Goal: Task Accomplishment & Management: Use online tool/utility

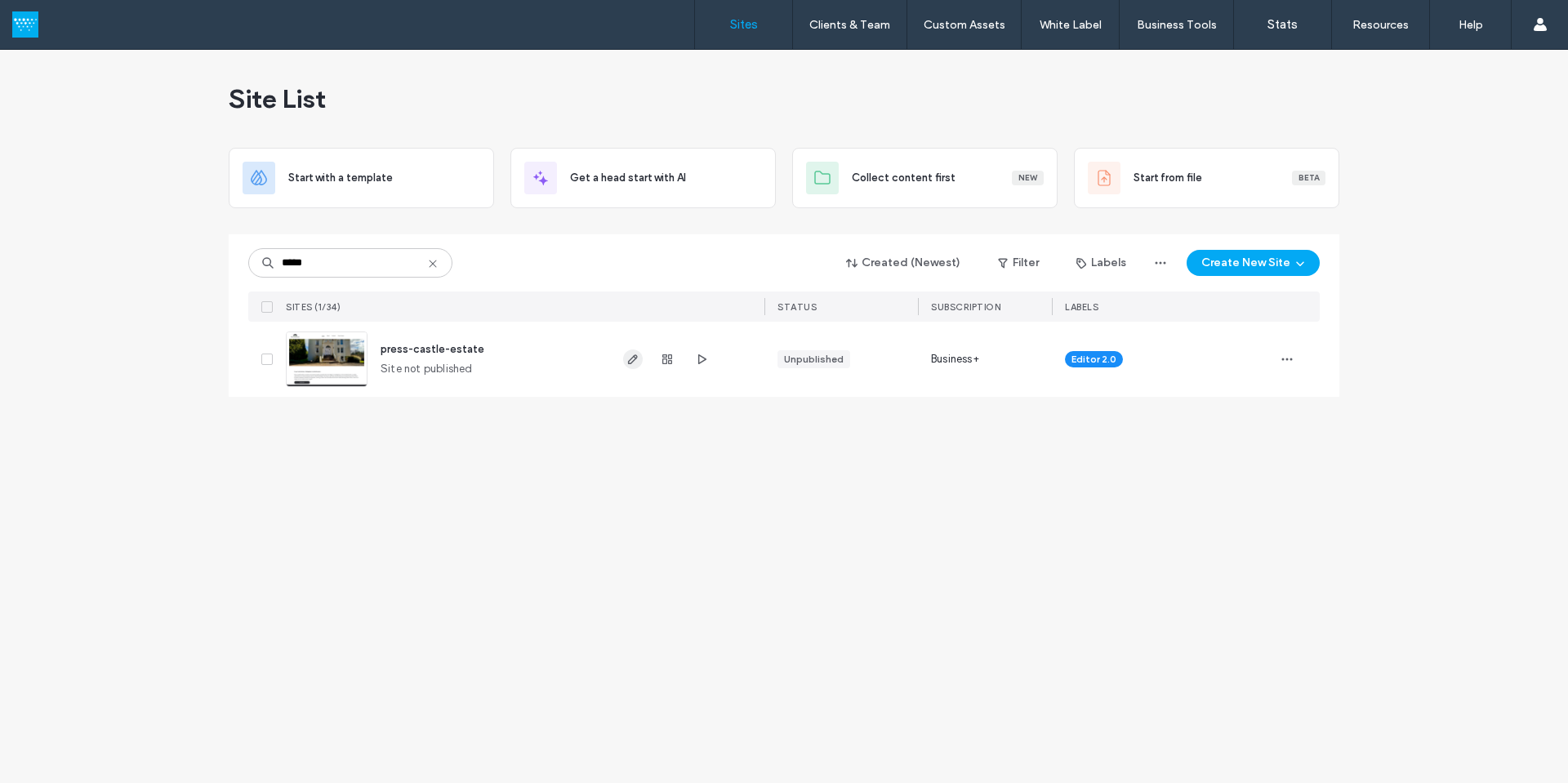
type input "*****"
click at [629, 356] on icon "button" at bounding box center [633, 359] width 13 height 13
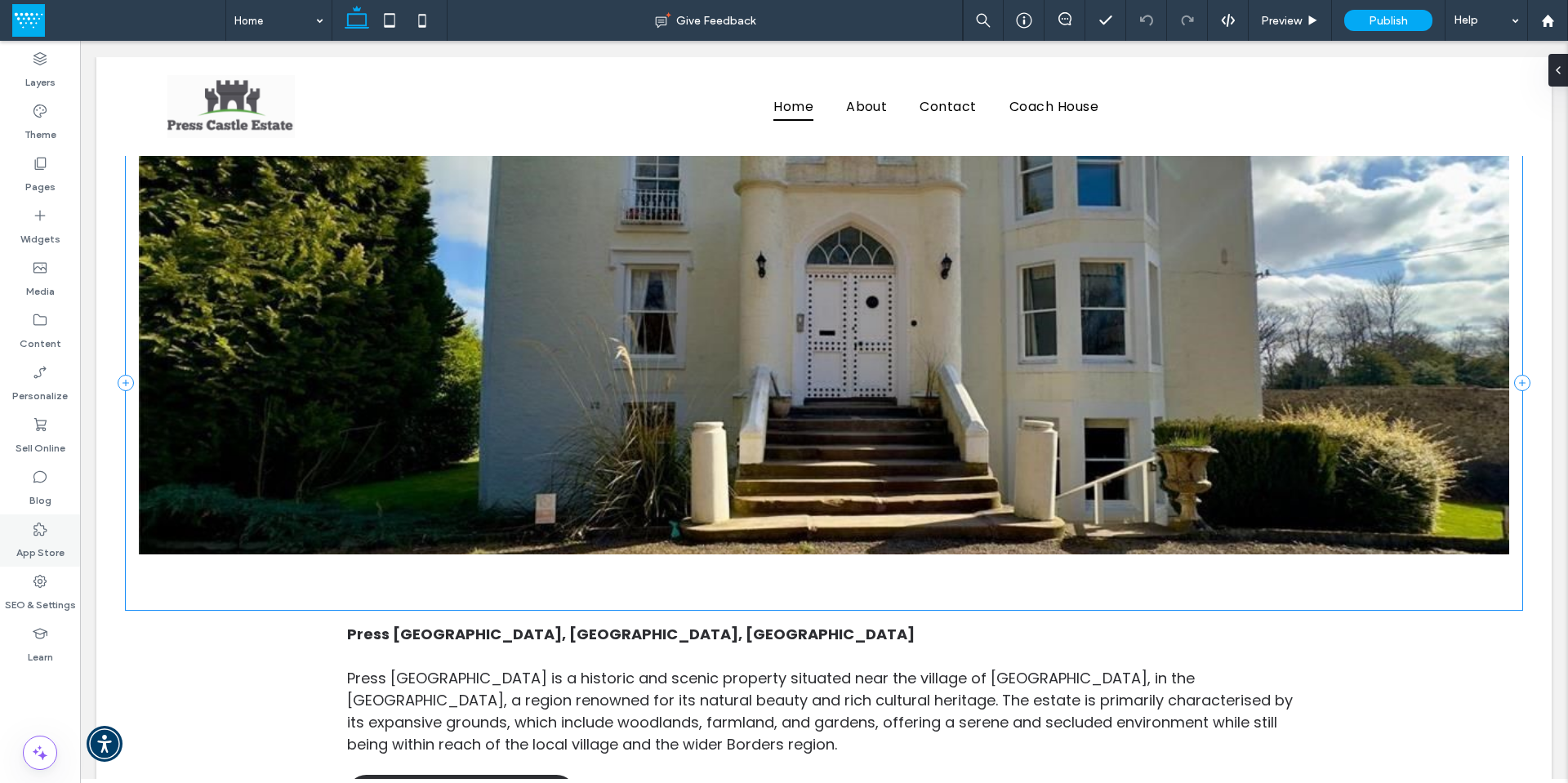
click at [40, 539] on label "App Store" at bounding box center [40, 549] width 49 height 23
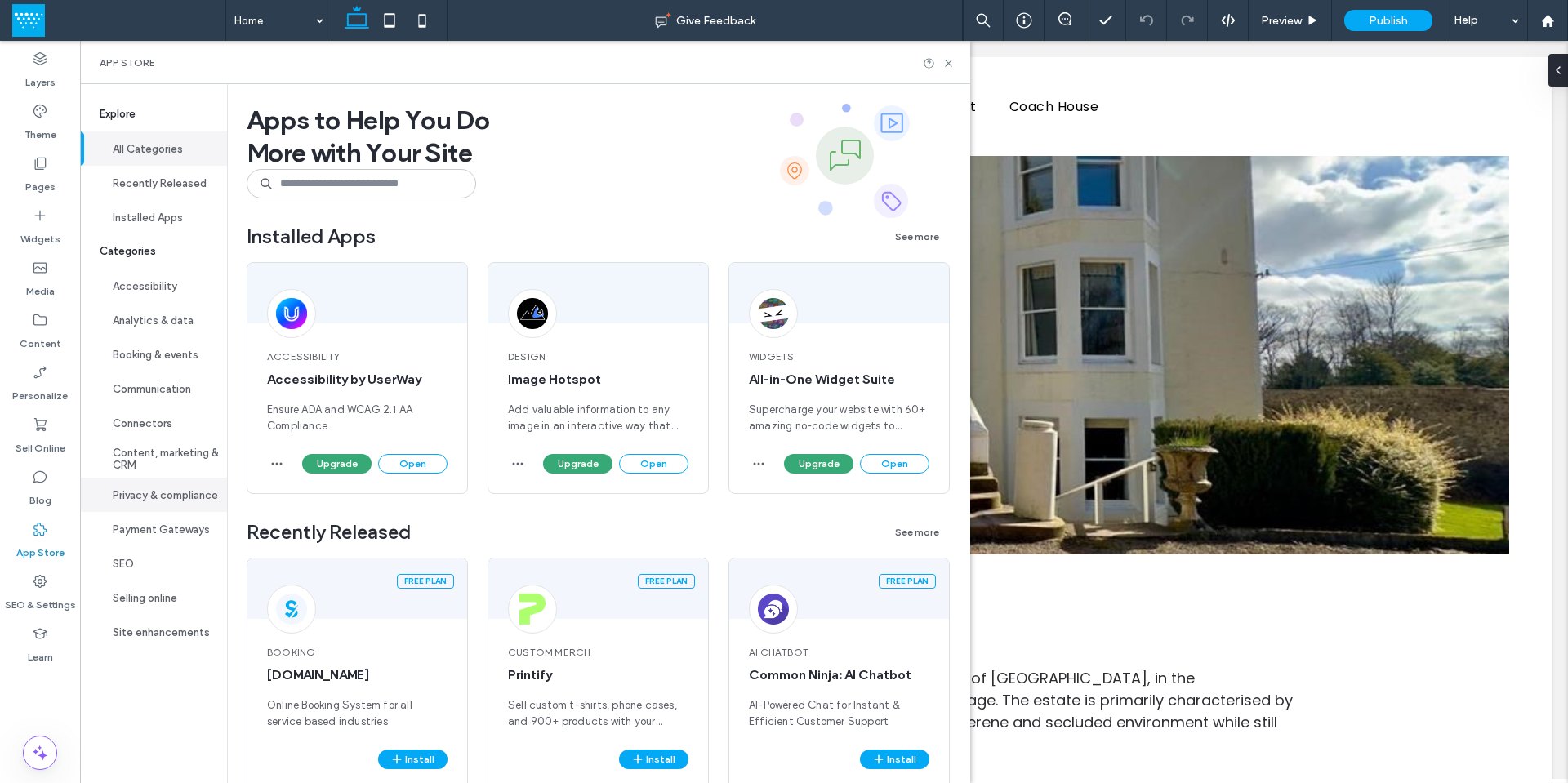
click at [167, 498] on button "Privacy & compliance" at bounding box center [153, 495] width 147 height 35
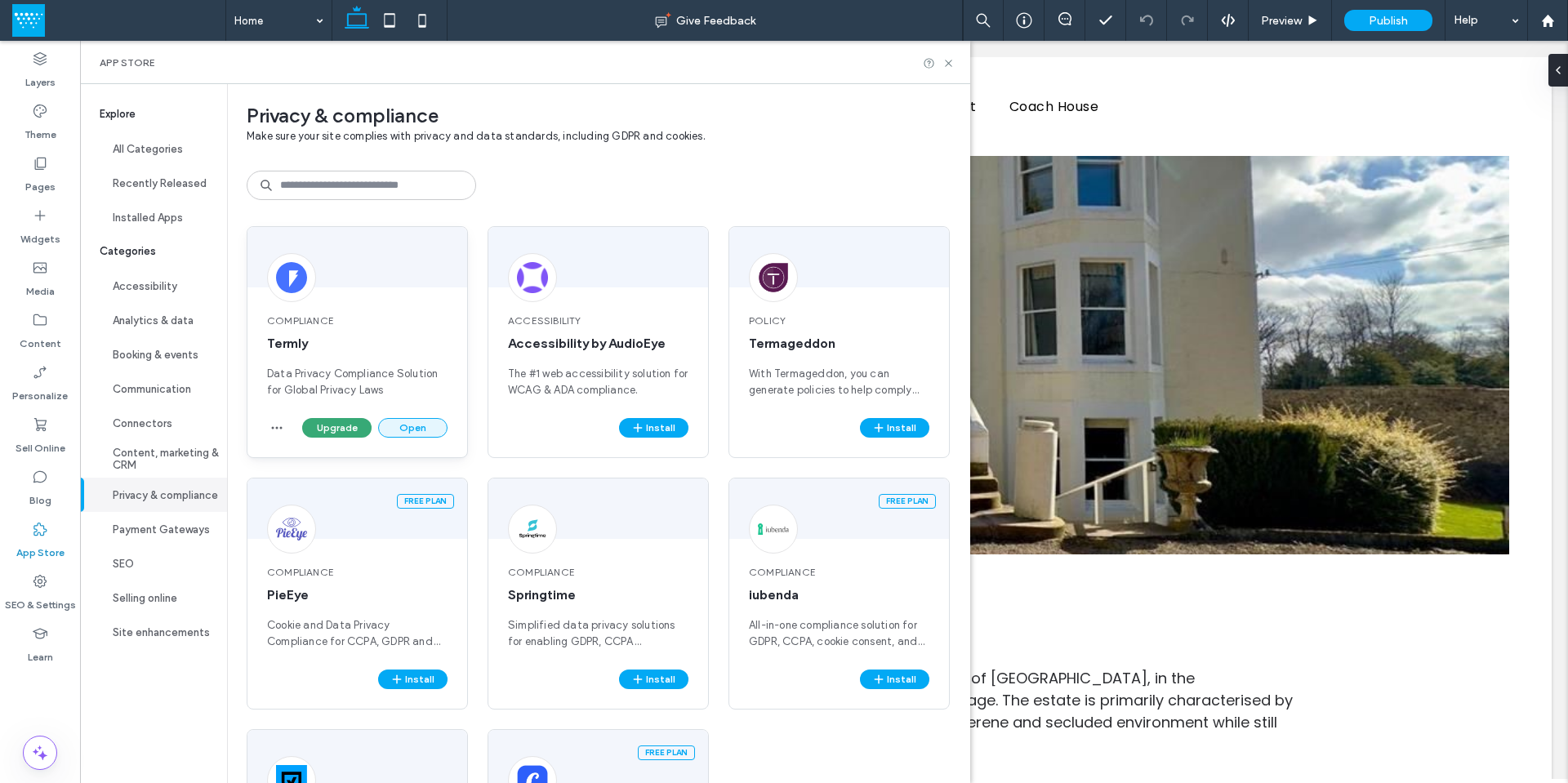
click at [420, 424] on button "Open" at bounding box center [413, 428] width 69 height 20
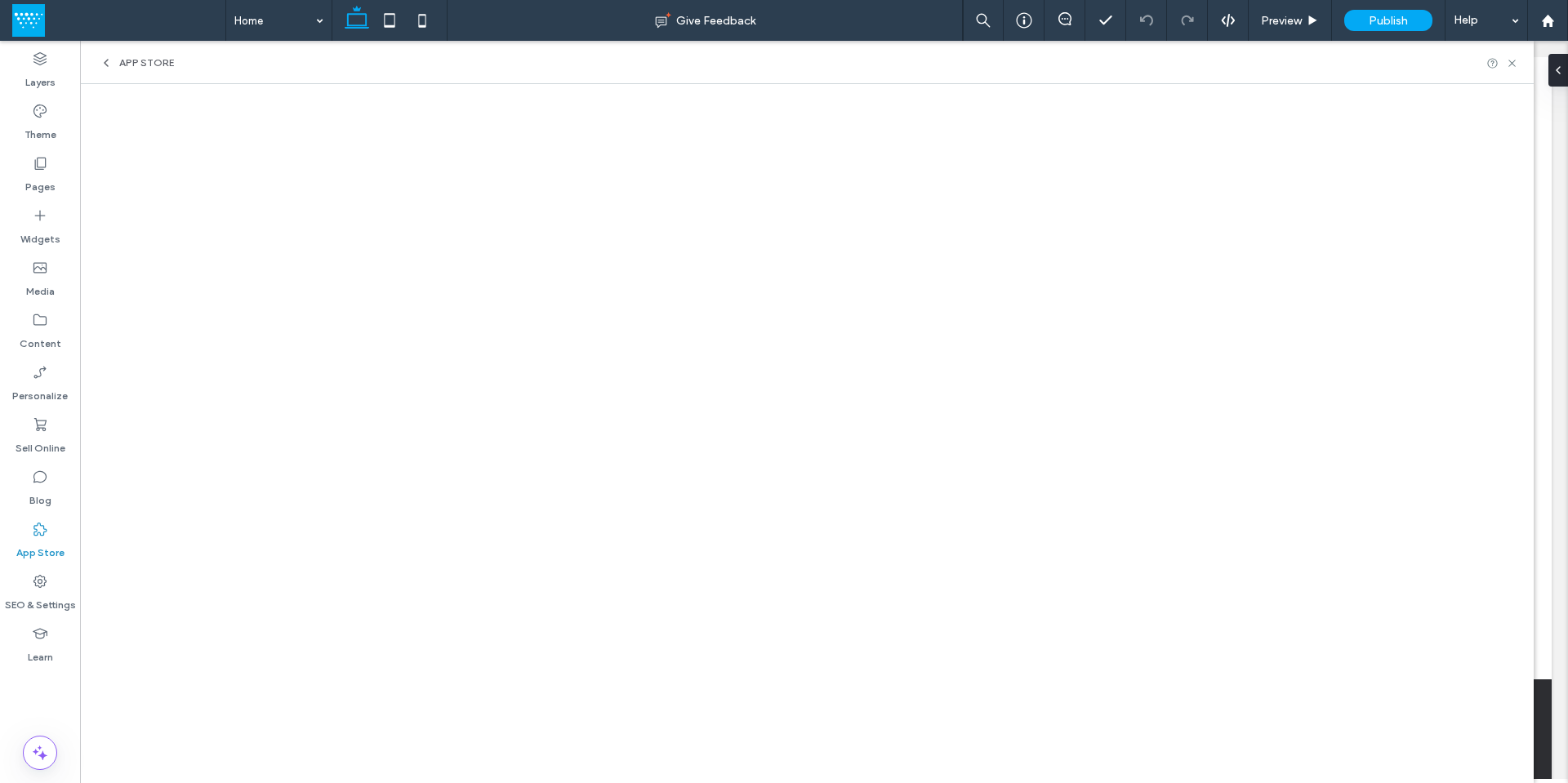
scroll to position [210, 0]
click at [1512, 62] on use at bounding box center [1511, 63] width 7 height 7
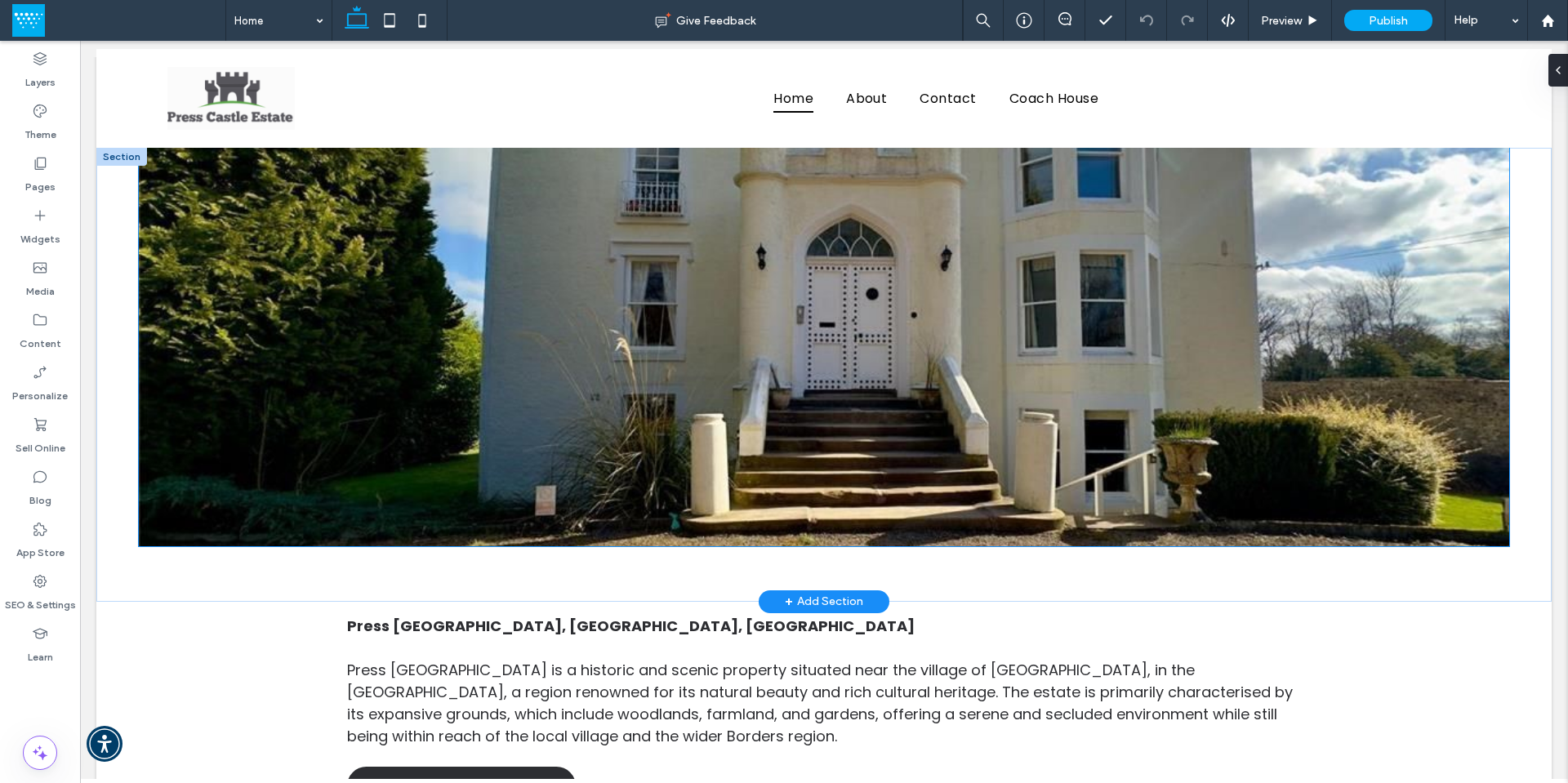
scroll to position [0, 0]
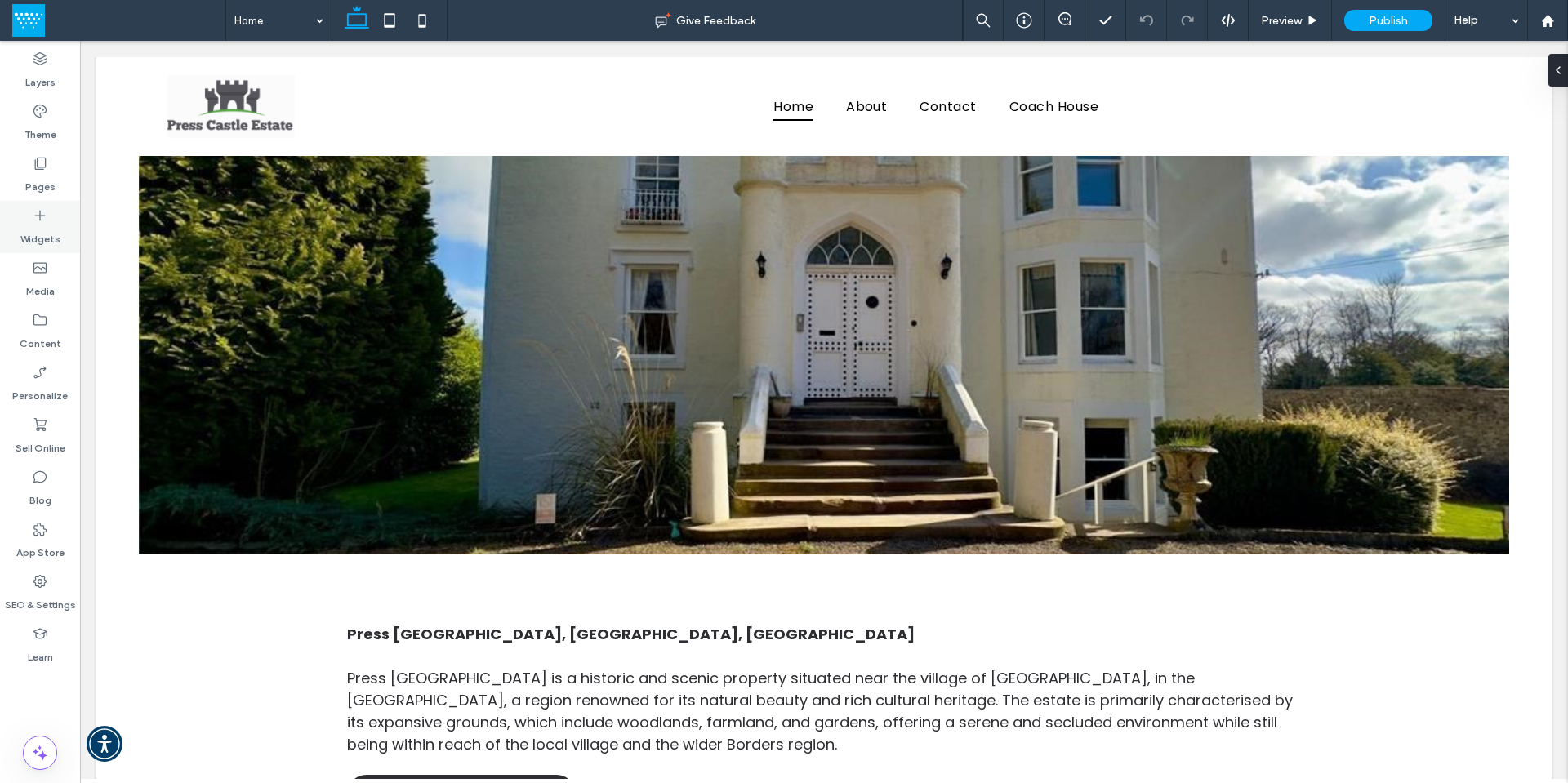
click at [36, 232] on label "Widgets" at bounding box center [40, 235] width 40 height 23
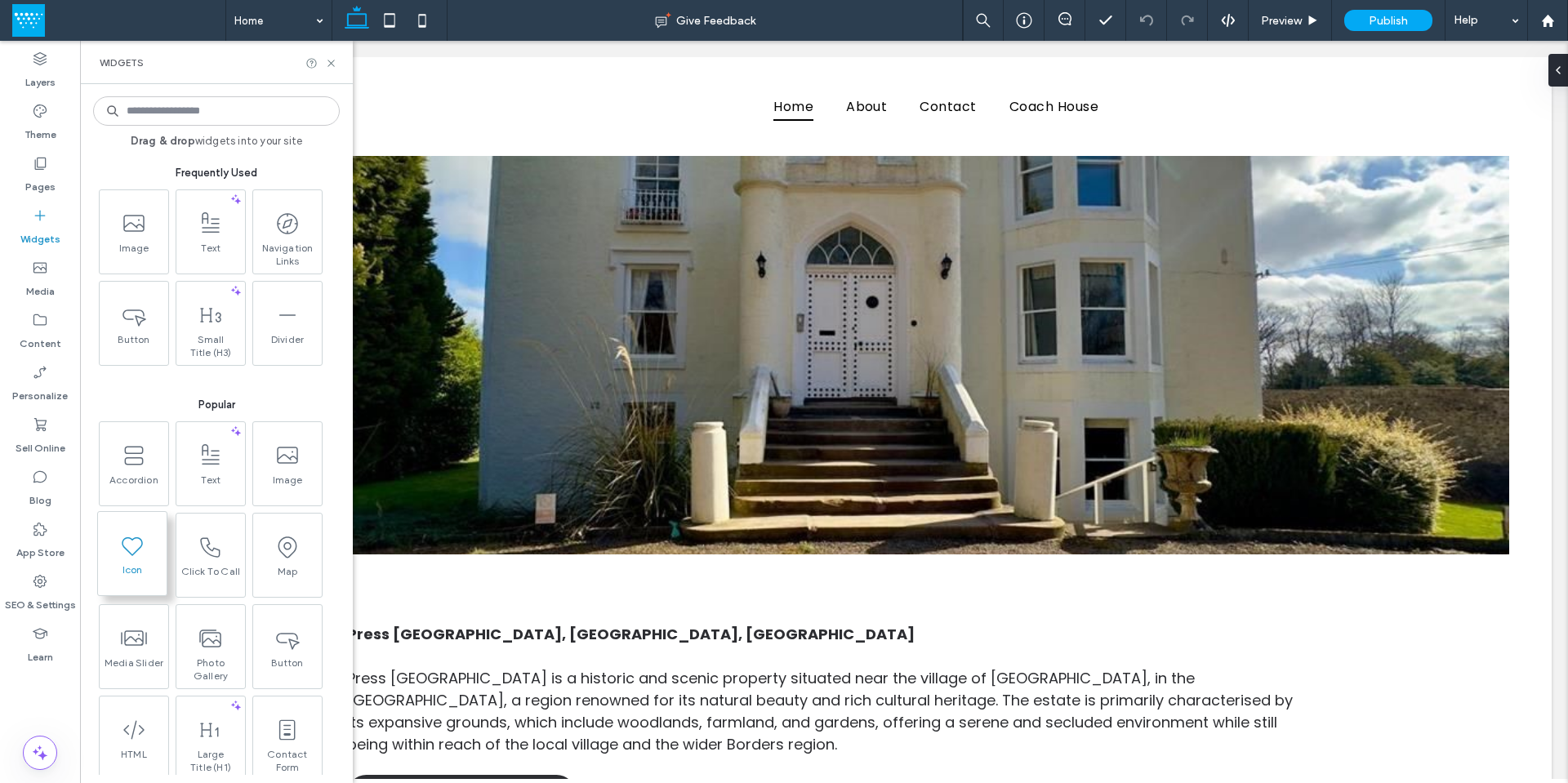
click at [128, 545] on icon at bounding box center [132, 545] width 26 height 26
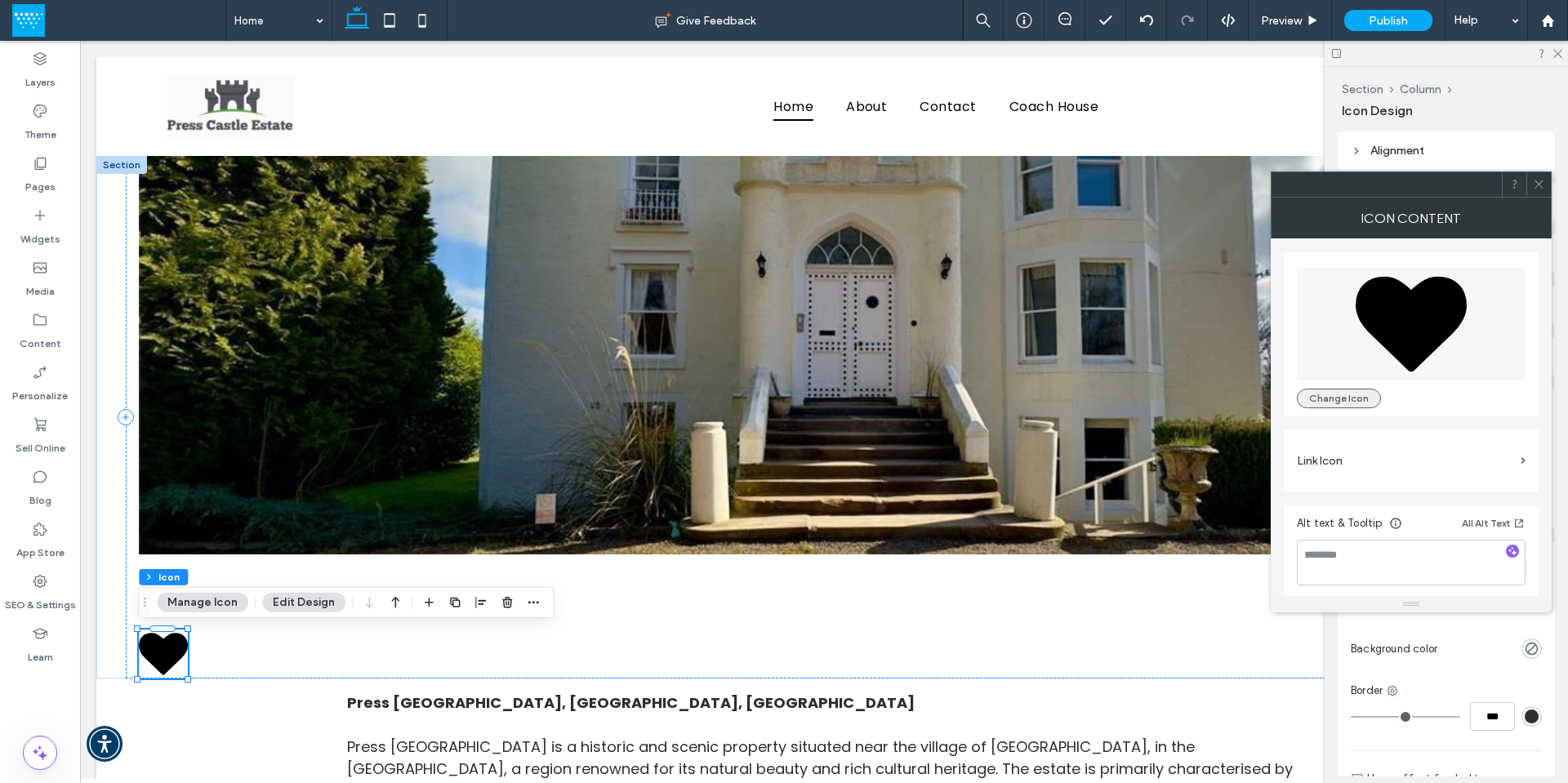
click at [1361, 395] on button "Change Icon" at bounding box center [1338, 399] width 84 height 20
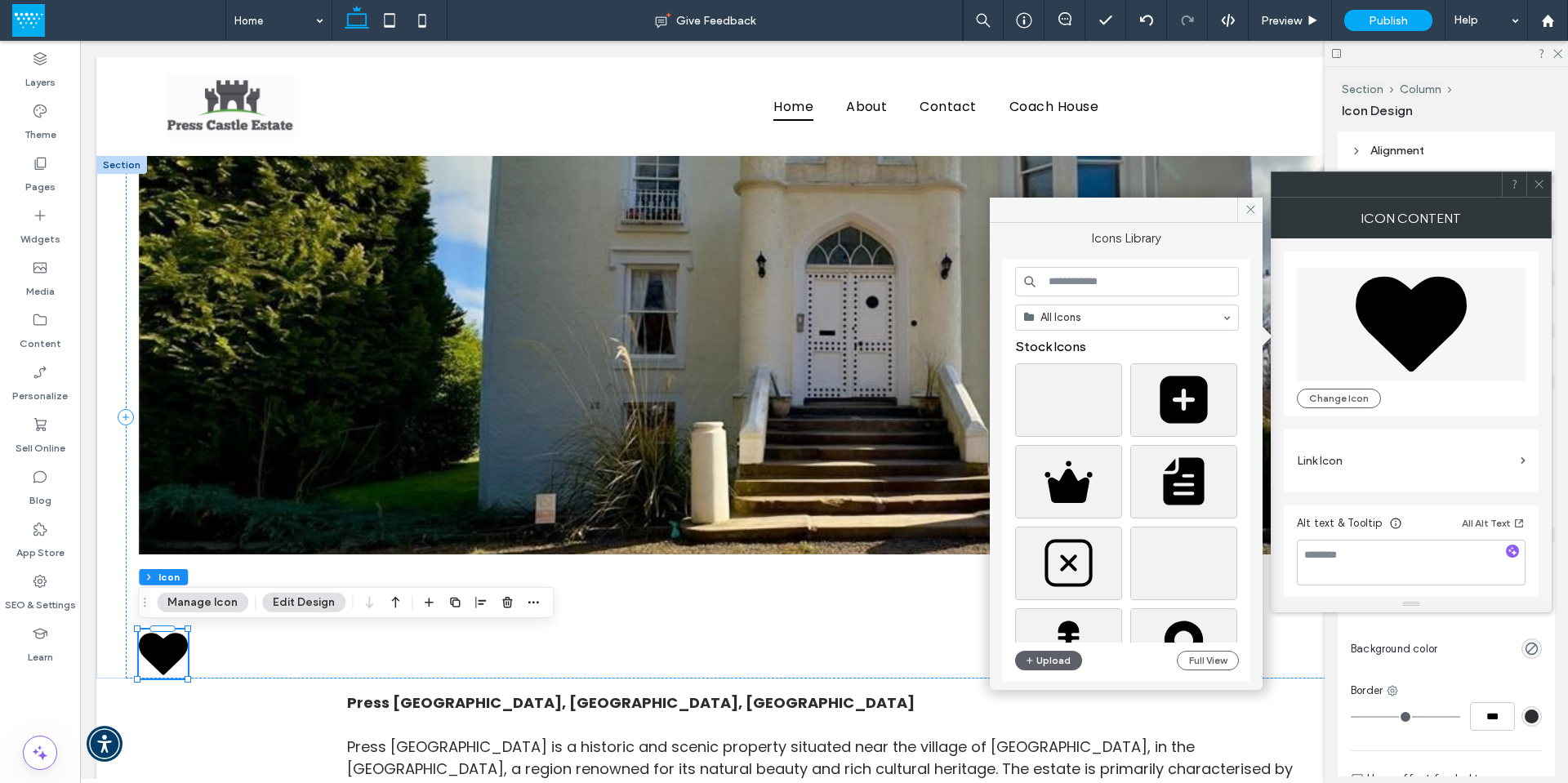
click at [1066, 286] on input at bounding box center [1127, 282] width 224 height 30
type input "*"
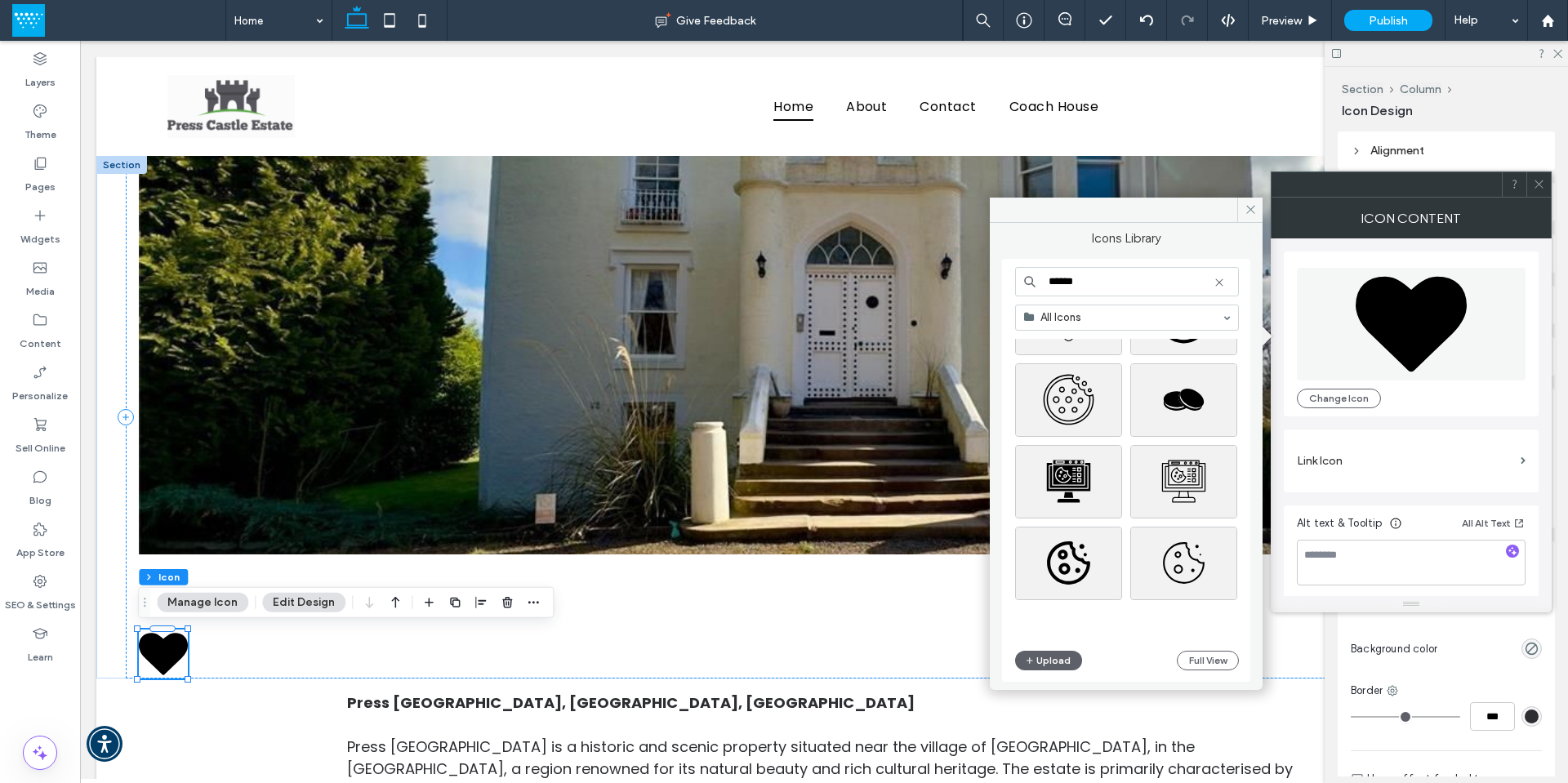
scroll to position [734, 0]
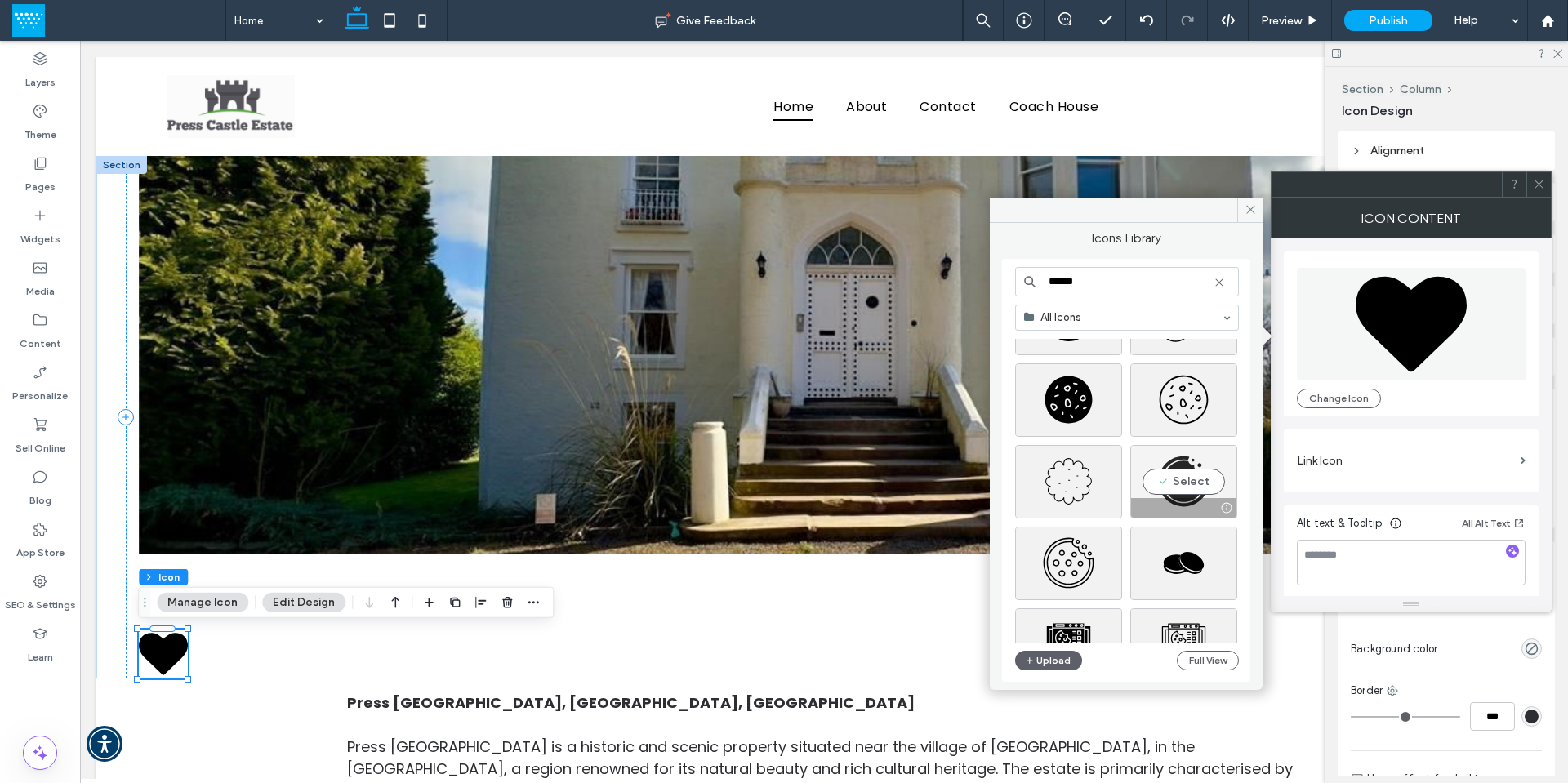
type input "******"
click at [1176, 480] on div "Select" at bounding box center [1184, 481] width 107 height 73
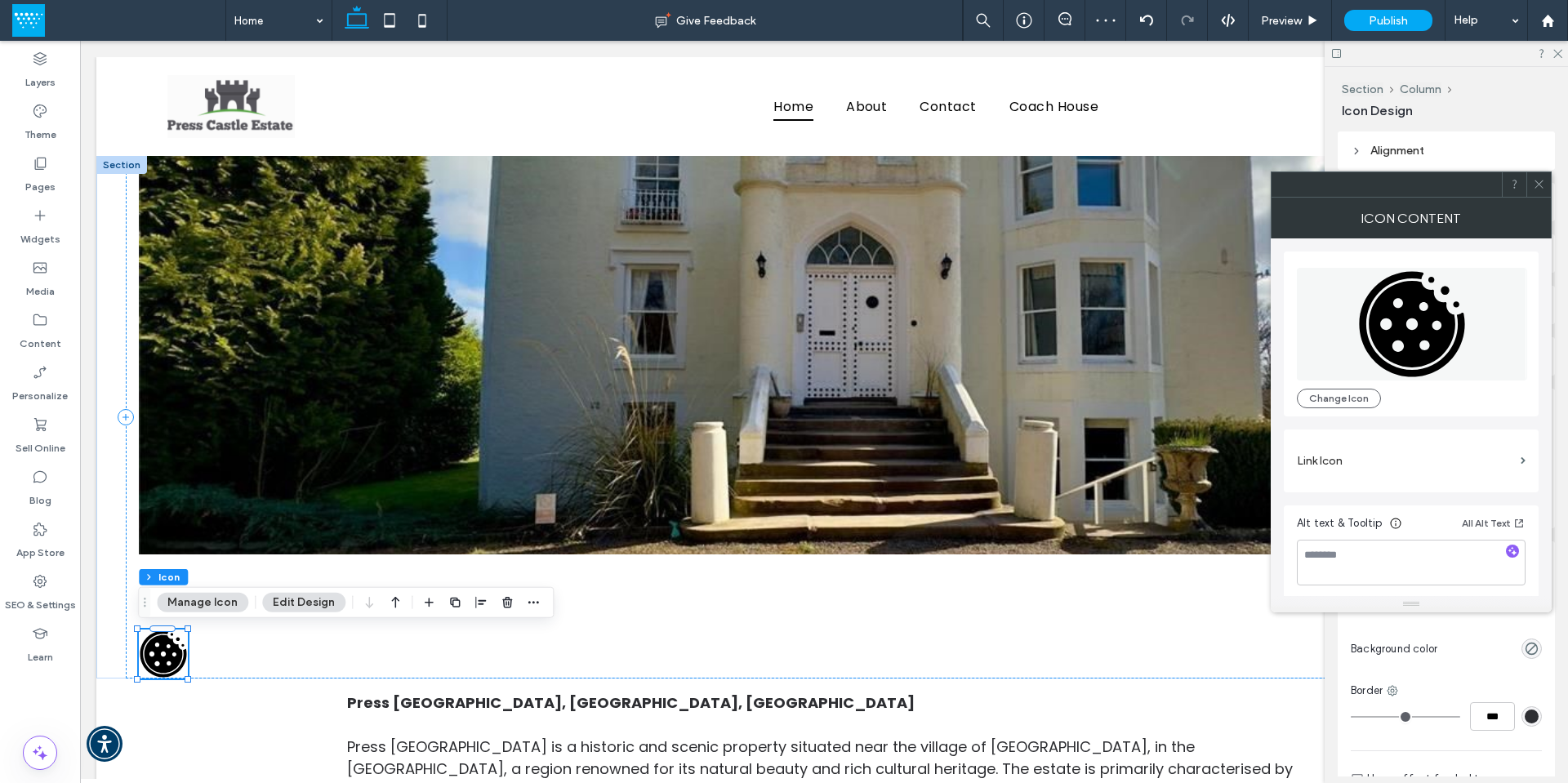
click at [1537, 192] on span at bounding box center [1538, 184] width 12 height 25
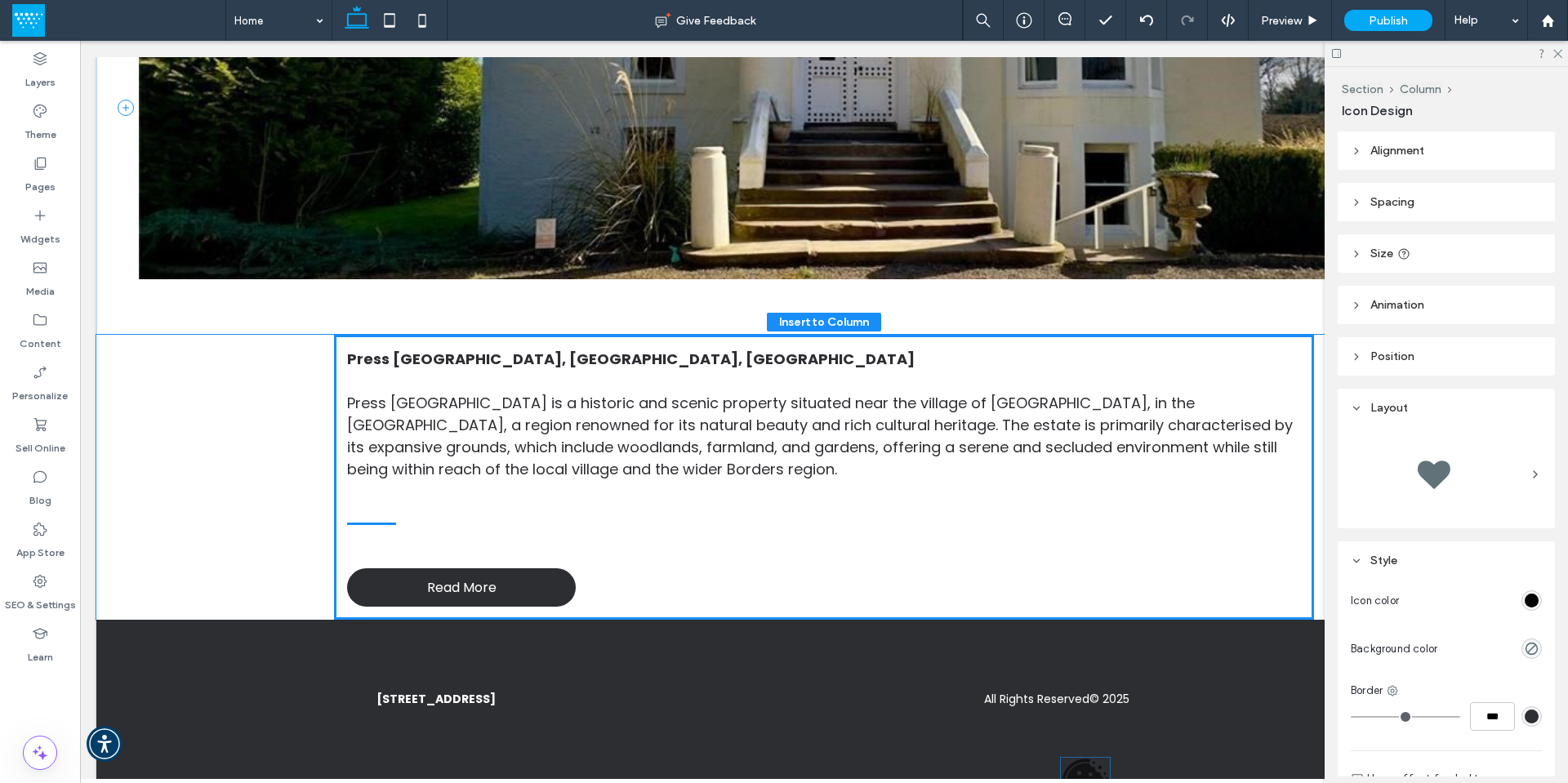
scroll to position [286, 0]
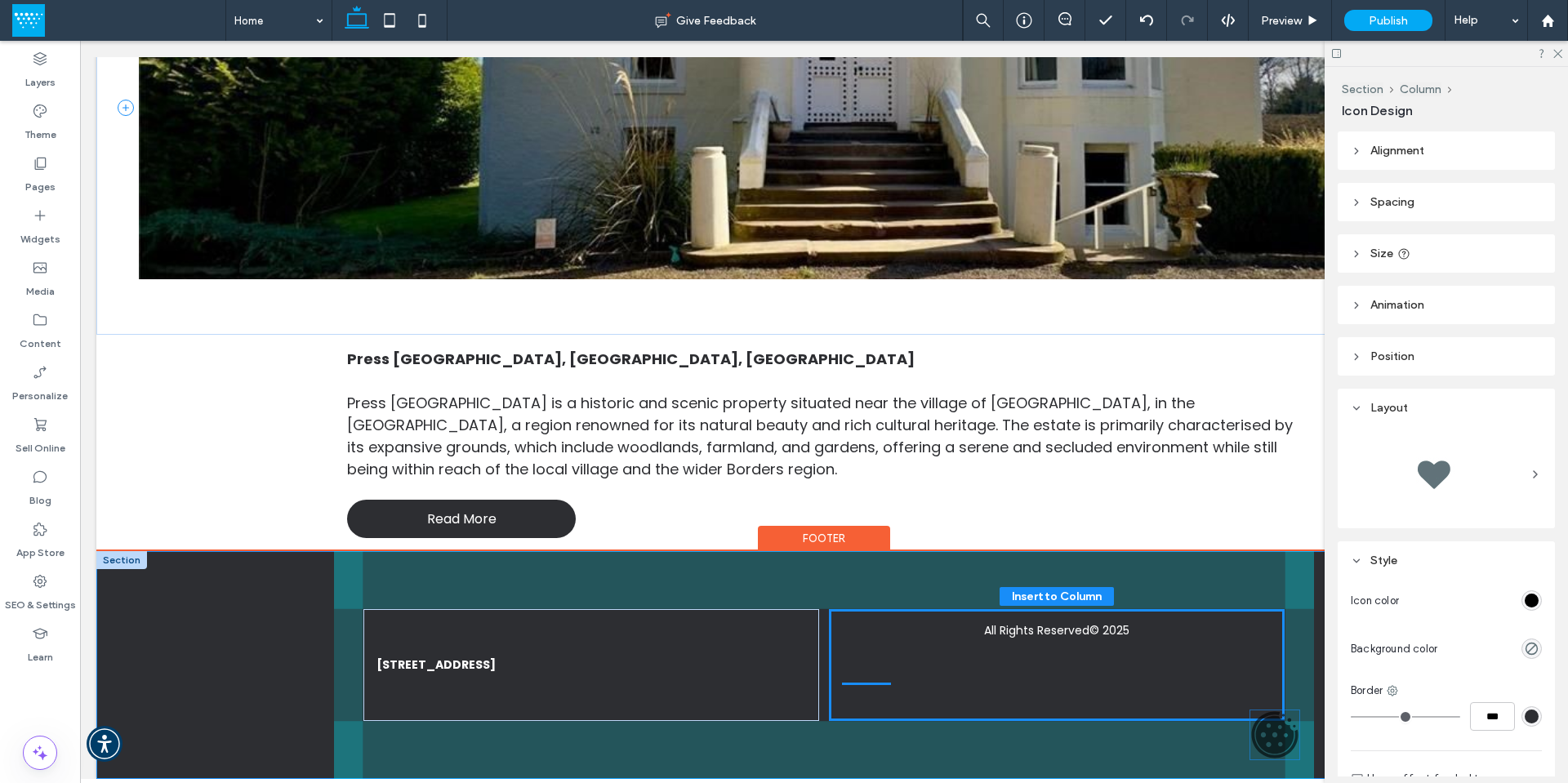
drag, startPoint x: 163, startPoint y: 654, endPoint x: 1275, endPoint y: 734, distance: 1114.9
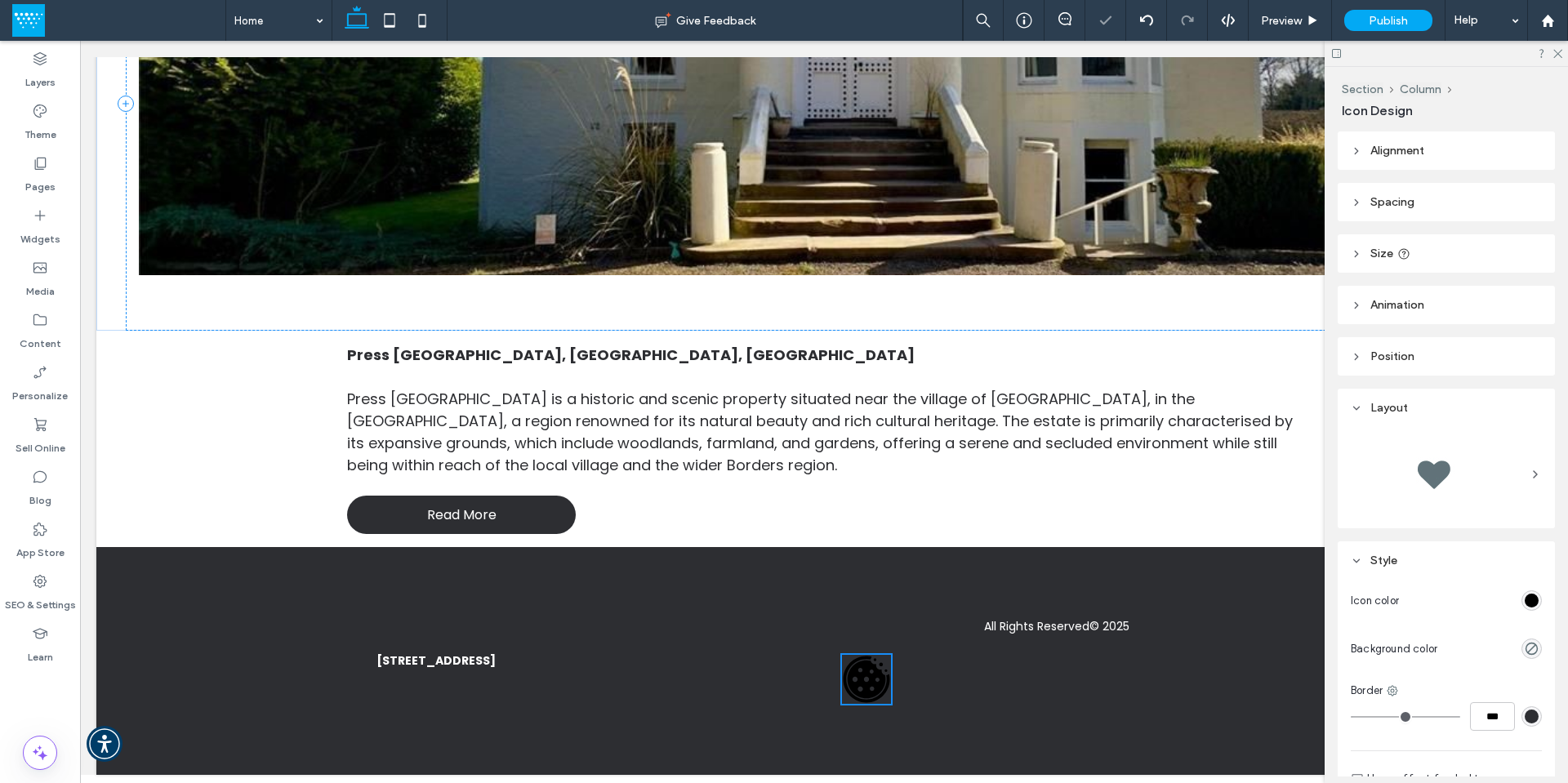
scroll to position [231, 0]
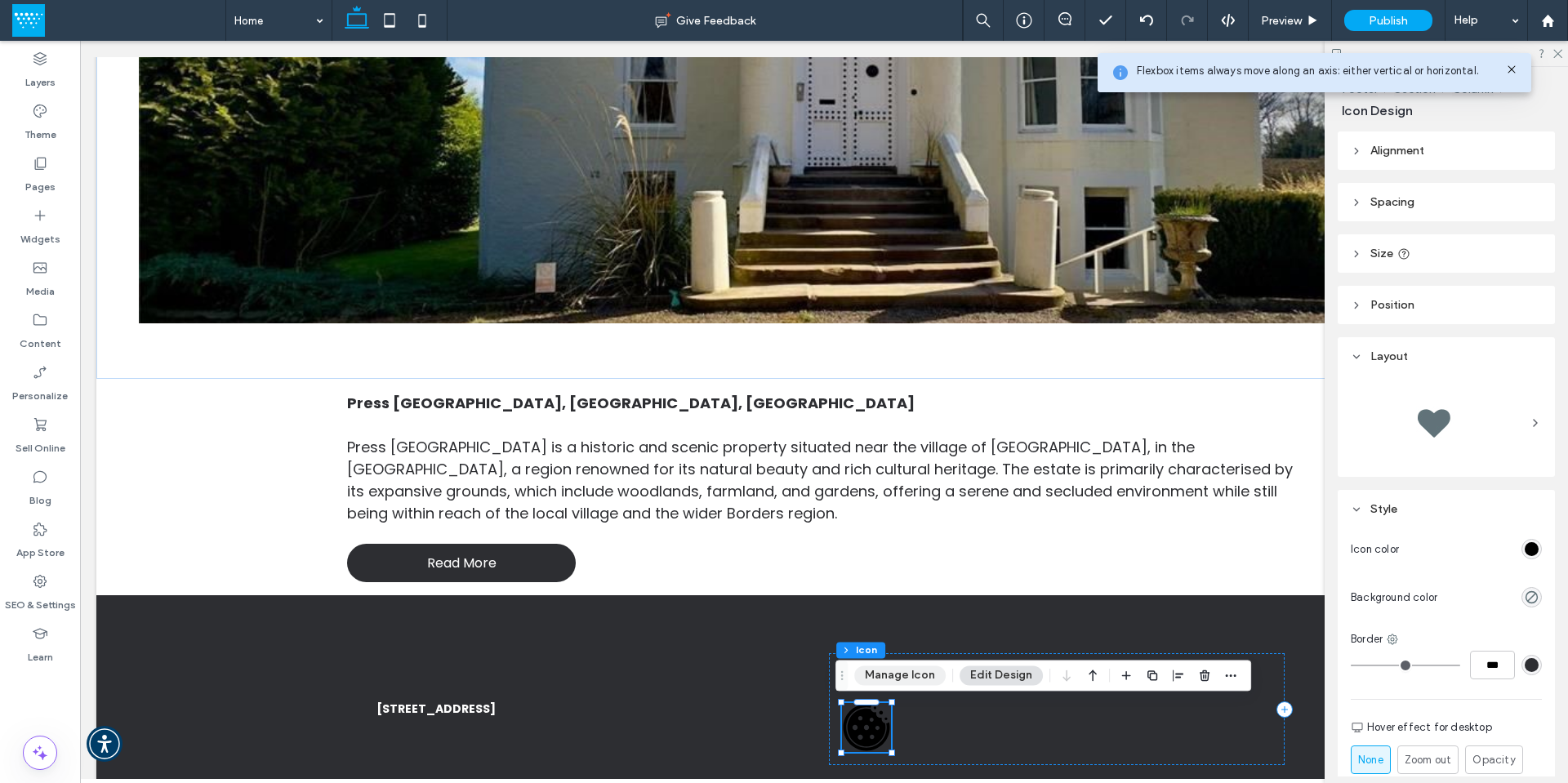
drag, startPoint x: 899, startPoint y: 671, endPoint x: 841, endPoint y: 662, distance: 58.7
click at [899, 671] on button "Manage Icon" at bounding box center [899, 675] width 91 height 20
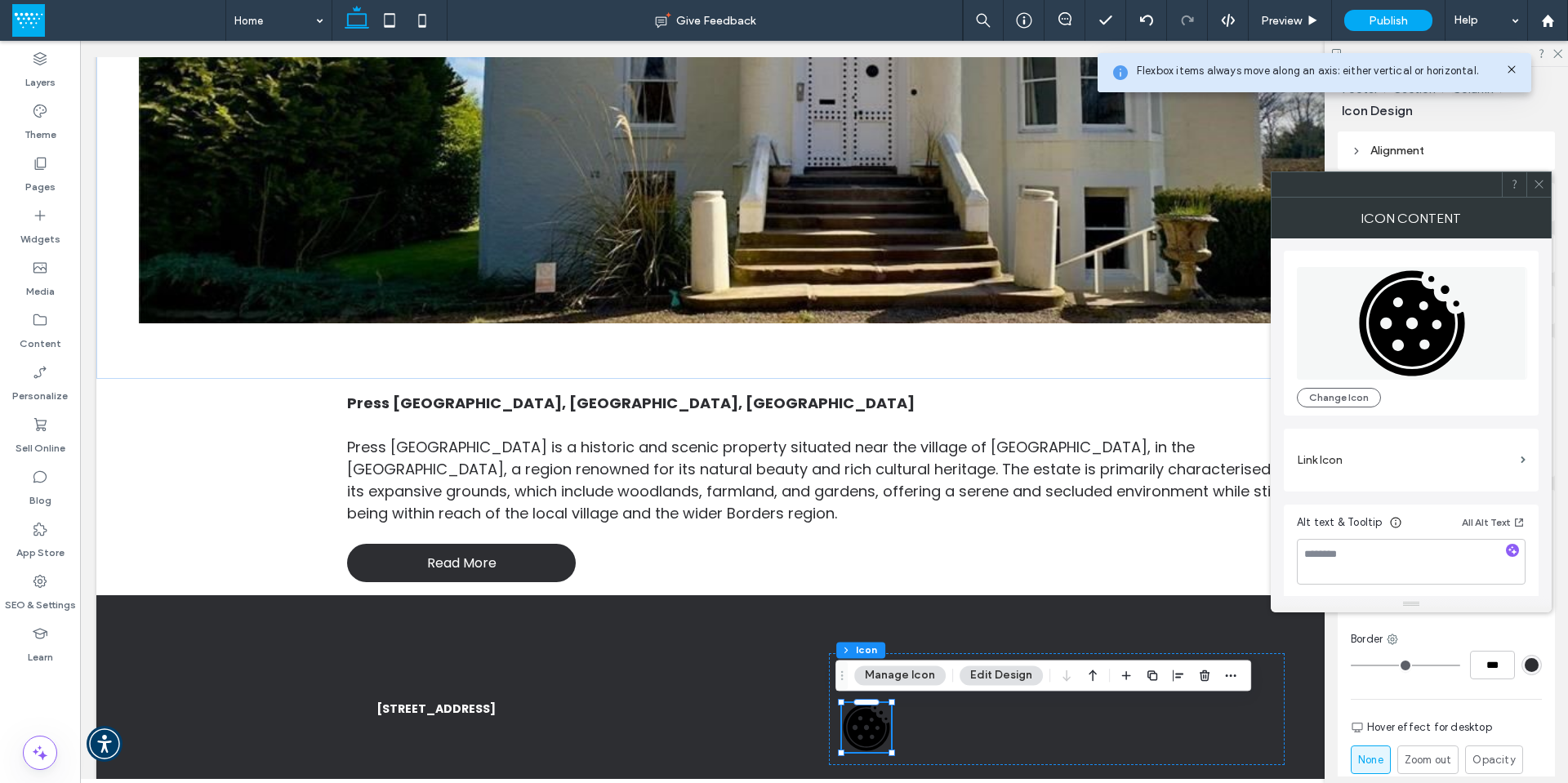
scroll to position [0, 0]
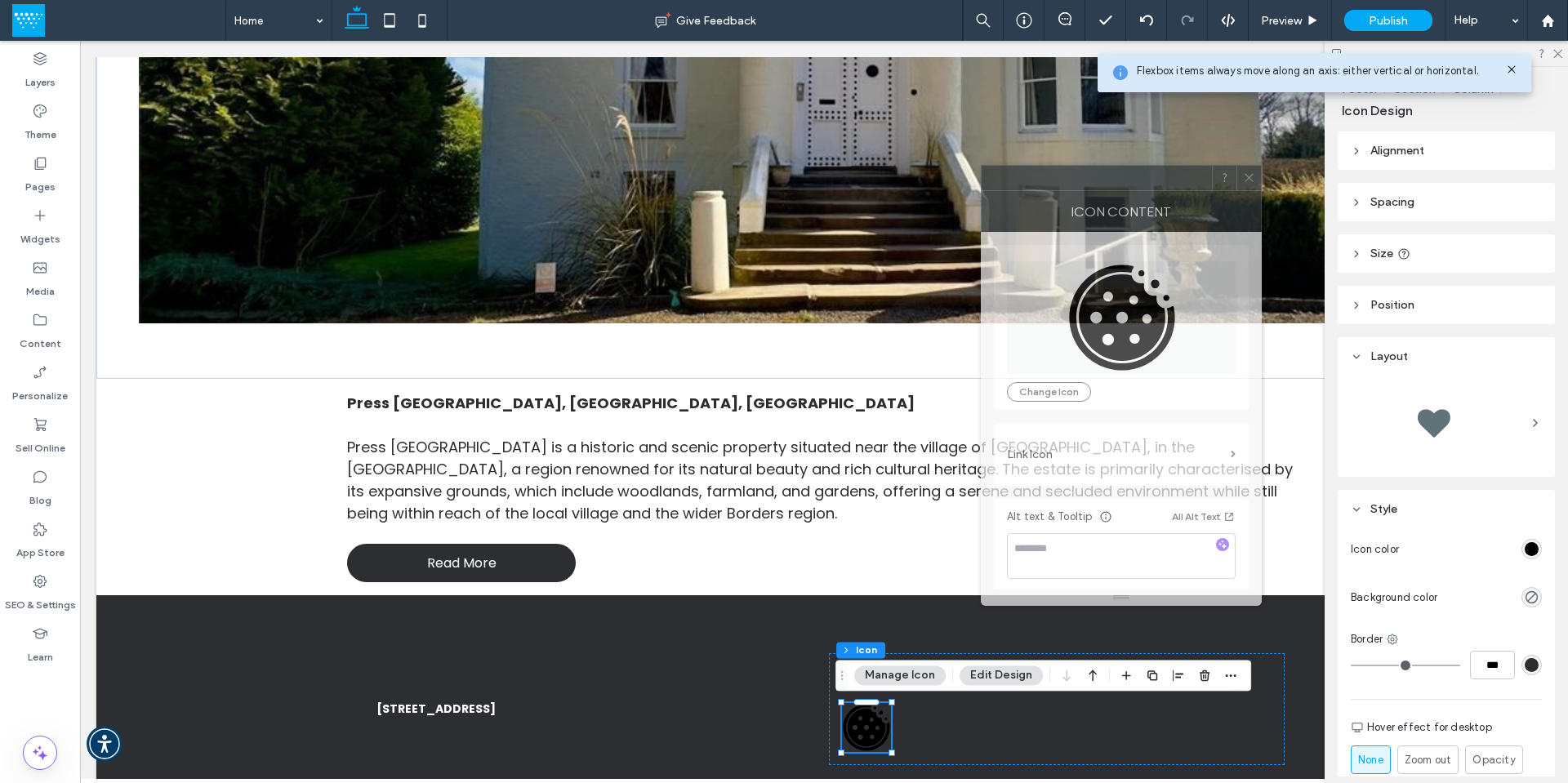
drag, startPoint x: 1446, startPoint y: 183, endPoint x: 1157, endPoint y: 177, distance: 289.1
click at [1157, 177] on div at bounding box center [1097, 178] width 230 height 25
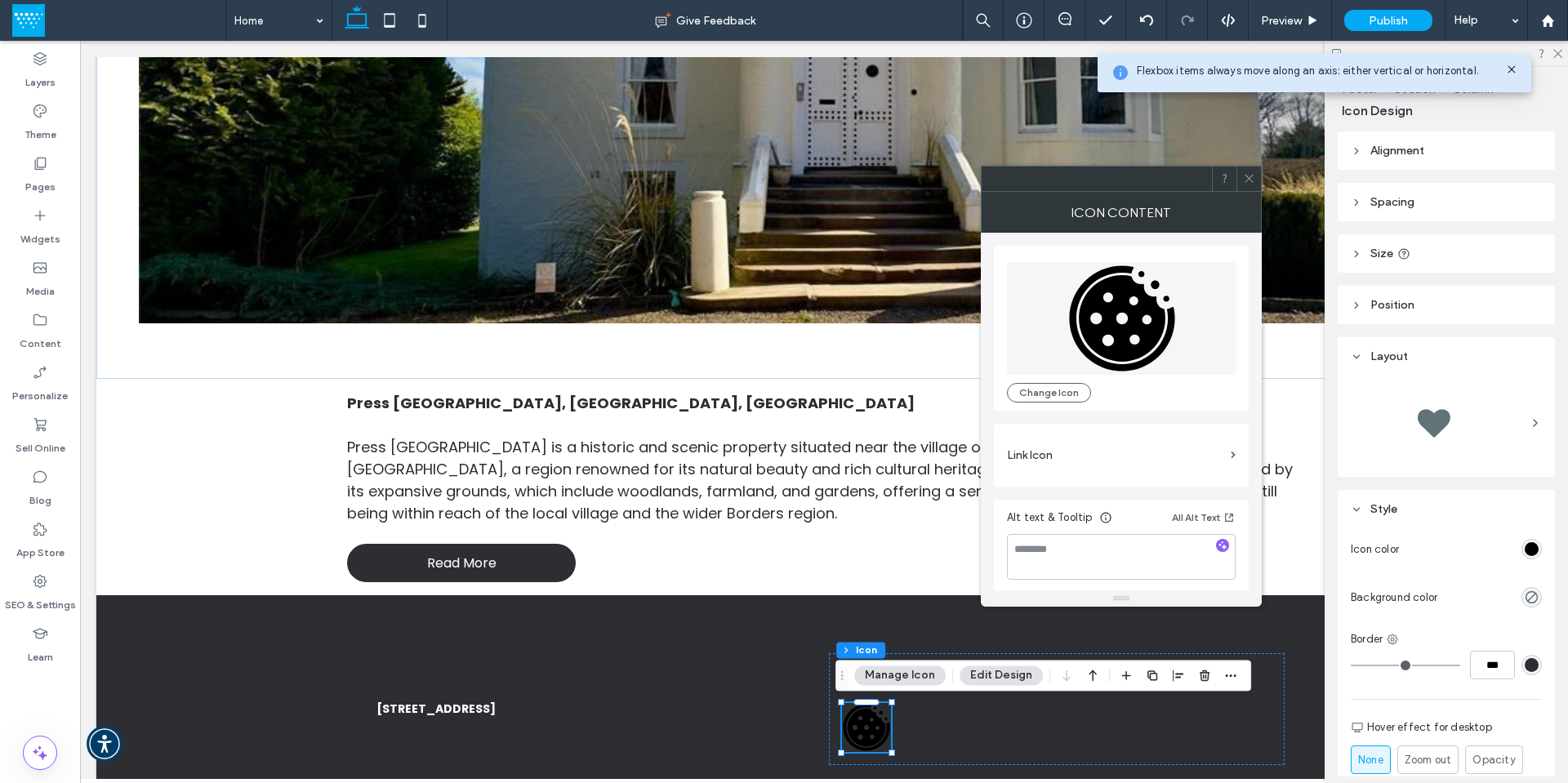
click at [1248, 182] on icon at bounding box center [1249, 178] width 12 height 12
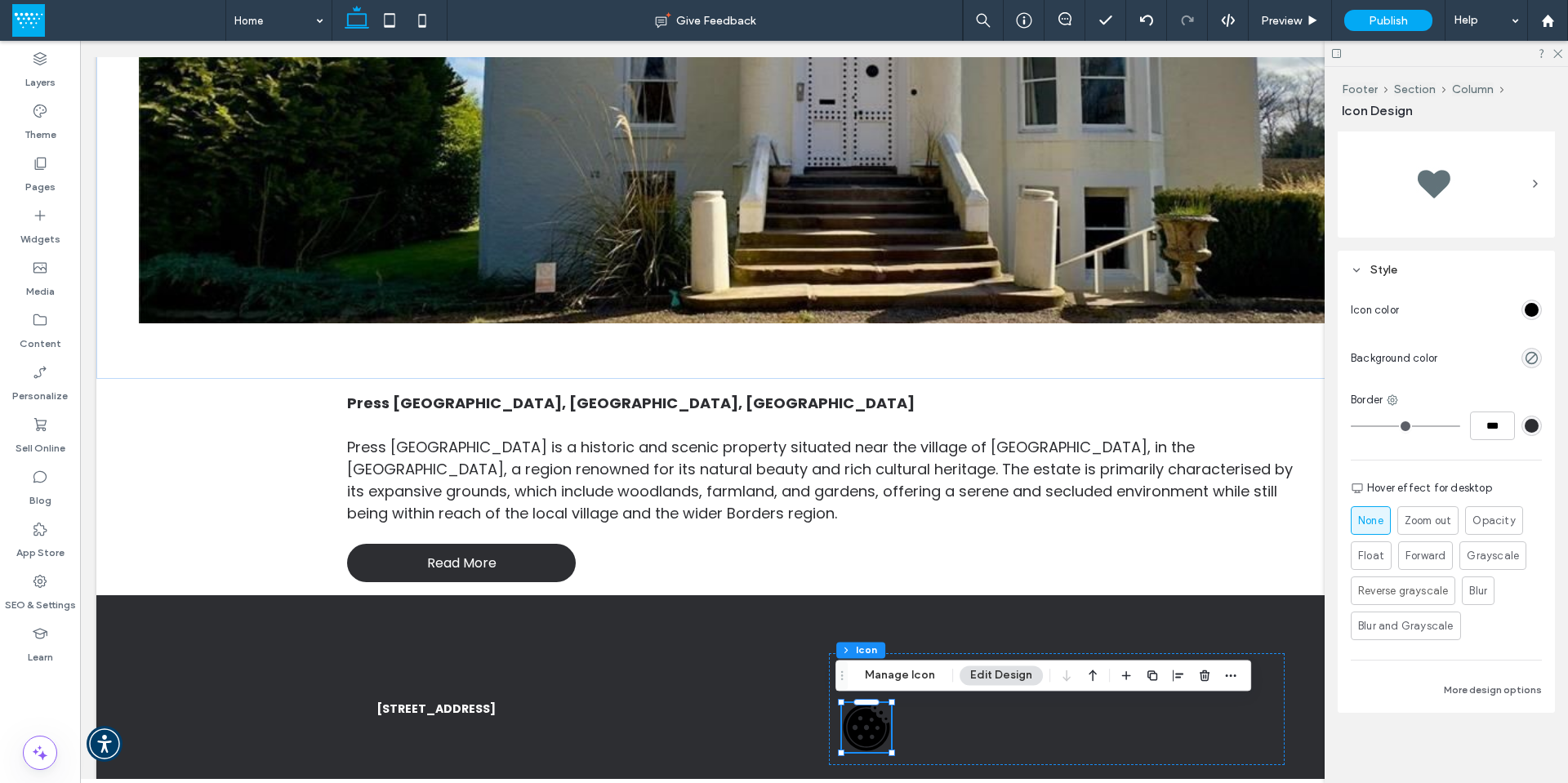
scroll to position [241, 0]
click at [991, 679] on button "Edit Design" at bounding box center [1000, 675] width 83 height 20
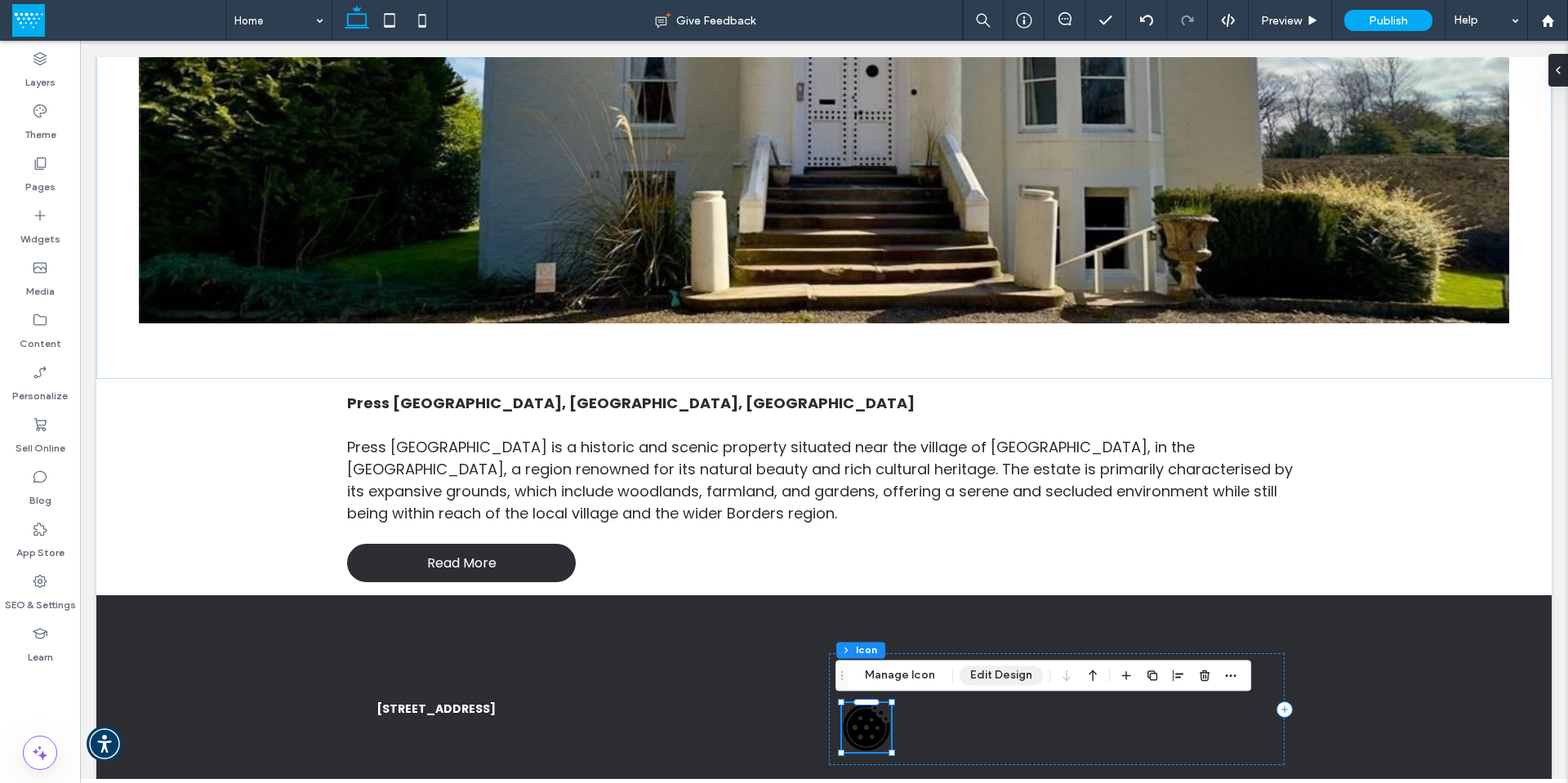
click at [992, 671] on button "Edit Design" at bounding box center [1000, 675] width 83 height 20
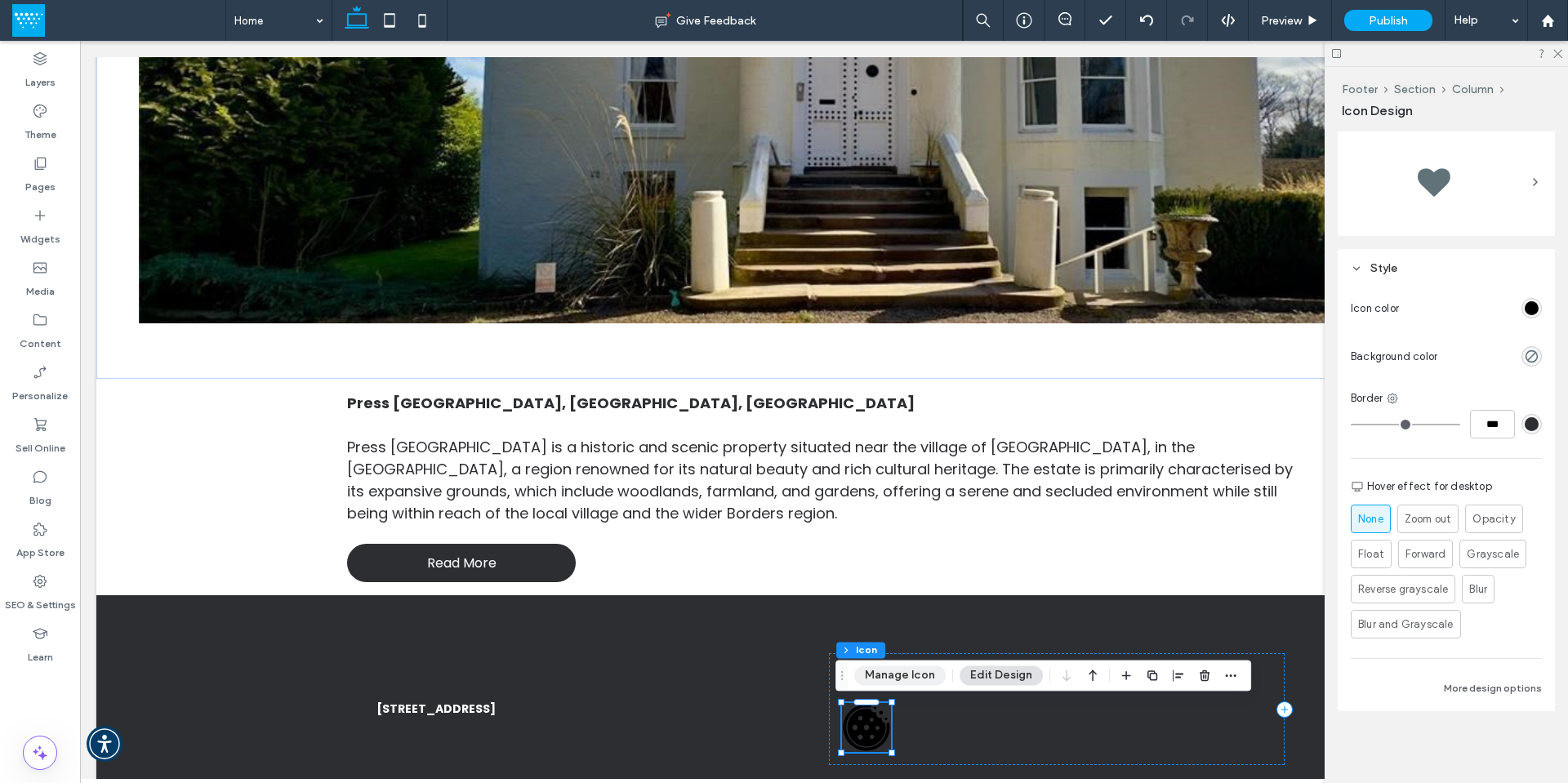
click at [901, 677] on button "Manage Icon" at bounding box center [899, 675] width 91 height 20
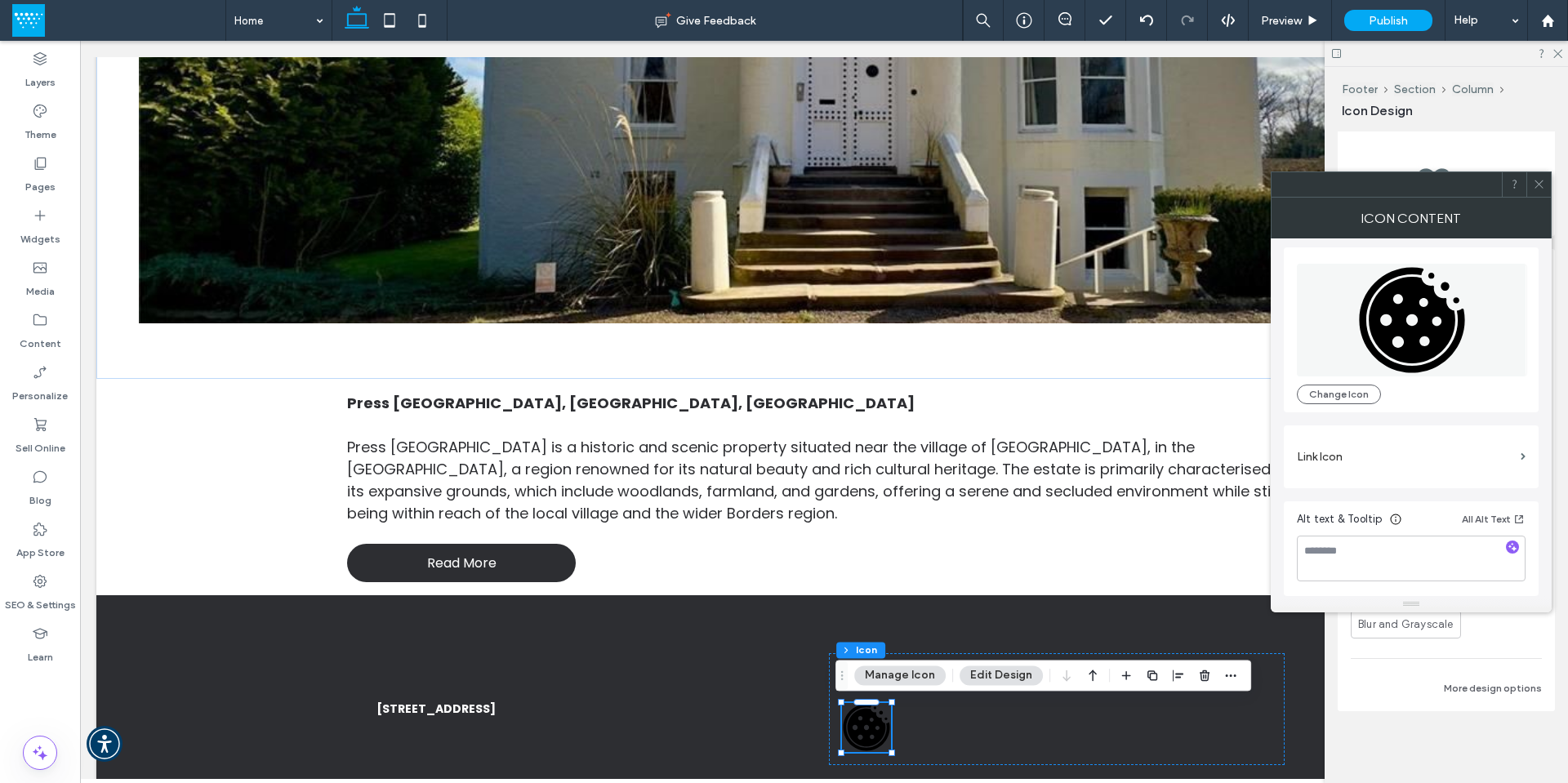
scroll to position [0, 0]
click at [1459, 459] on label "Link Icon" at bounding box center [1405, 461] width 217 height 30
click at [1231, 674] on icon "button" at bounding box center [1231, 675] width 13 height 13
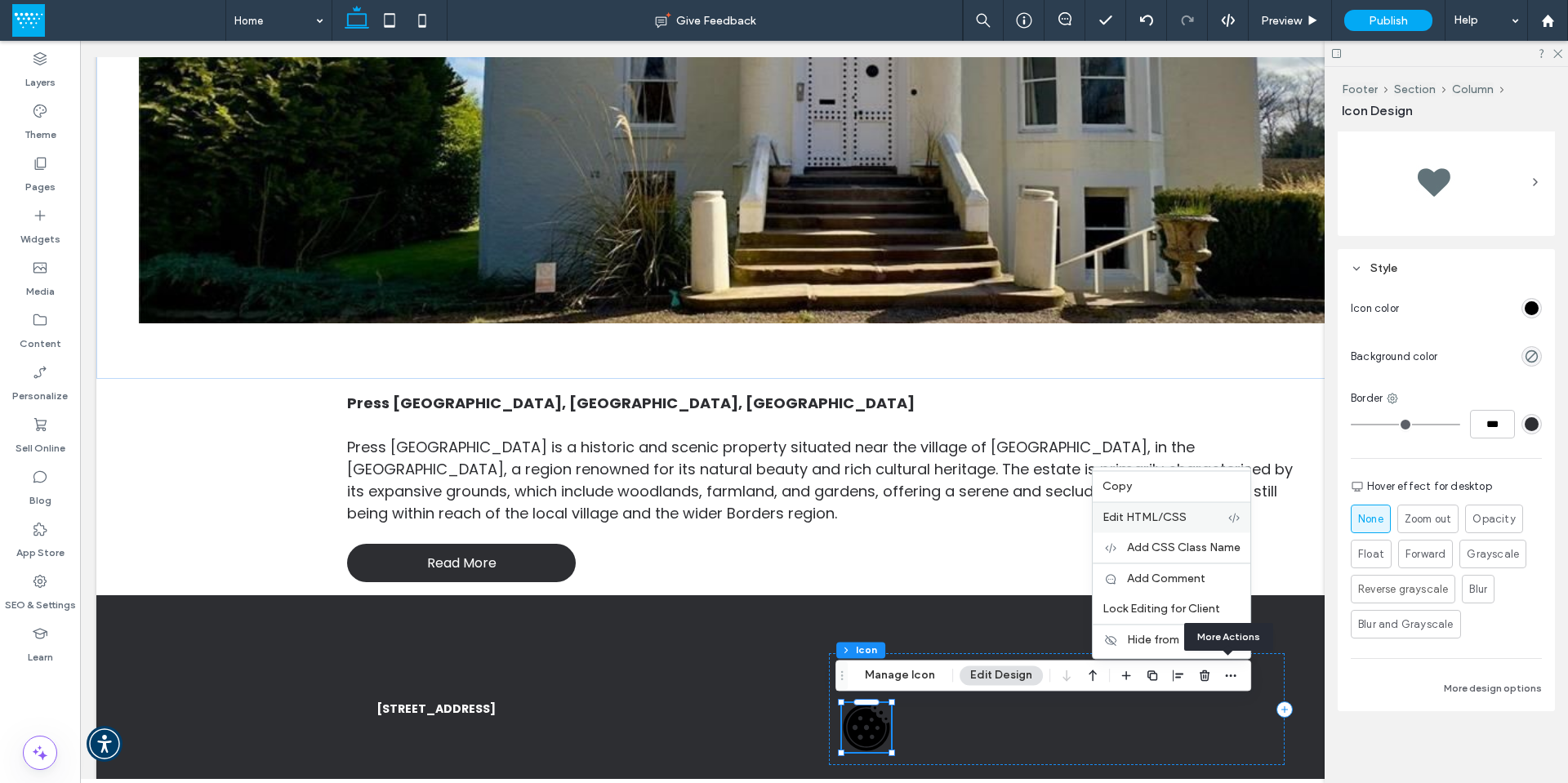
click at [1135, 510] on span "Edit HTML/CSS" at bounding box center [1144, 517] width 84 height 14
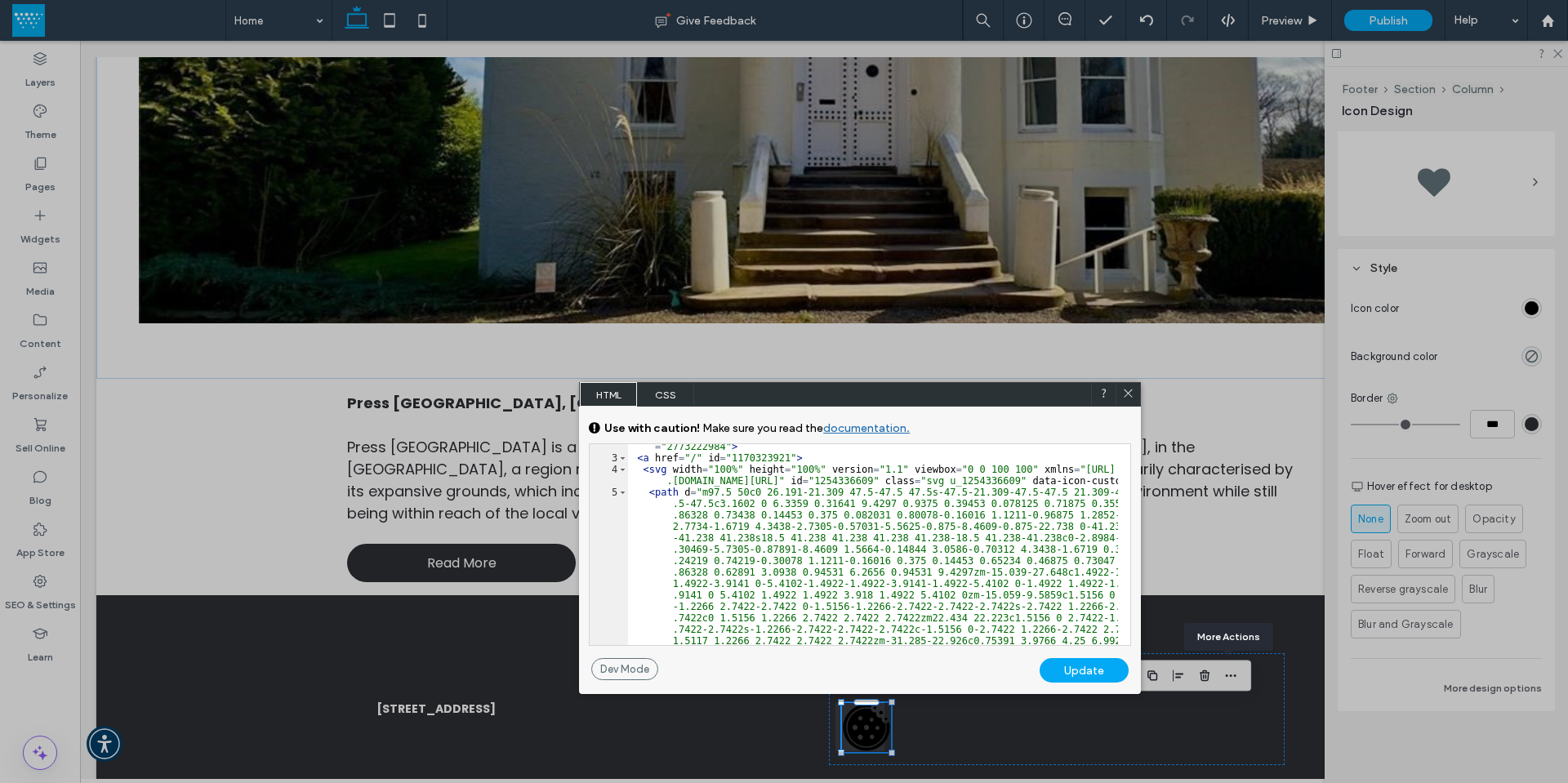
scroll to position [147, 0]
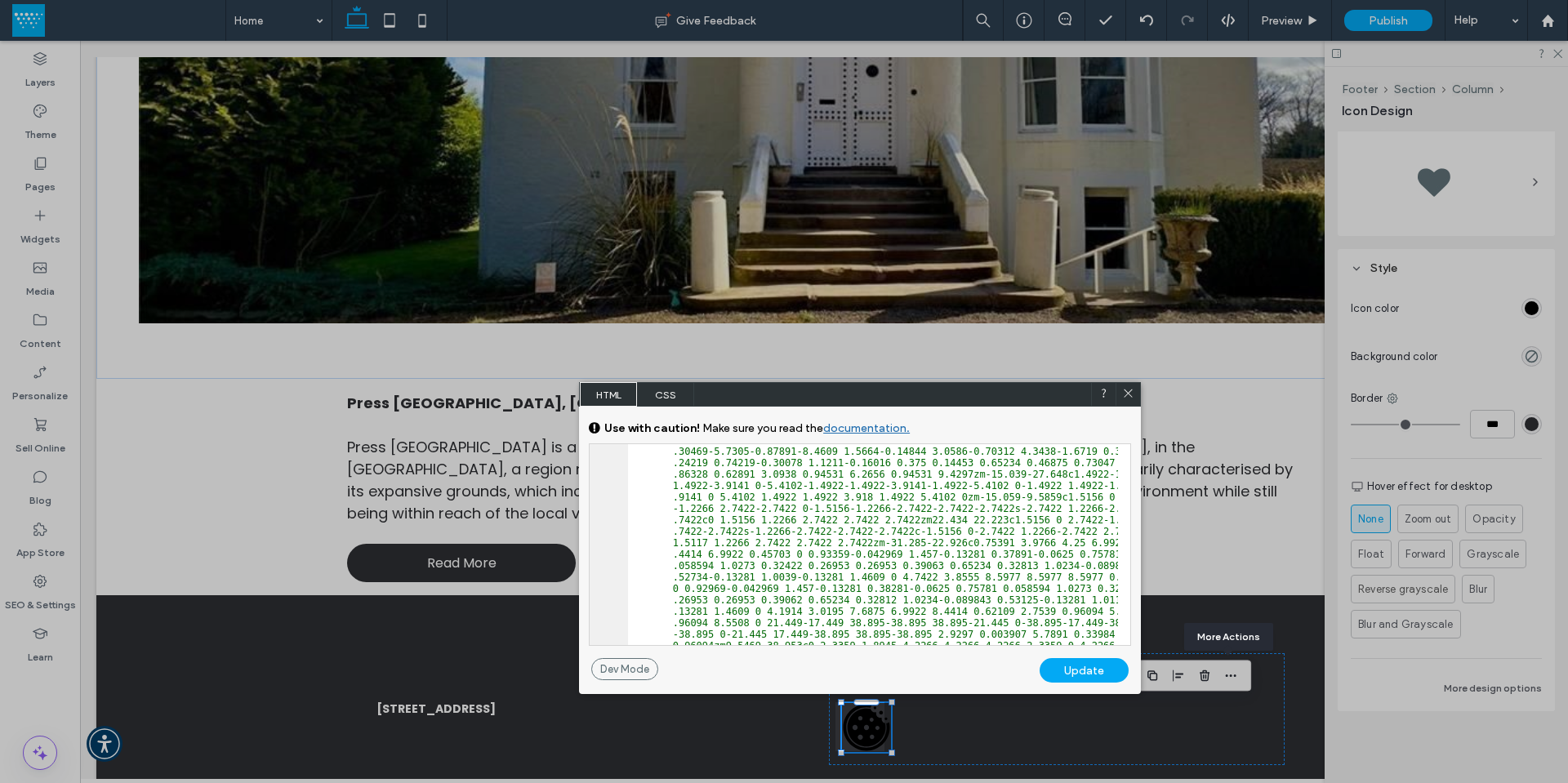
drag, startPoint x: 1132, startPoint y: 393, endPoint x: 1039, endPoint y: 380, distance: 93.9
click at [1132, 393] on icon at bounding box center [1128, 393] width 12 height 12
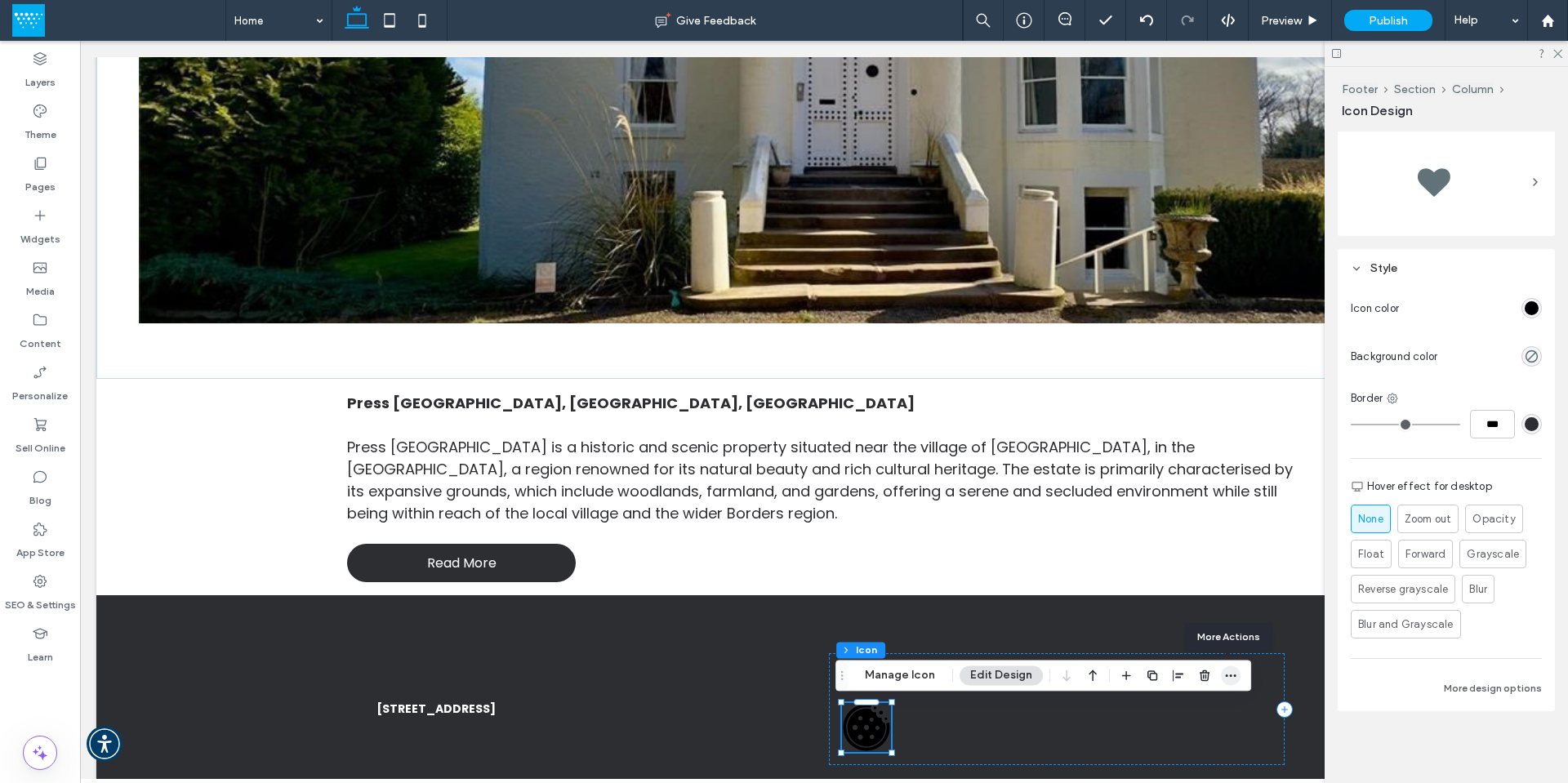
click at [1228, 670] on icon "button" at bounding box center [1231, 675] width 13 height 13
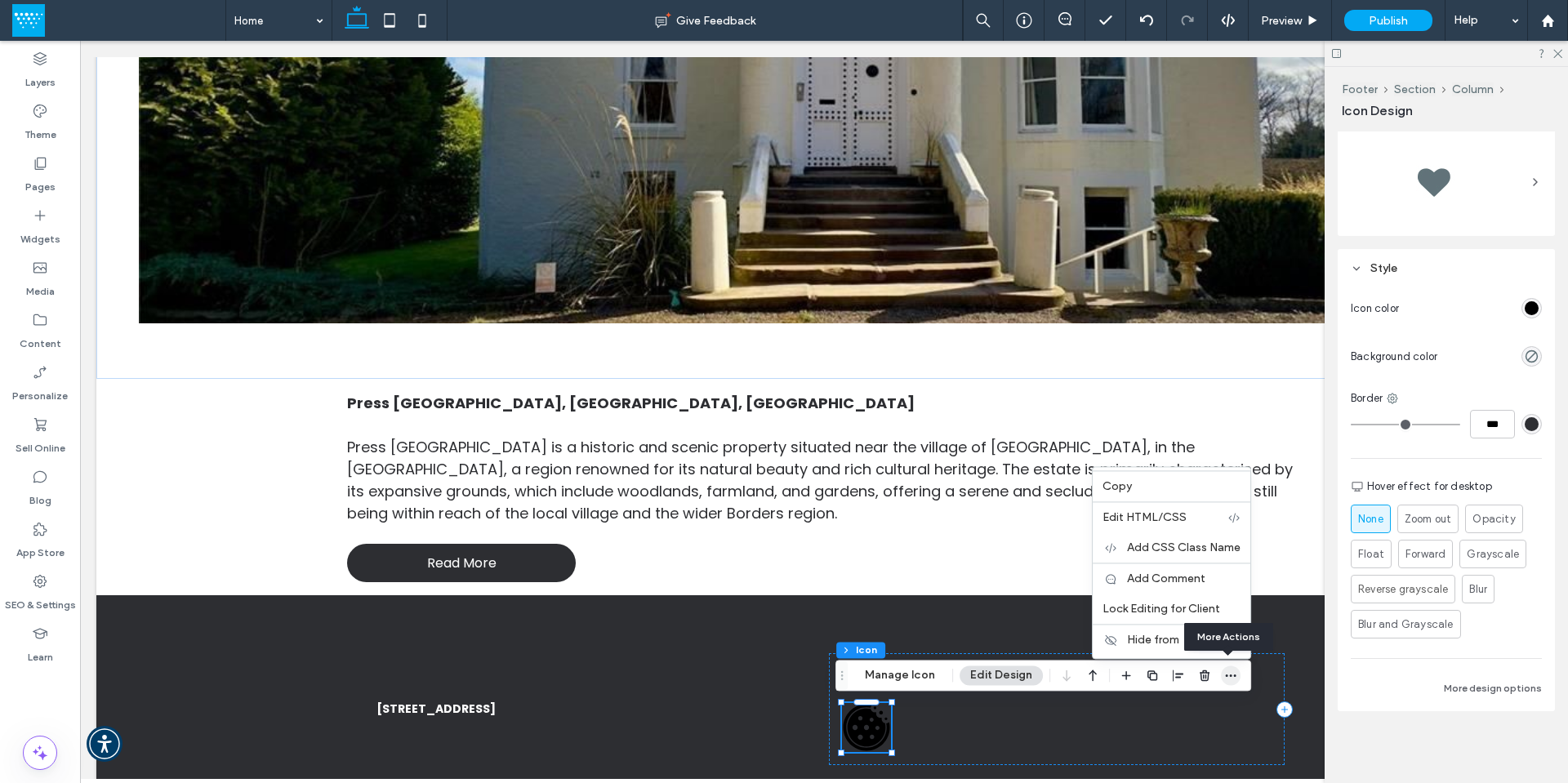
click at [1227, 675] on use "button" at bounding box center [1231, 675] width 11 height 2
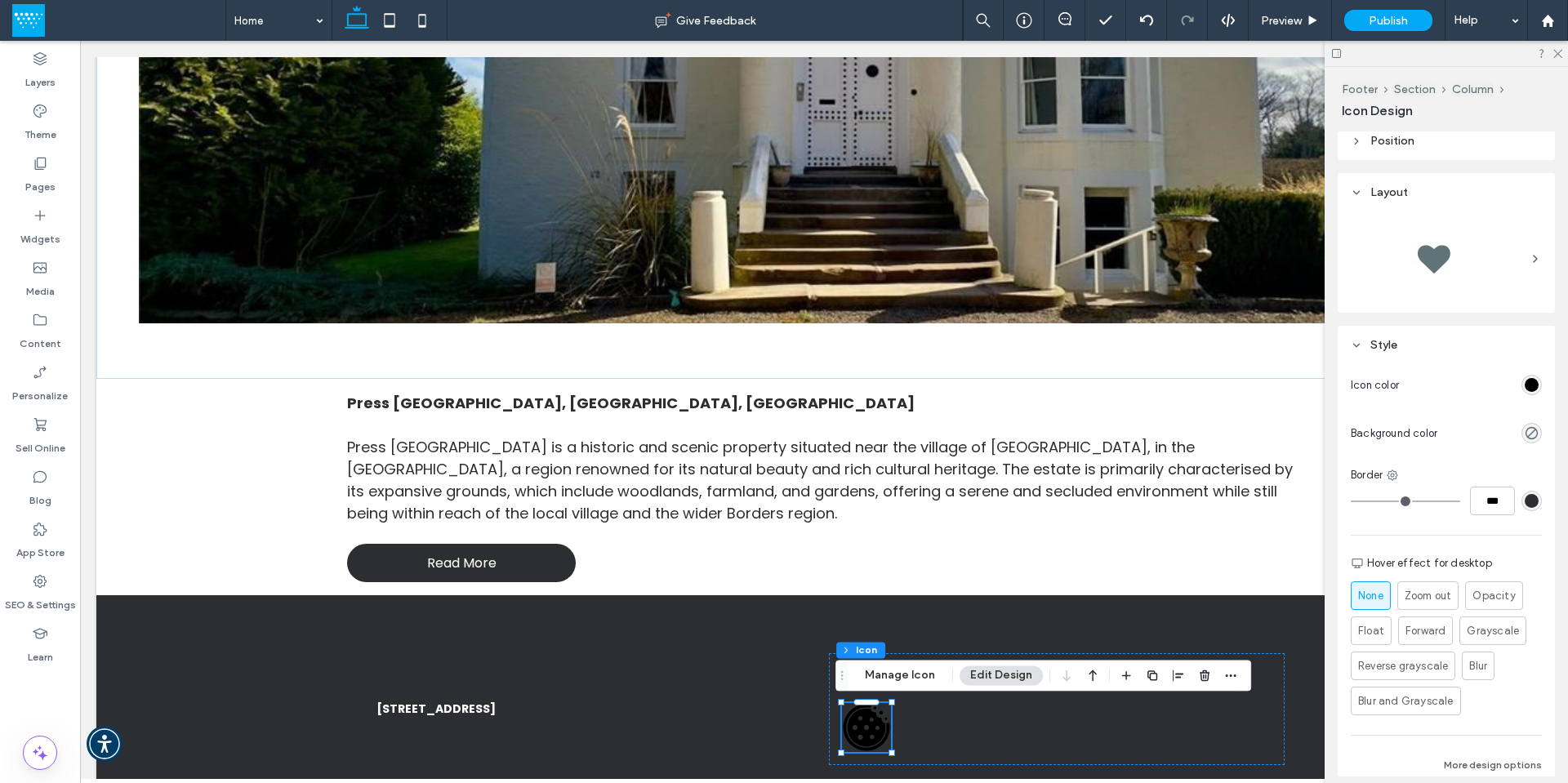
scroll to position [241, 0]
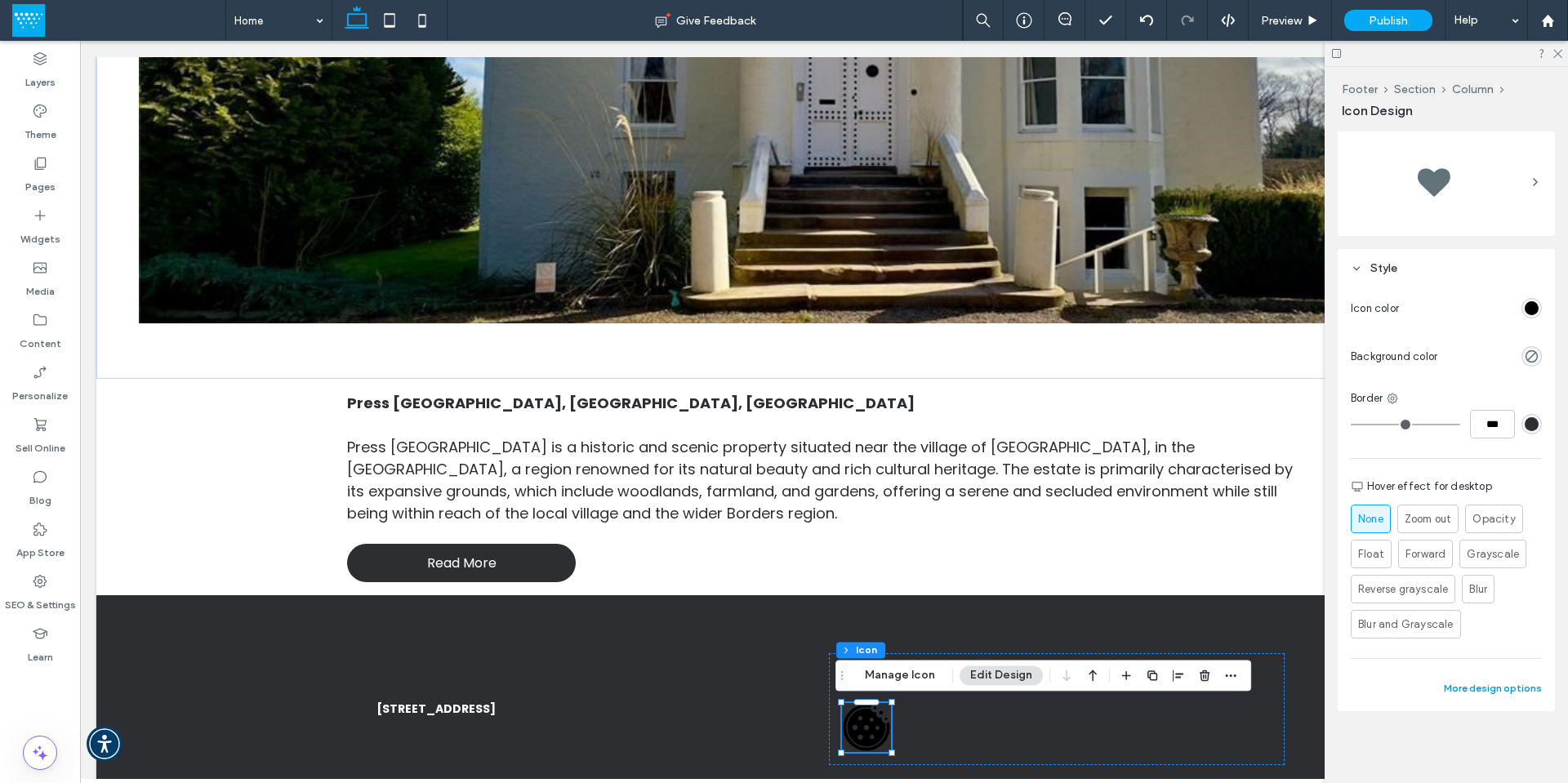
click at [1497, 690] on button "More design options" at bounding box center [1492, 688] width 98 height 20
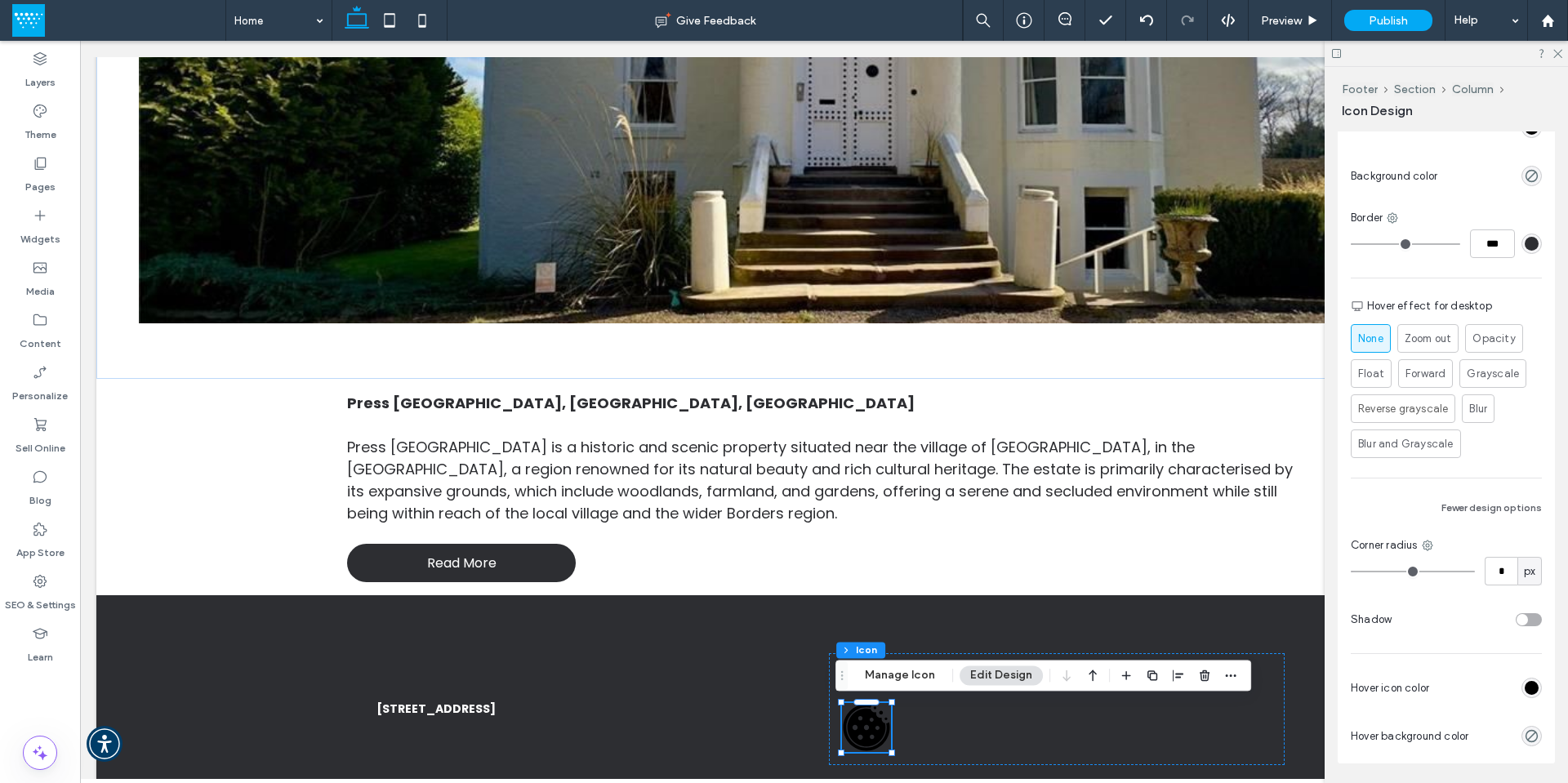
scroll to position [474, 0]
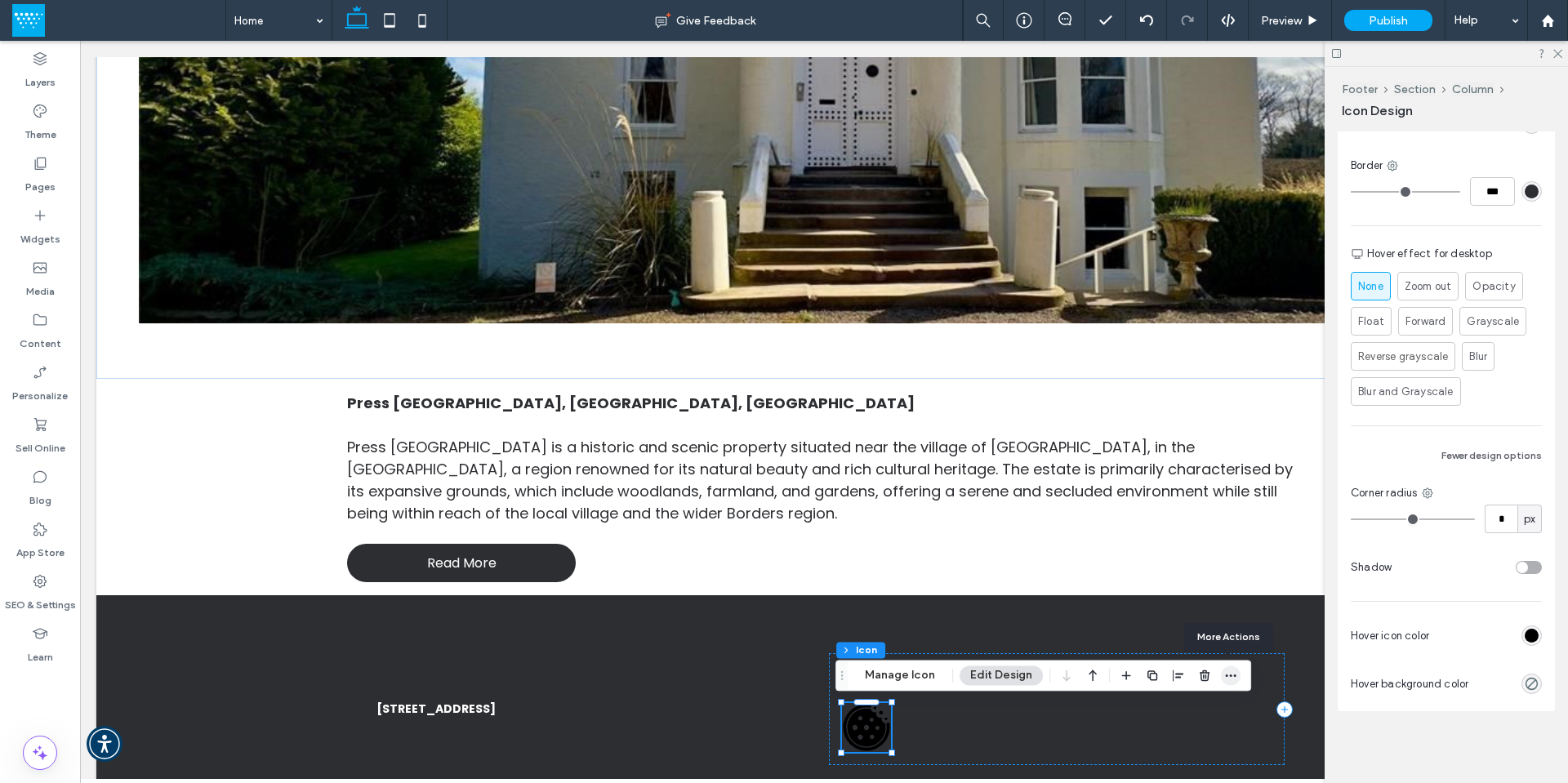
click at [1229, 675] on icon "button" at bounding box center [1231, 675] width 13 height 13
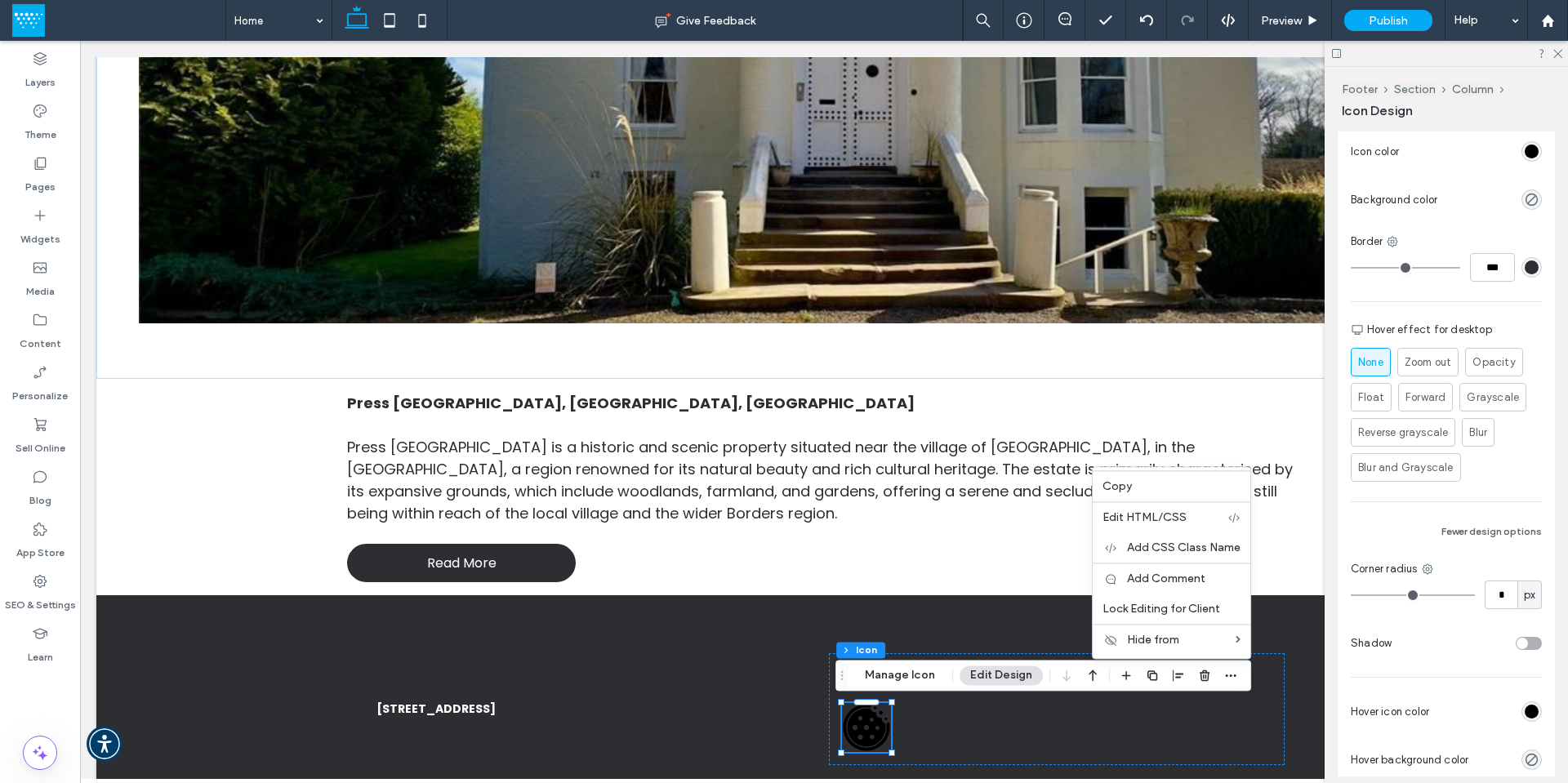
scroll to position [310, 0]
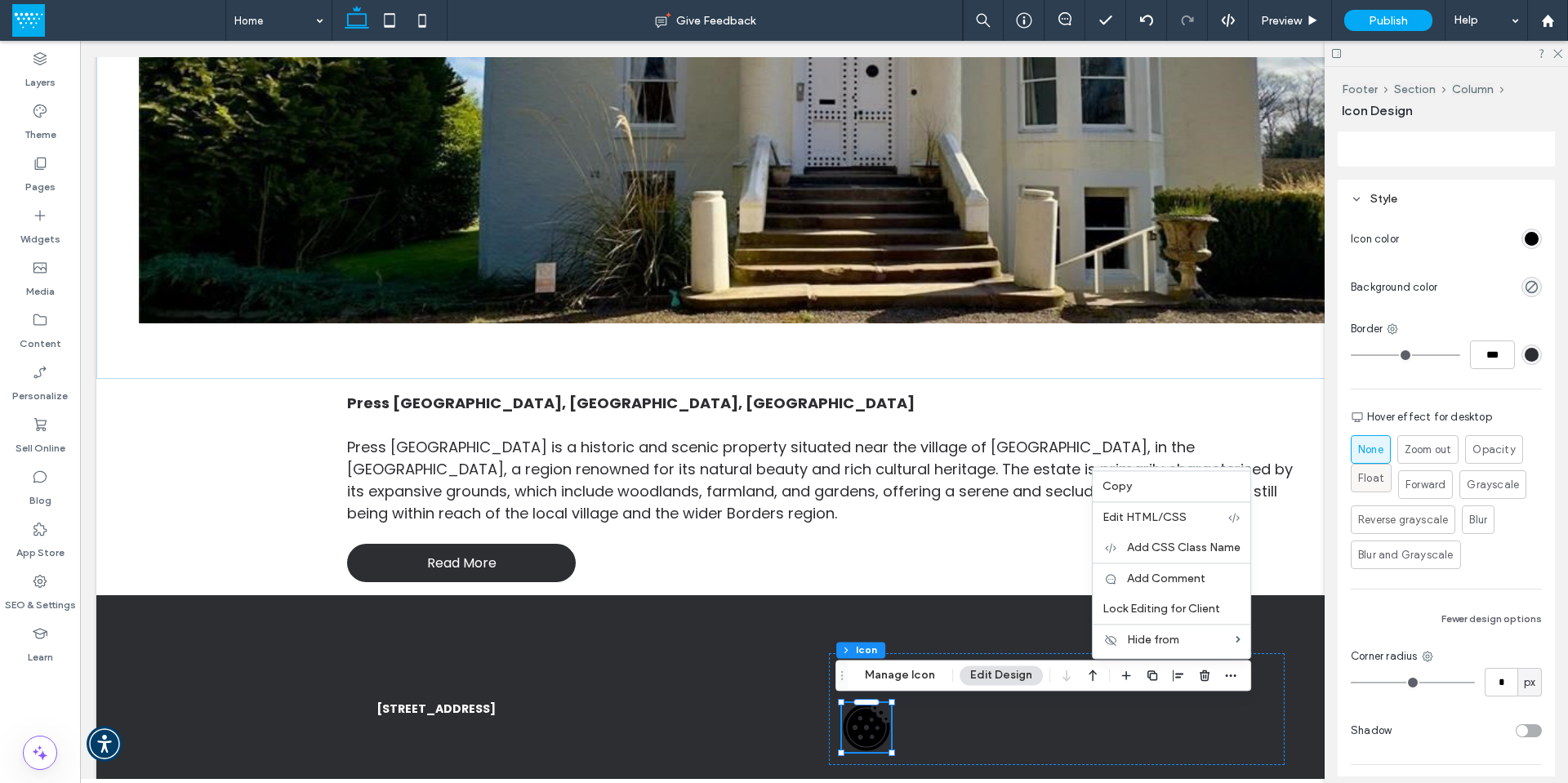
click at [1374, 485] on span "Float" at bounding box center [1371, 479] width 26 height 16
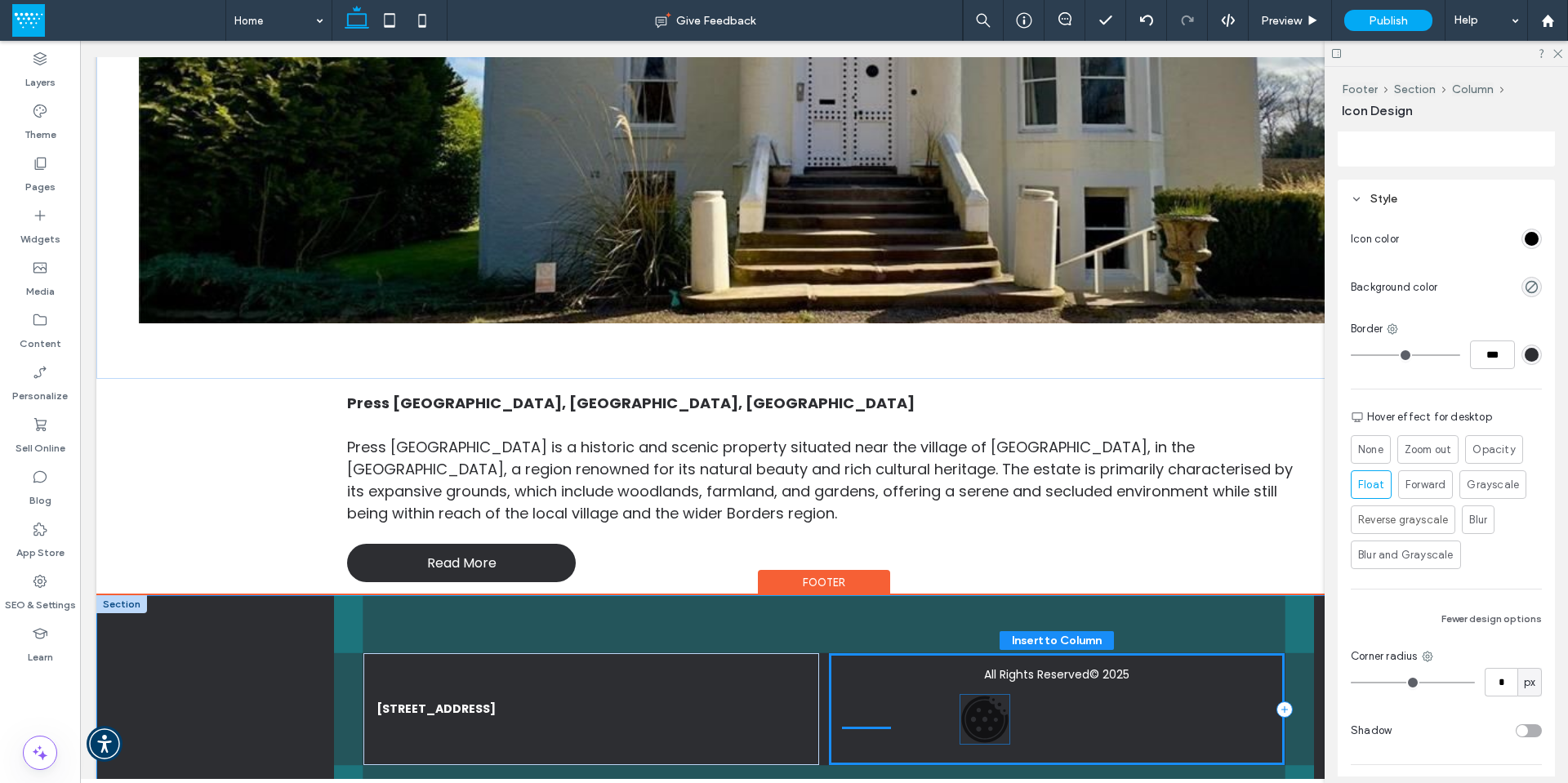
scroll to position [286, 0]
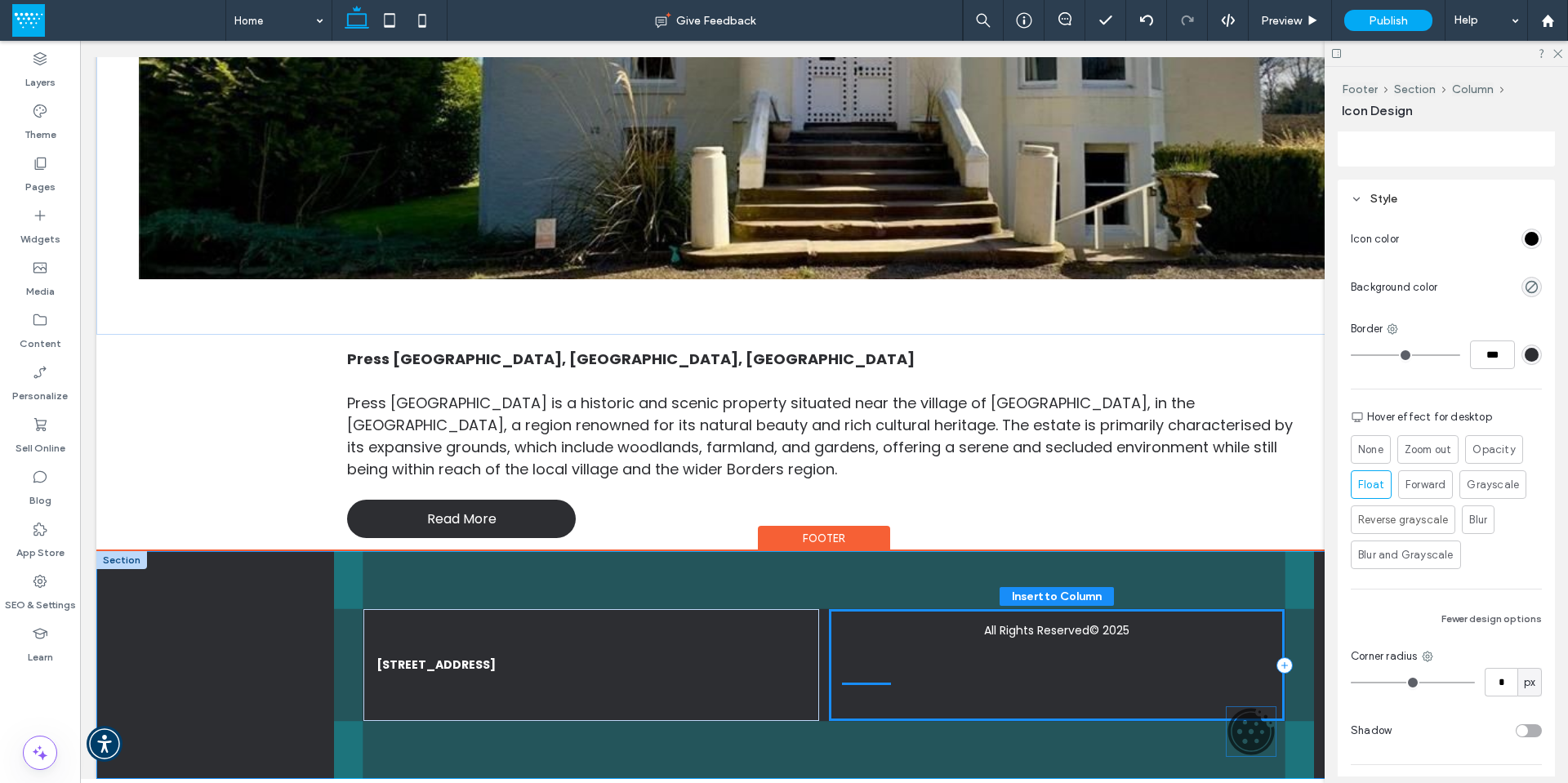
drag, startPoint x: 861, startPoint y: 726, endPoint x: 1252, endPoint y: 731, distance: 391.0
drag, startPoint x: 868, startPoint y: 730, endPoint x: 1254, endPoint y: 669, distance: 390.8
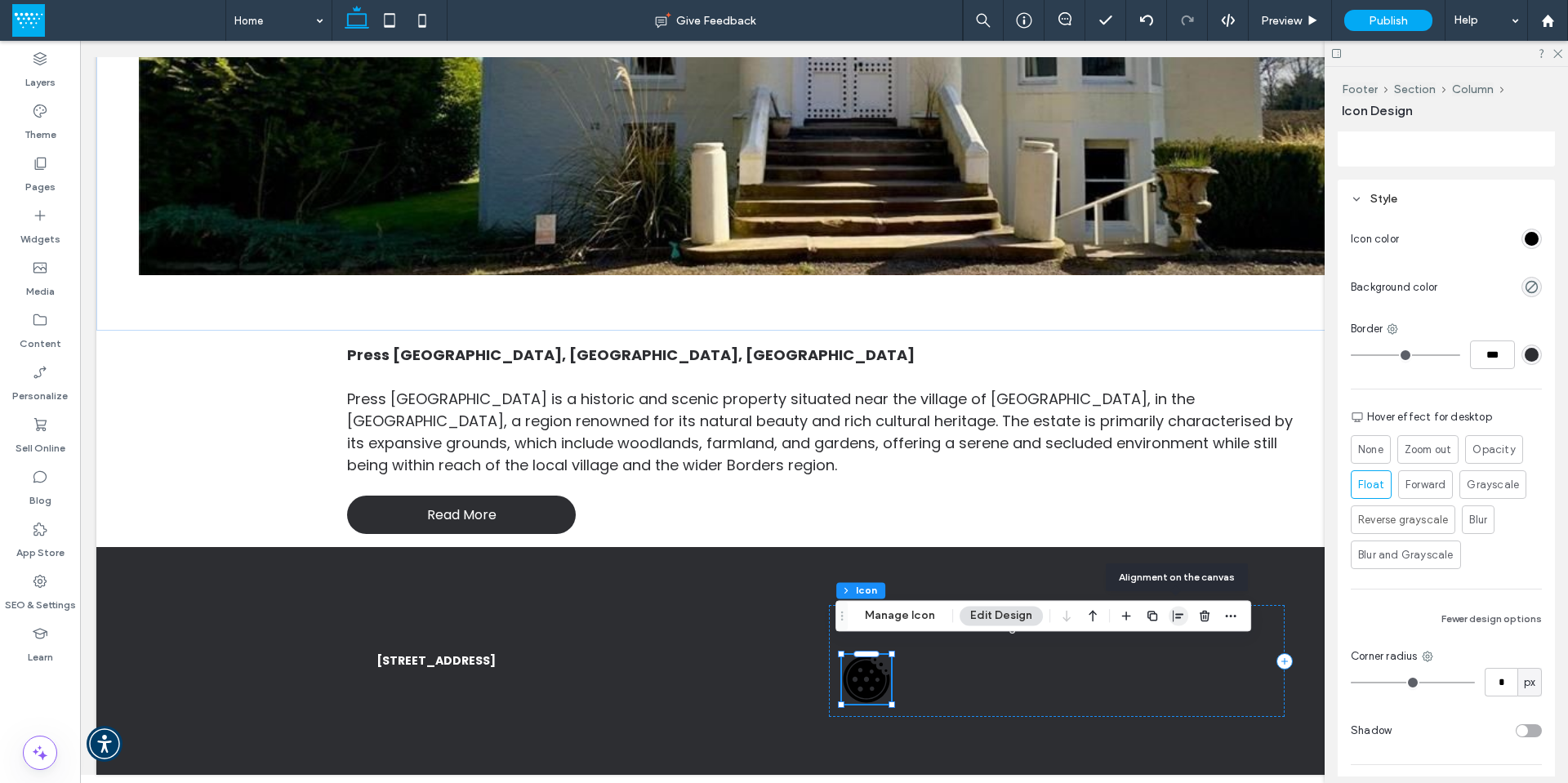
click at [1172, 619] on icon "button" at bounding box center [1178, 616] width 13 height 13
click at [1185, 648] on icon "flex-end" at bounding box center [1188, 647] width 13 height 13
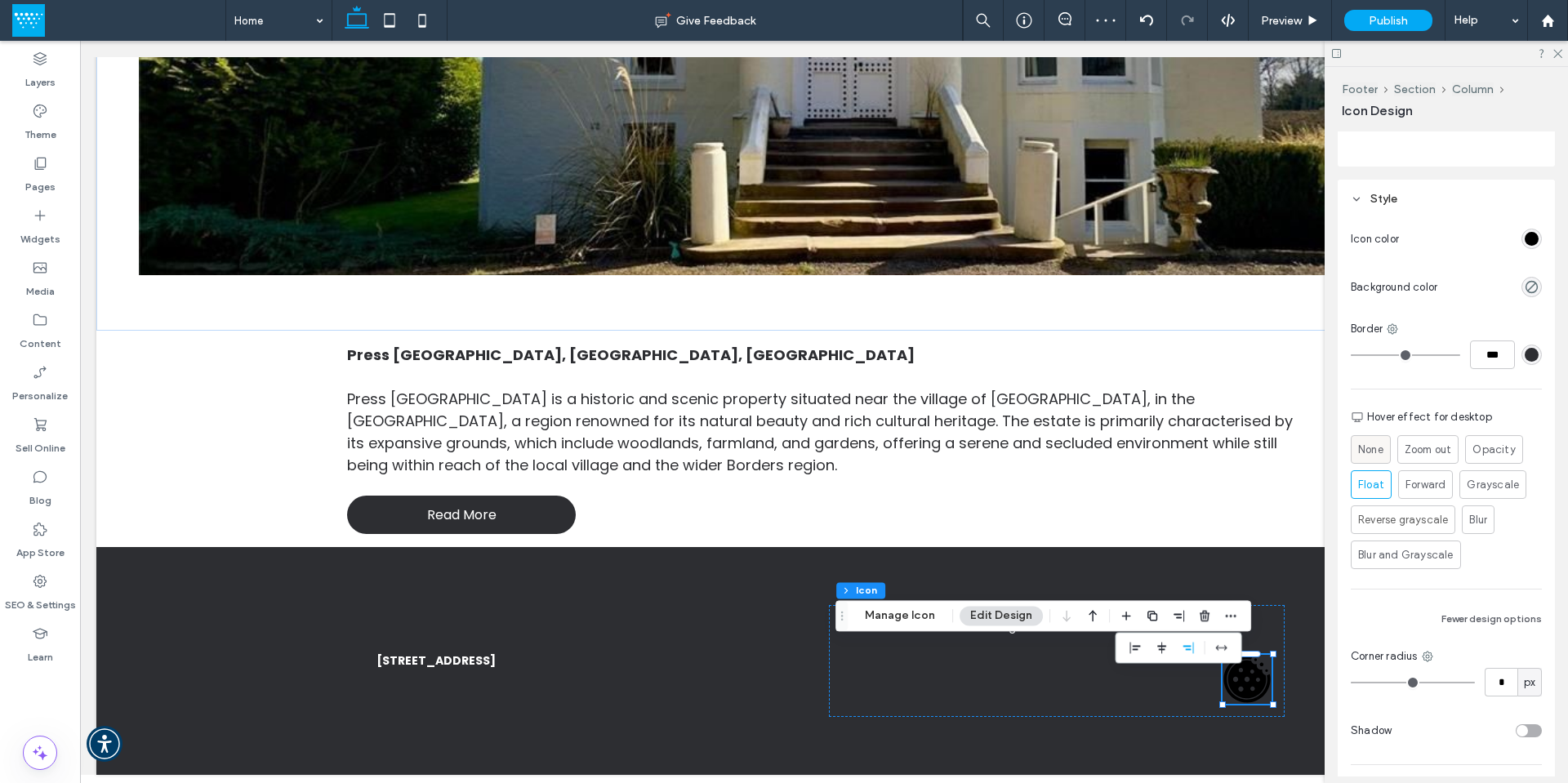
click at [1381, 448] on span "None" at bounding box center [1371, 450] width 26 height 16
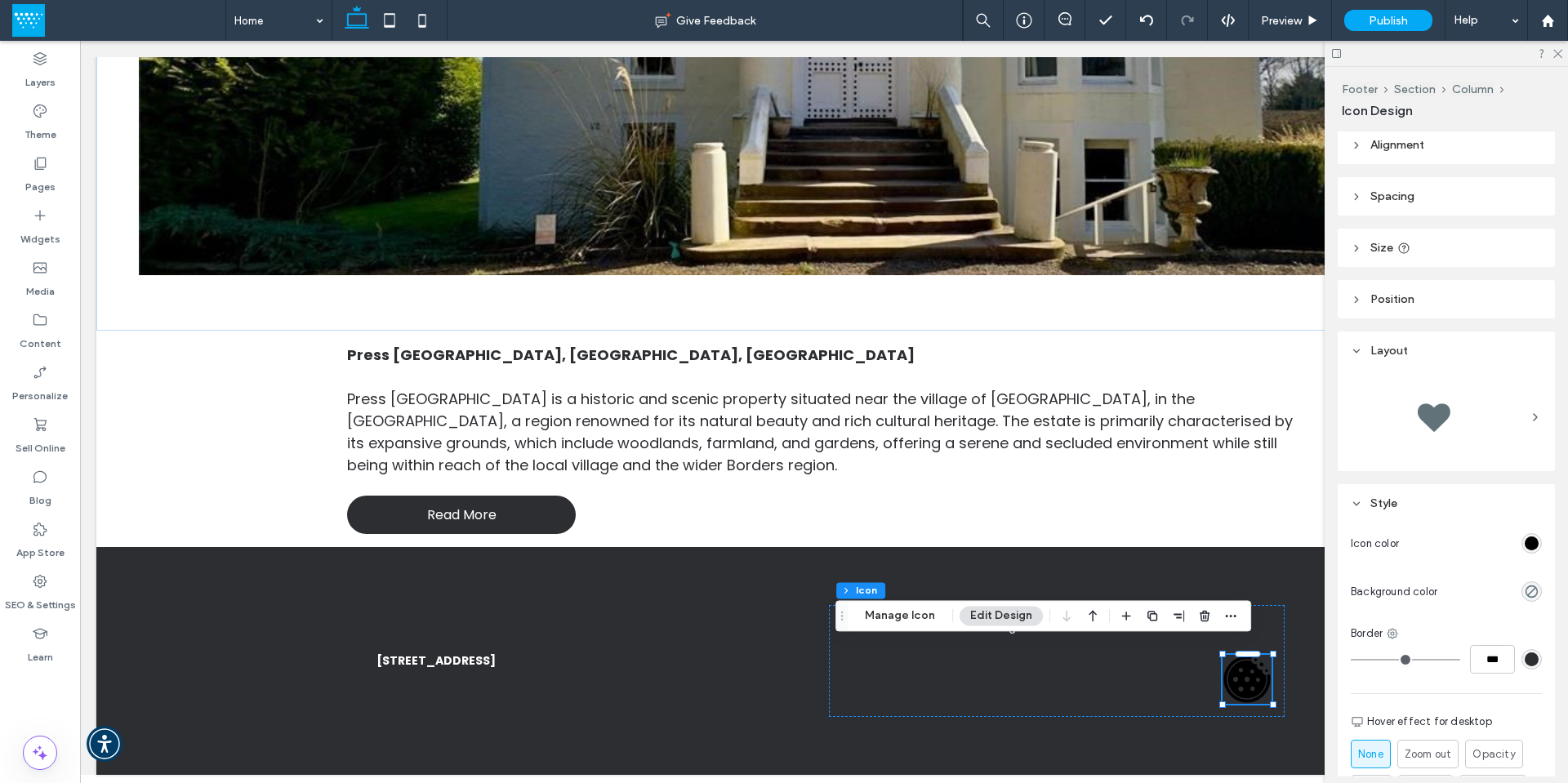
scroll to position [0, 0]
click at [1356, 147] on icon at bounding box center [1357, 151] width 12 height 12
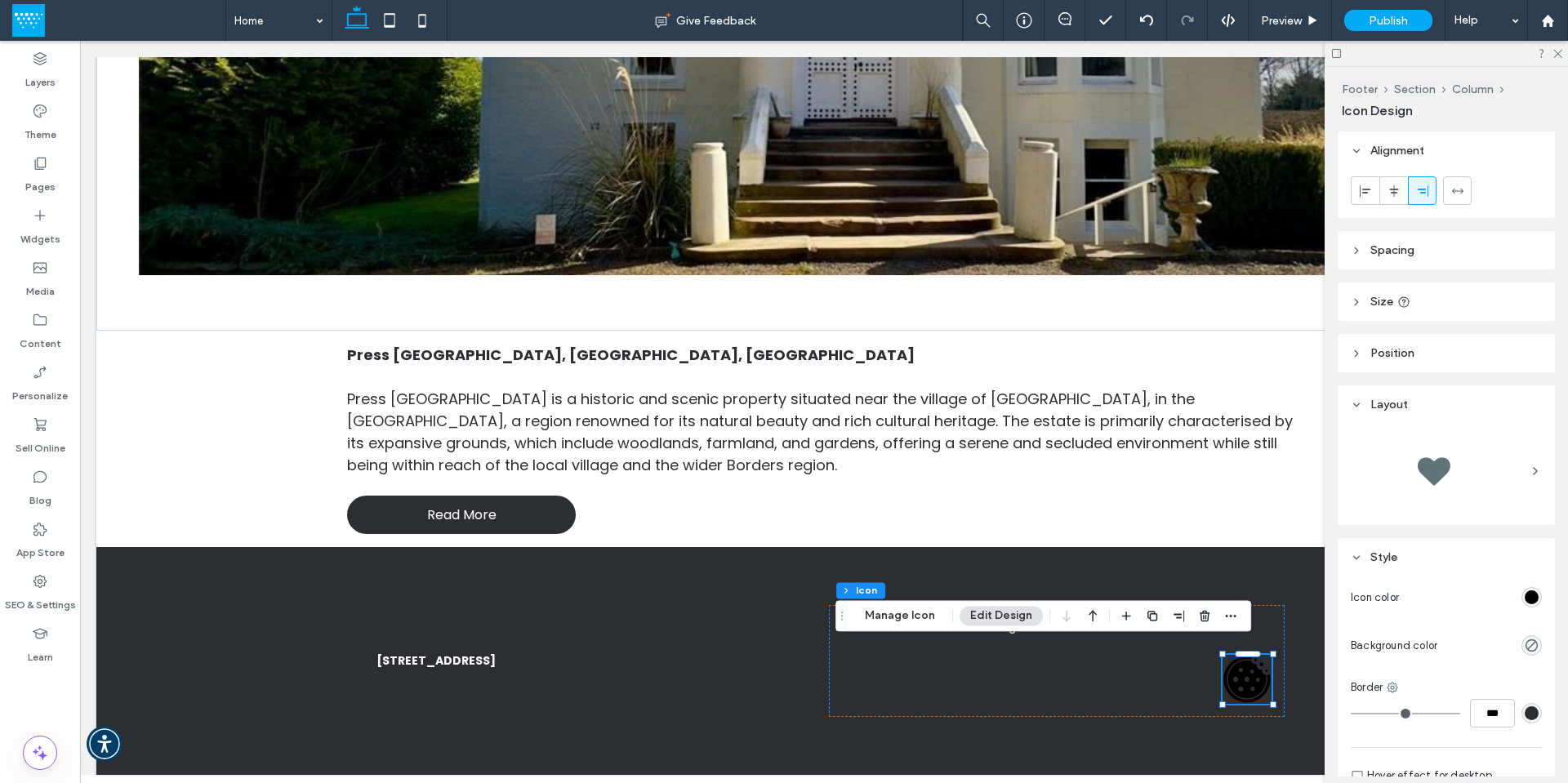
click at [1358, 247] on icon at bounding box center [1357, 251] width 12 height 12
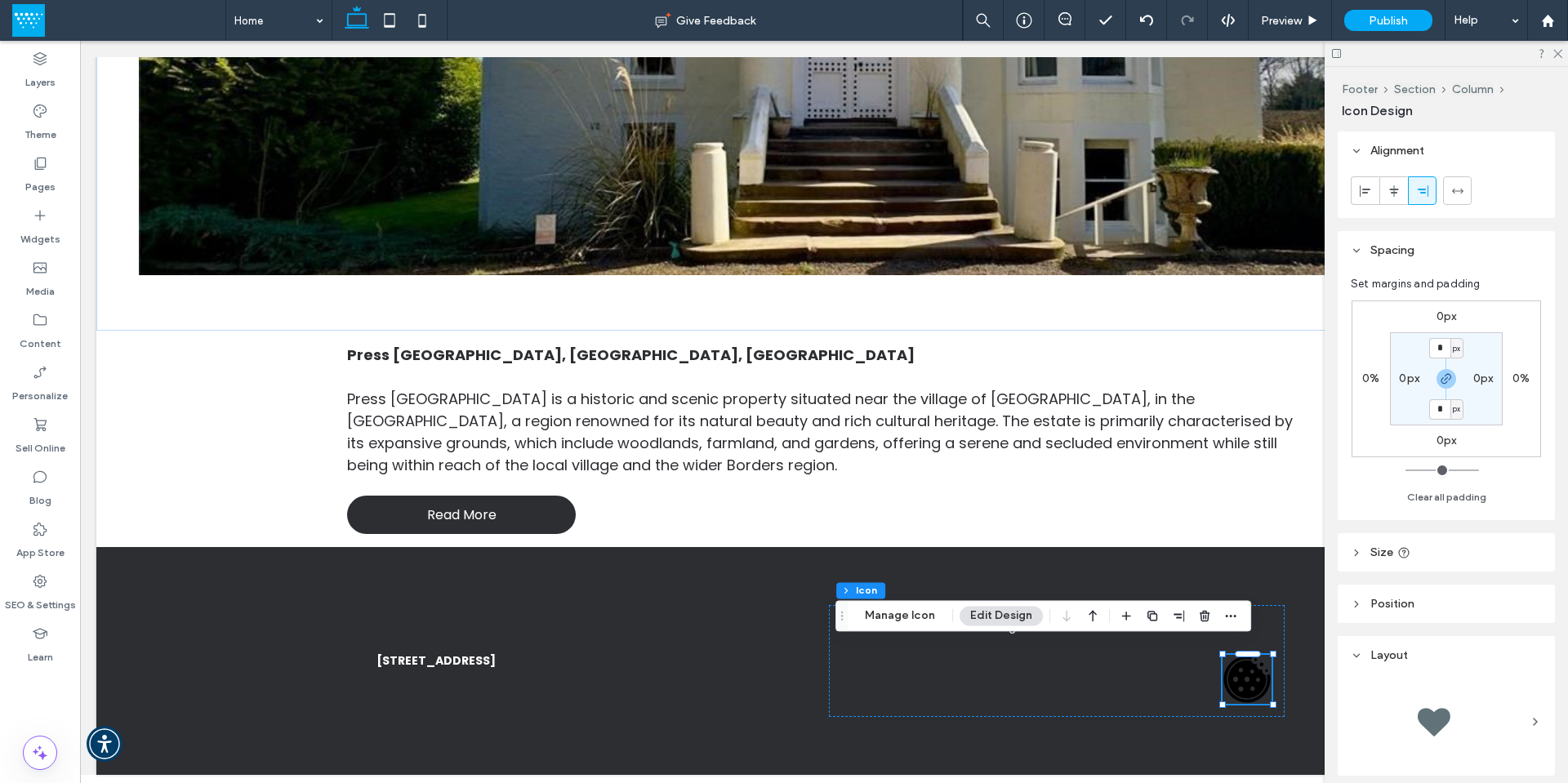
click at [1358, 247] on icon at bounding box center [1357, 251] width 12 height 12
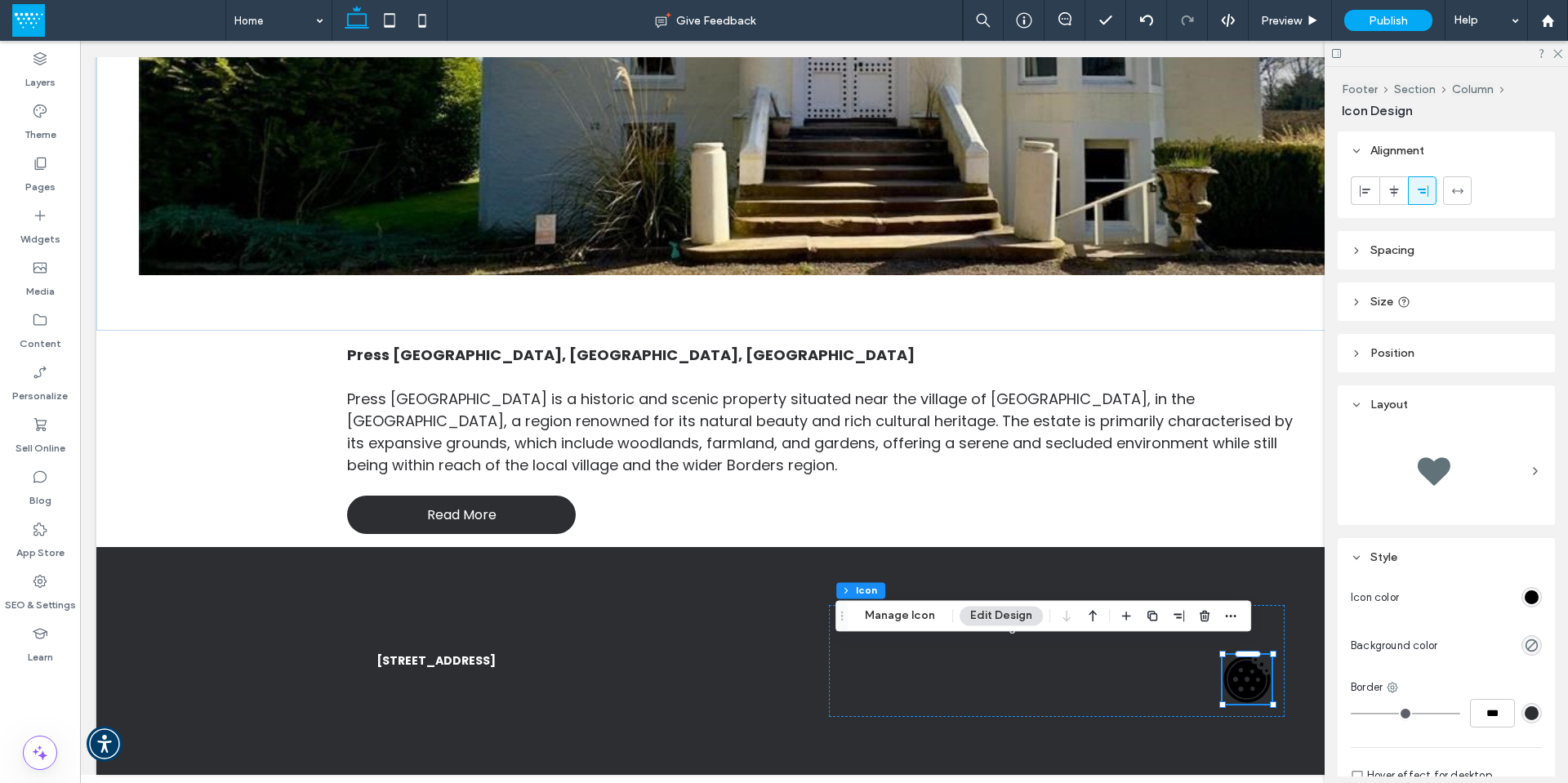
click at [1356, 303] on use at bounding box center [1357, 301] width 3 height 6
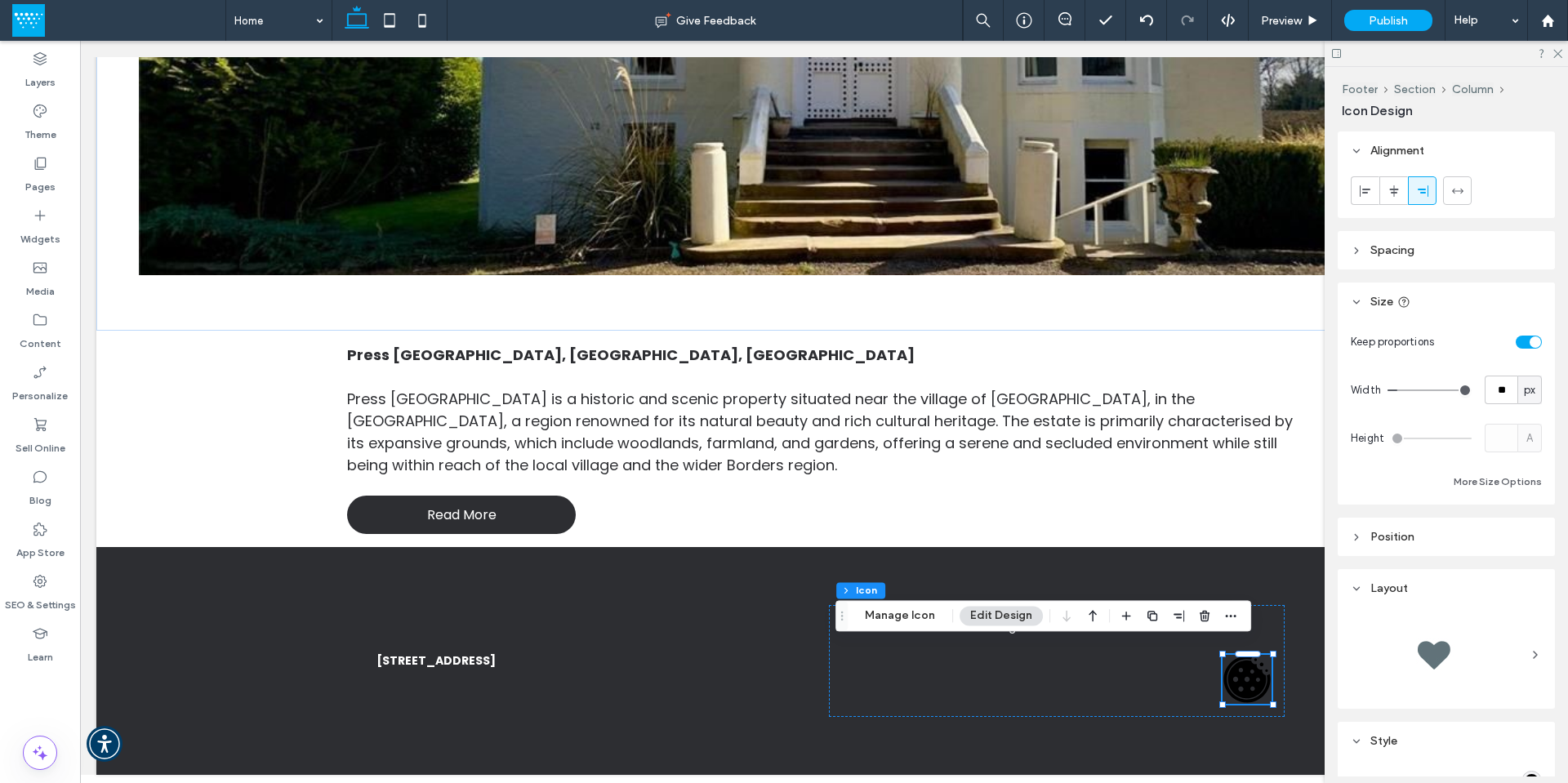
click at [1356, 303] on icon at bounding box center [1357, 302] width 12 height 12
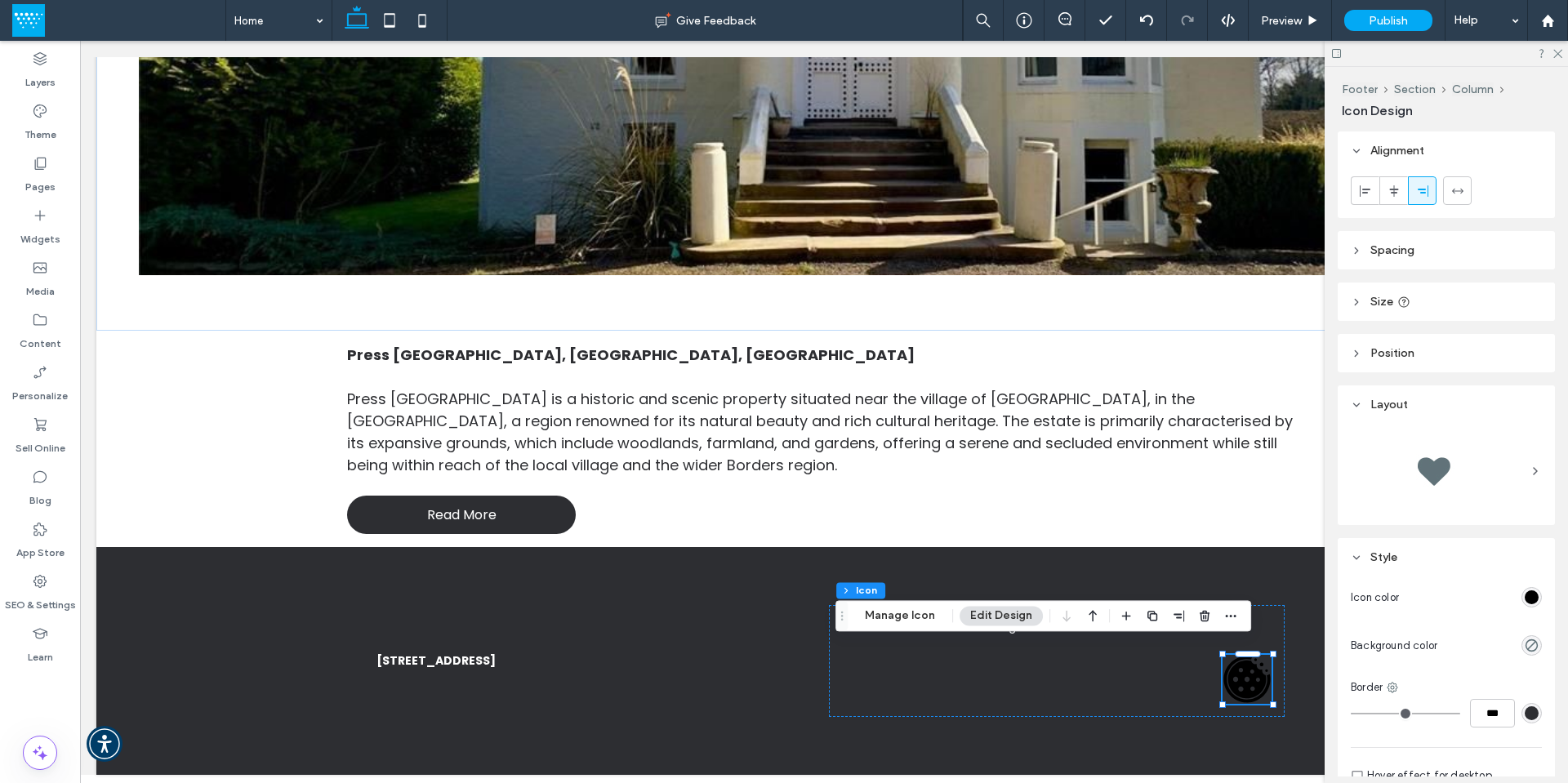
click at [1356, 354] on icon at bounding box center [1357, 354] width 12 height 12
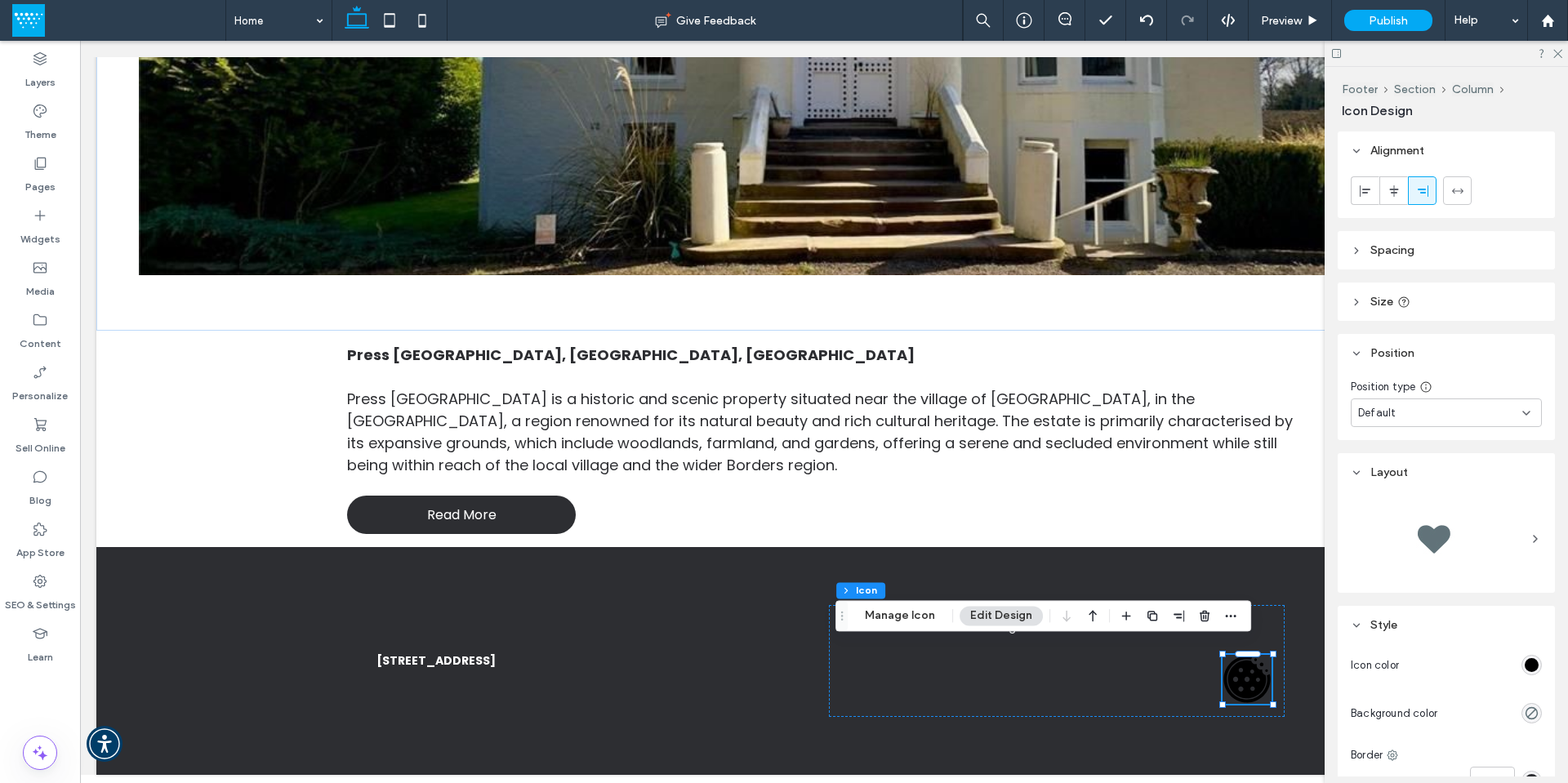
click at [1401, 405] on div "Default" at bounding box center [1440, 413] width 165 height 16
click at [1481, 418] on div "Default" at bounding box center [1440, 413] width 165 height 16
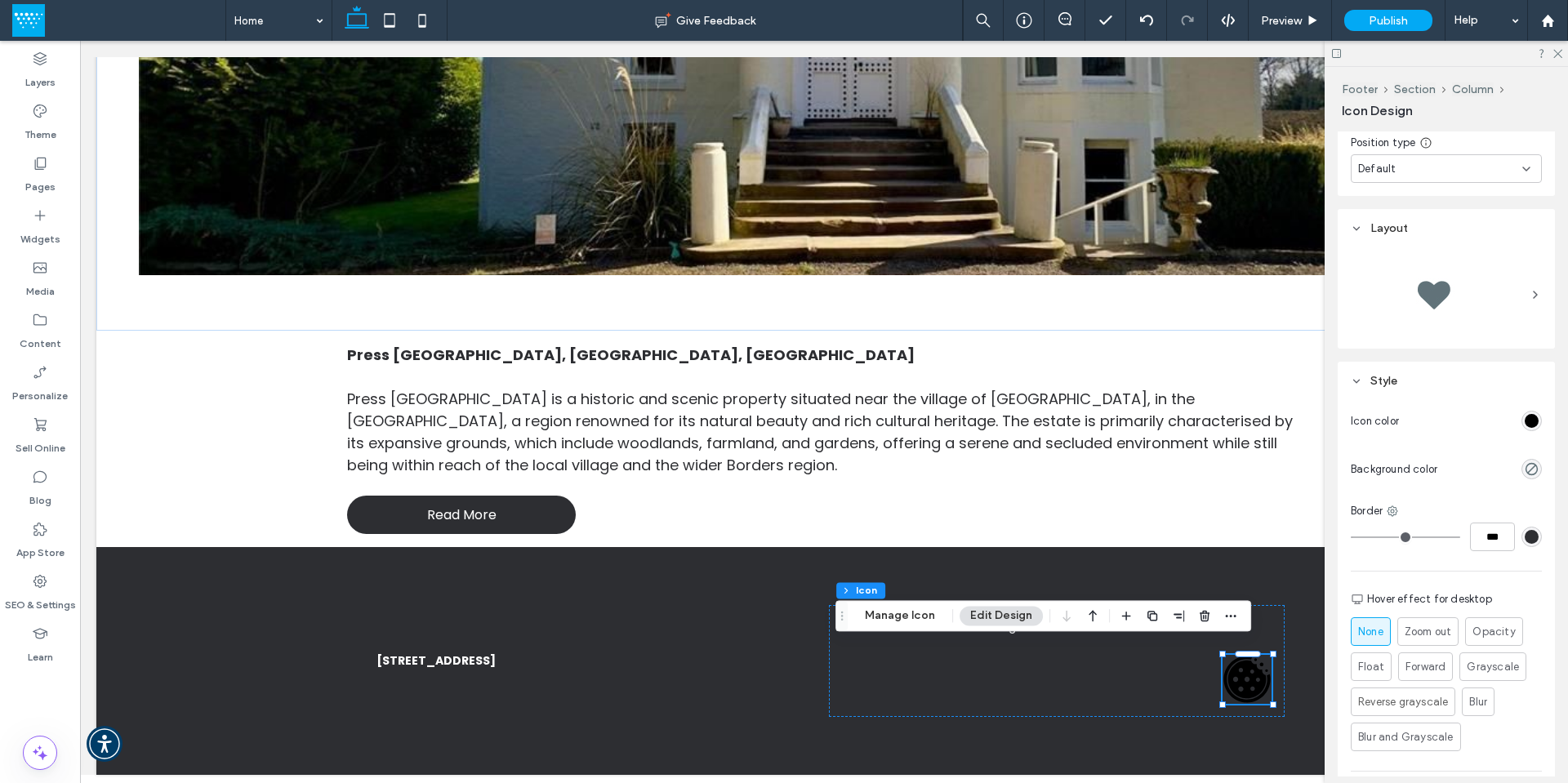
scroll to position [245, 0]
click at [1529, 286] on span at bounding box center [1535, 294] width 13 height 81
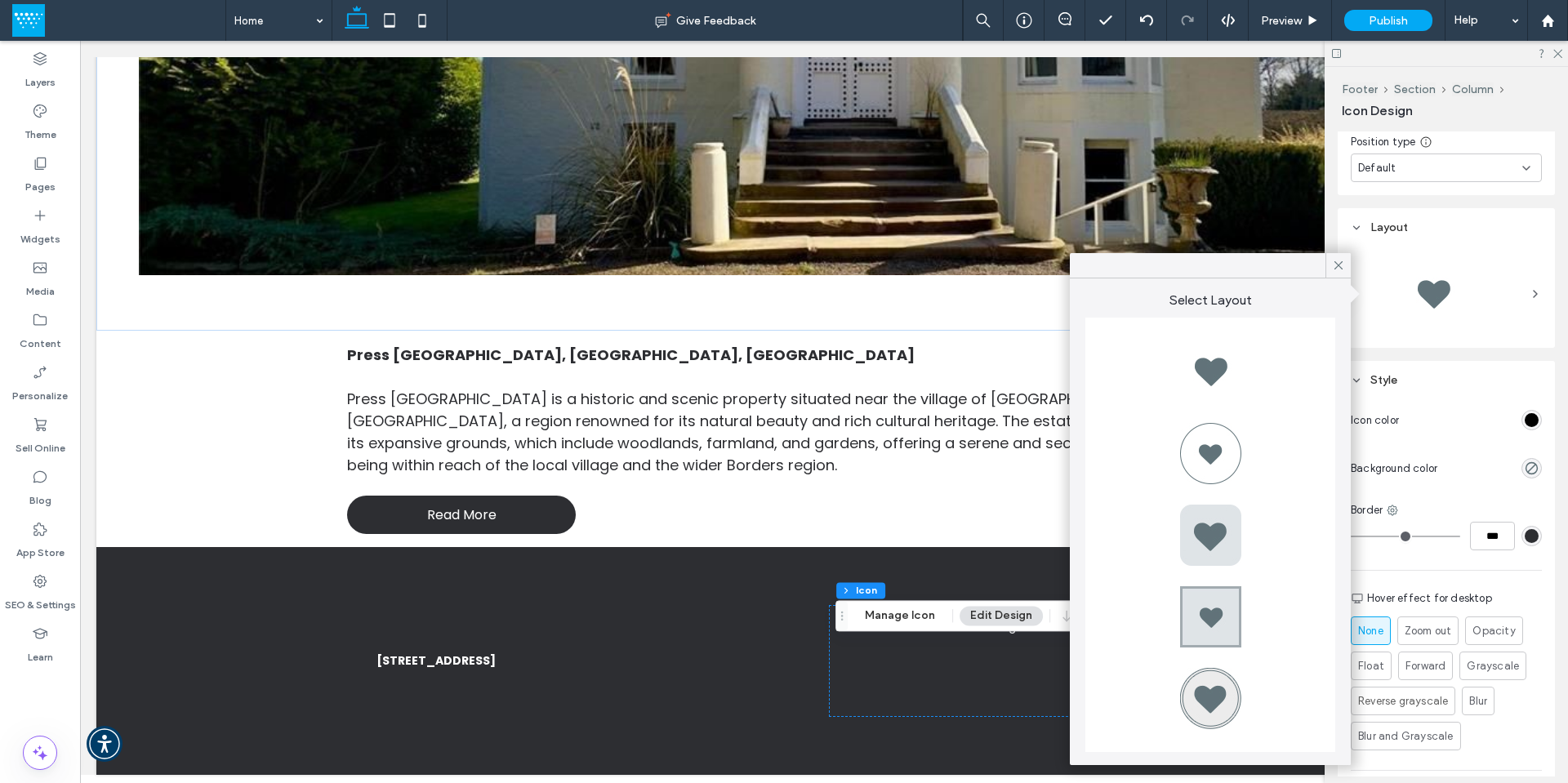
click at [1519, 220] on header "Layout" at bounding box center [1446, 227] width 217 height 39
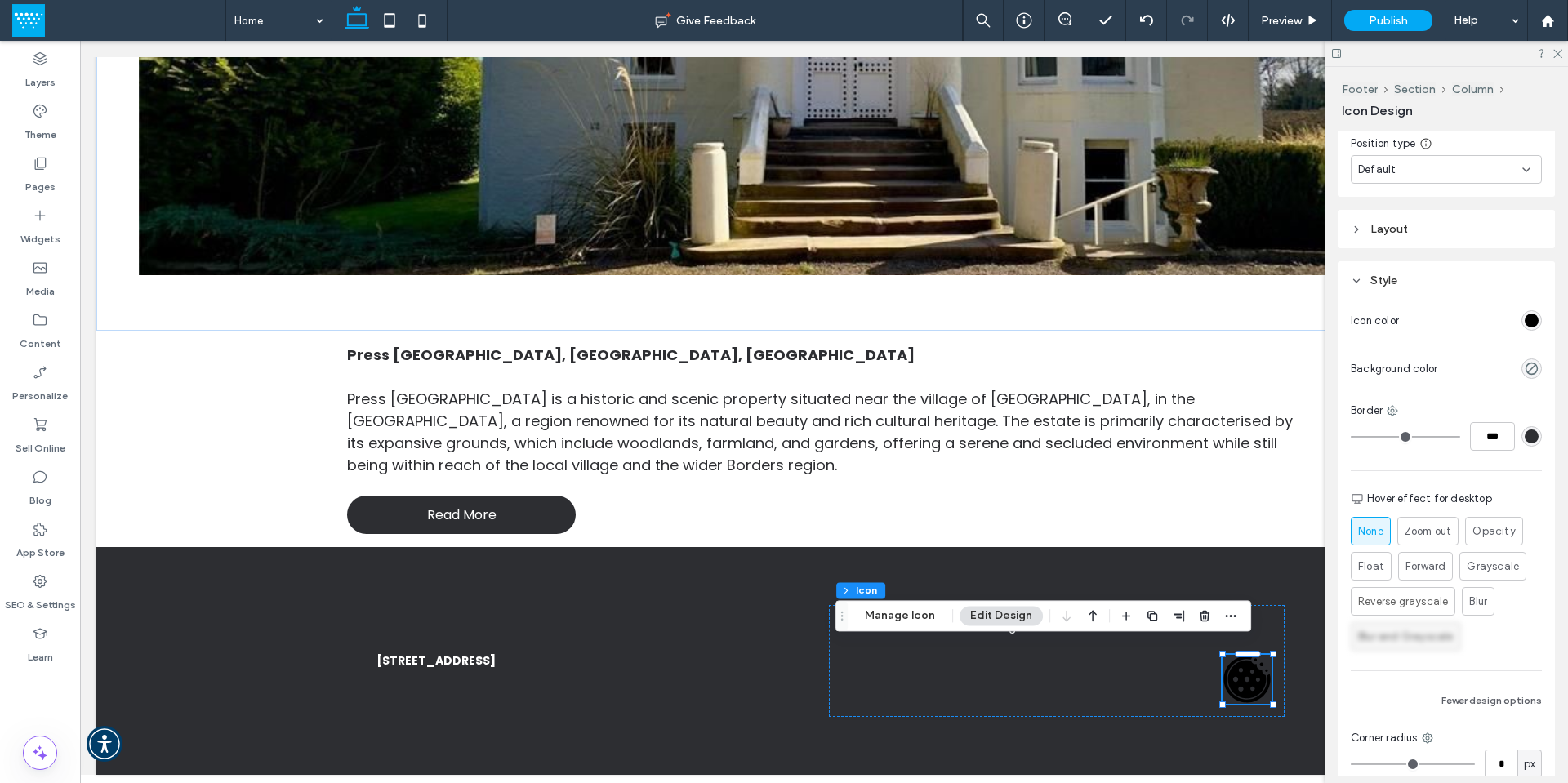
scroll to position [80, 0]
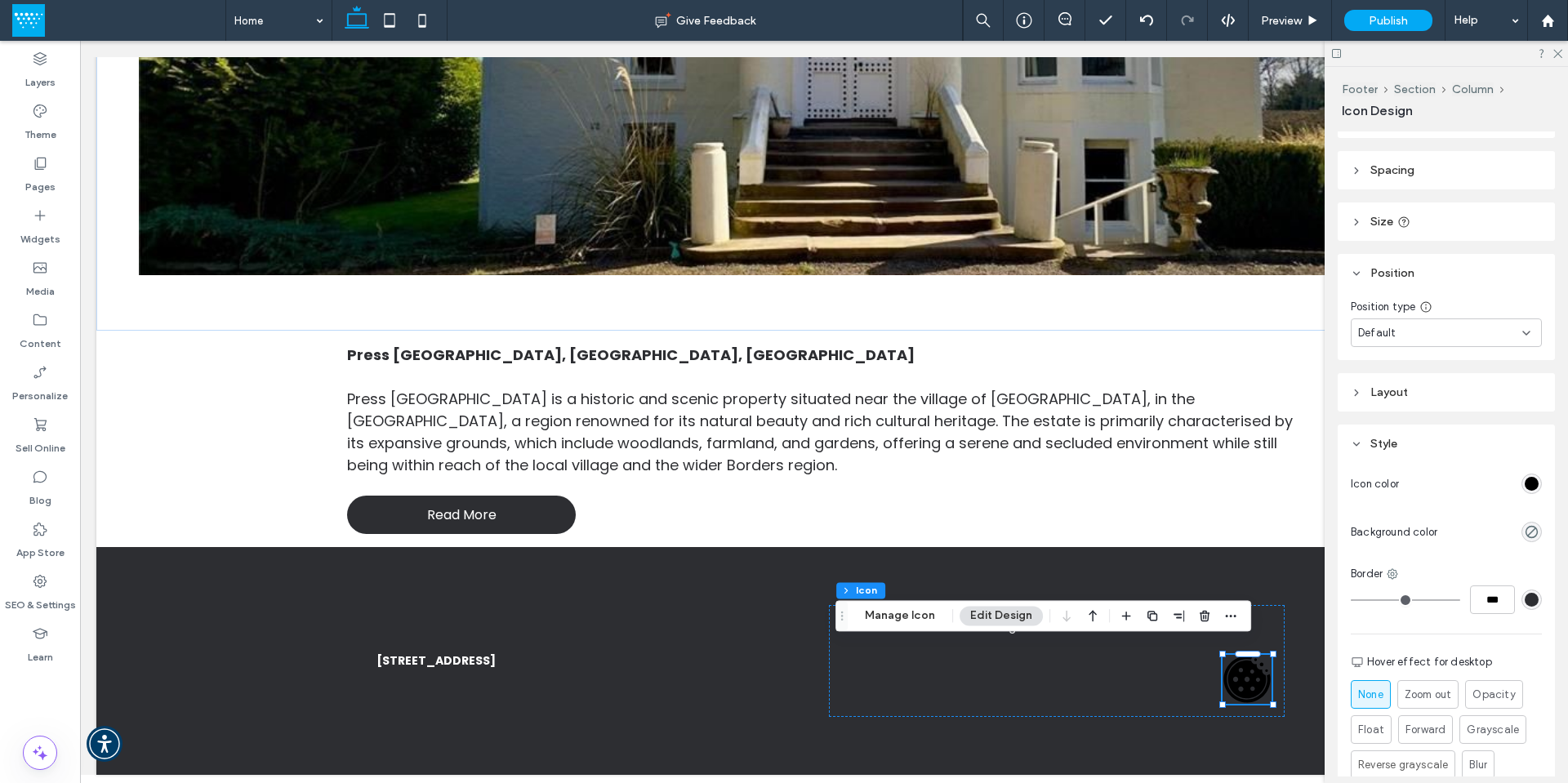
click at [1524, 483] on div "rgb(0, 0, 0)" at bounding box center [1531, 484] width 14 height 14
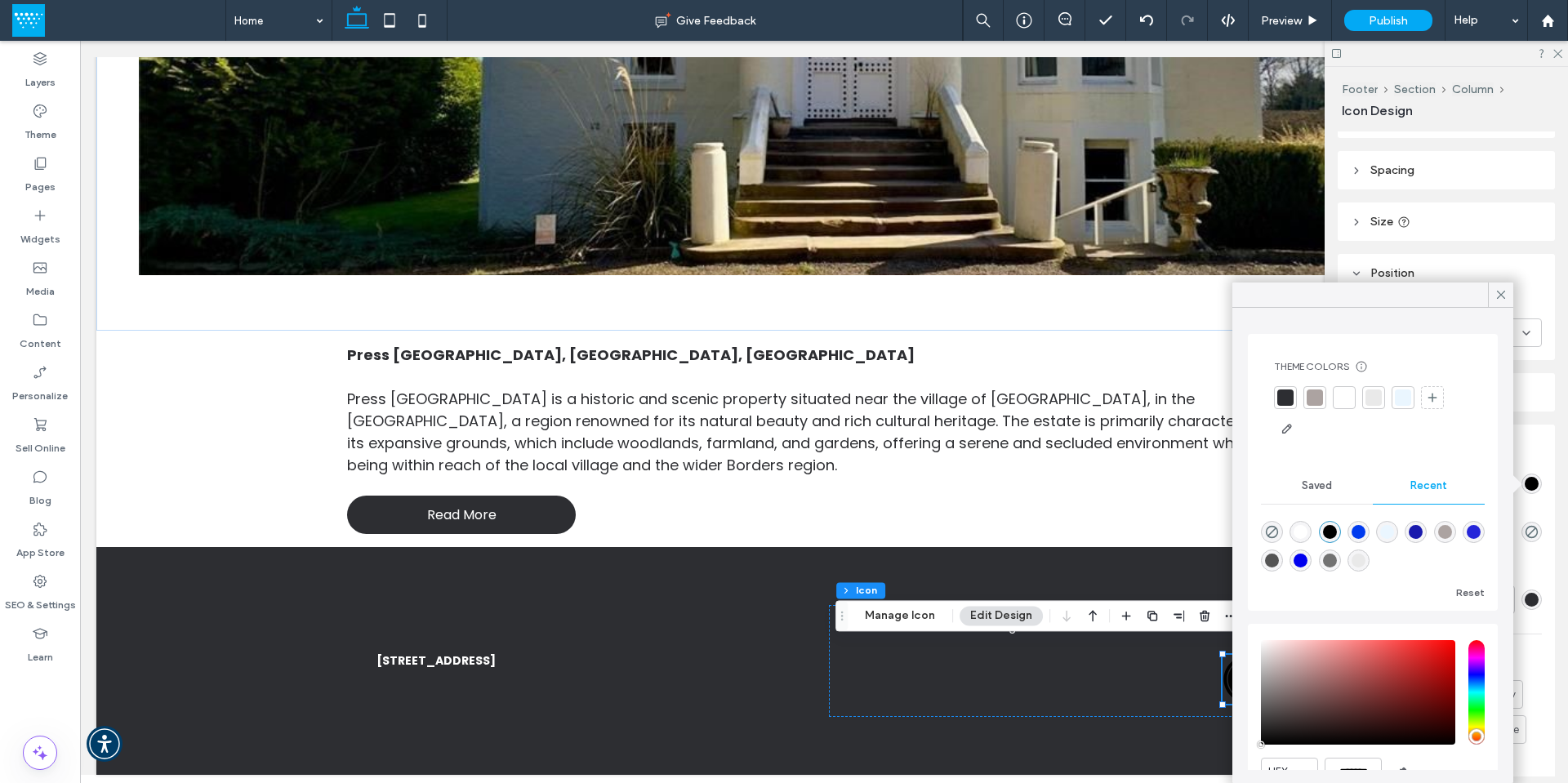
click at [1366, 532] on div "rgba(0, 59, 238, 1)" at bounding box center [1358, 531] width 14 height 14
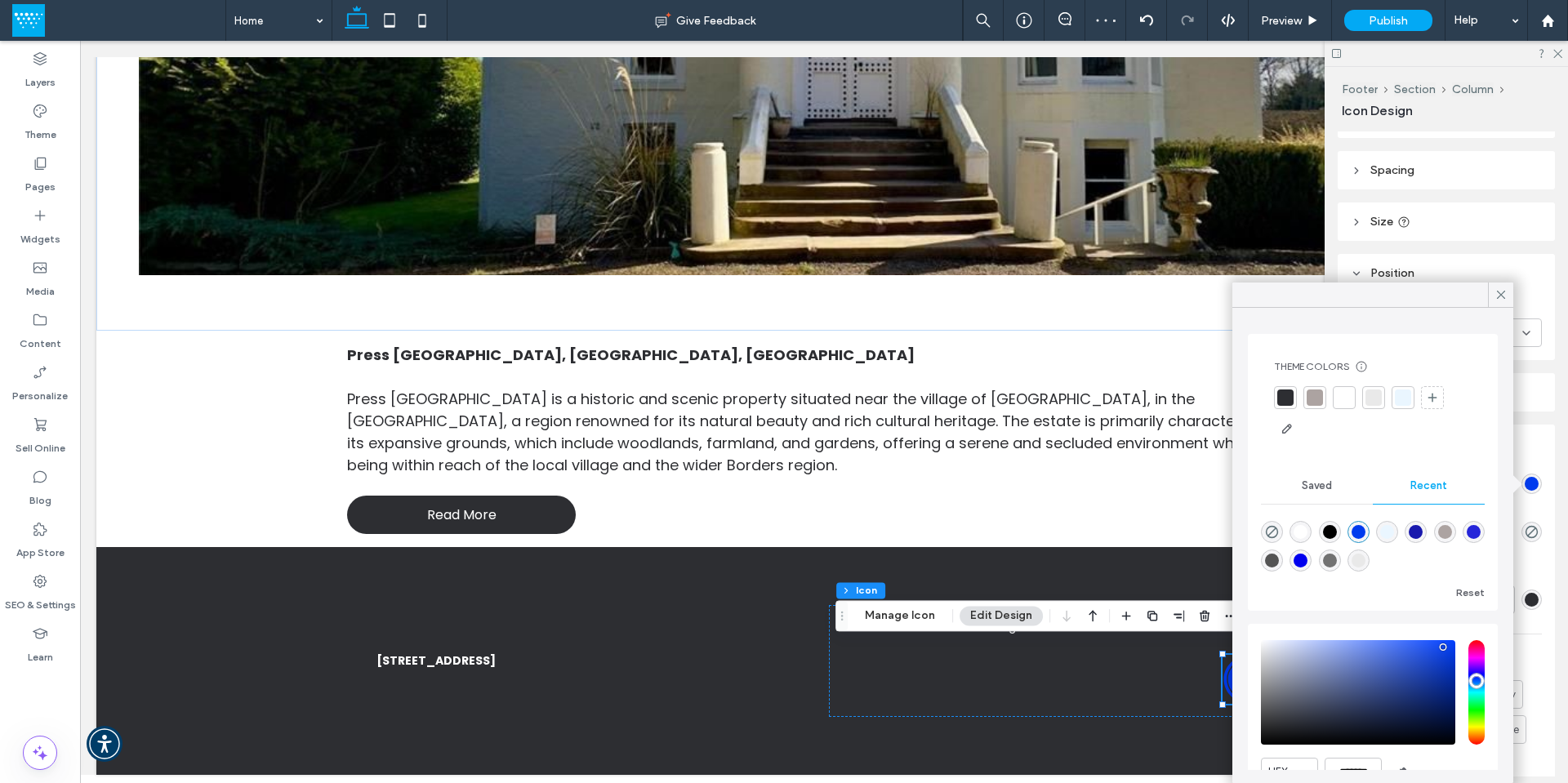
click at [1467, 539] on div "rgba(37, 37, 217, 1)" at bounding box center [1473, 531] width 14 height 14
type input "*******"
click at [1505, 294] on icon at bounding box center [1501, 294] width 15 height 15
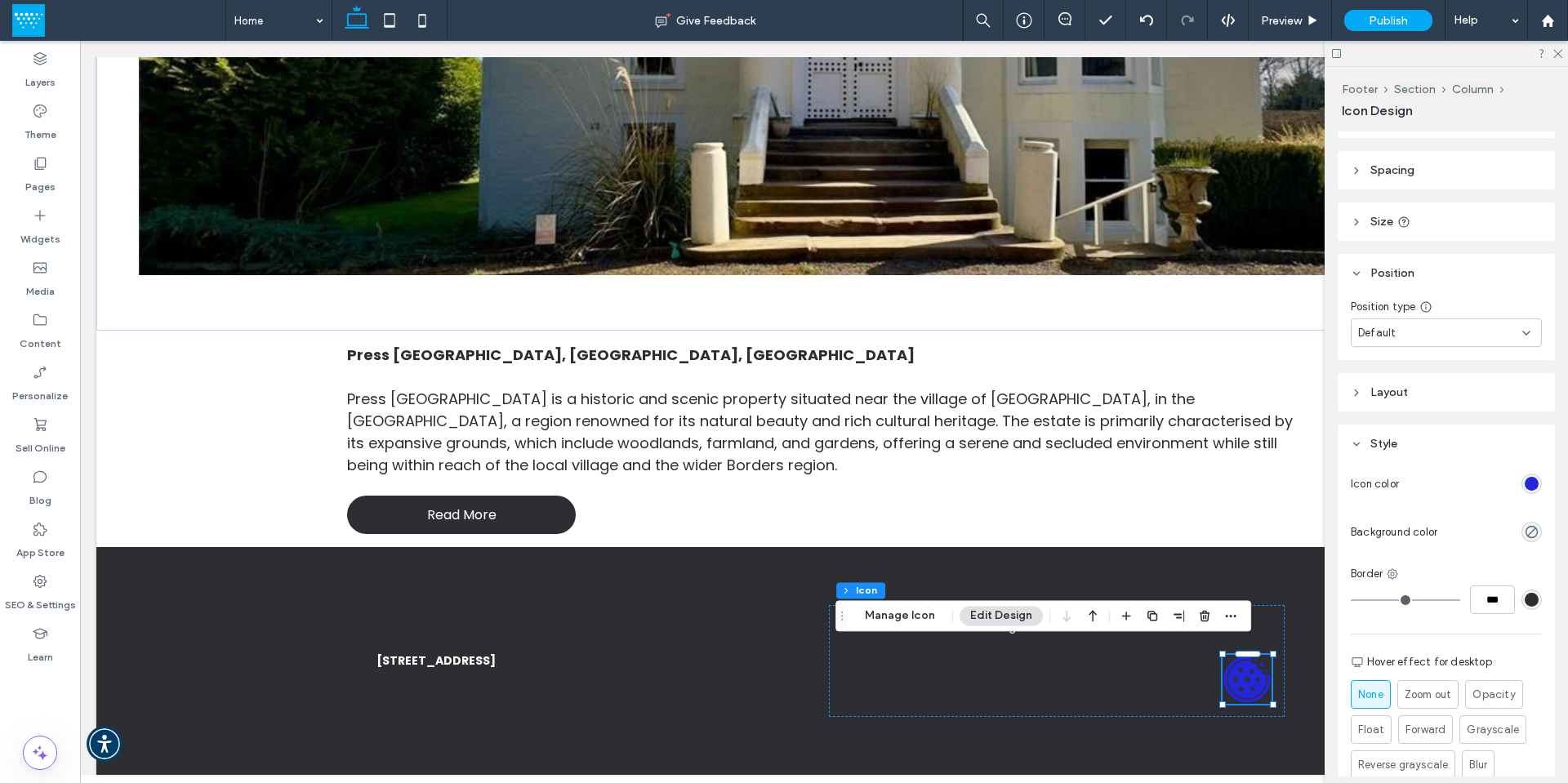
click at [1524, 478] on div "rgb(37, 37, 217)" at bounding box center [1531, 484] width 14 height 14
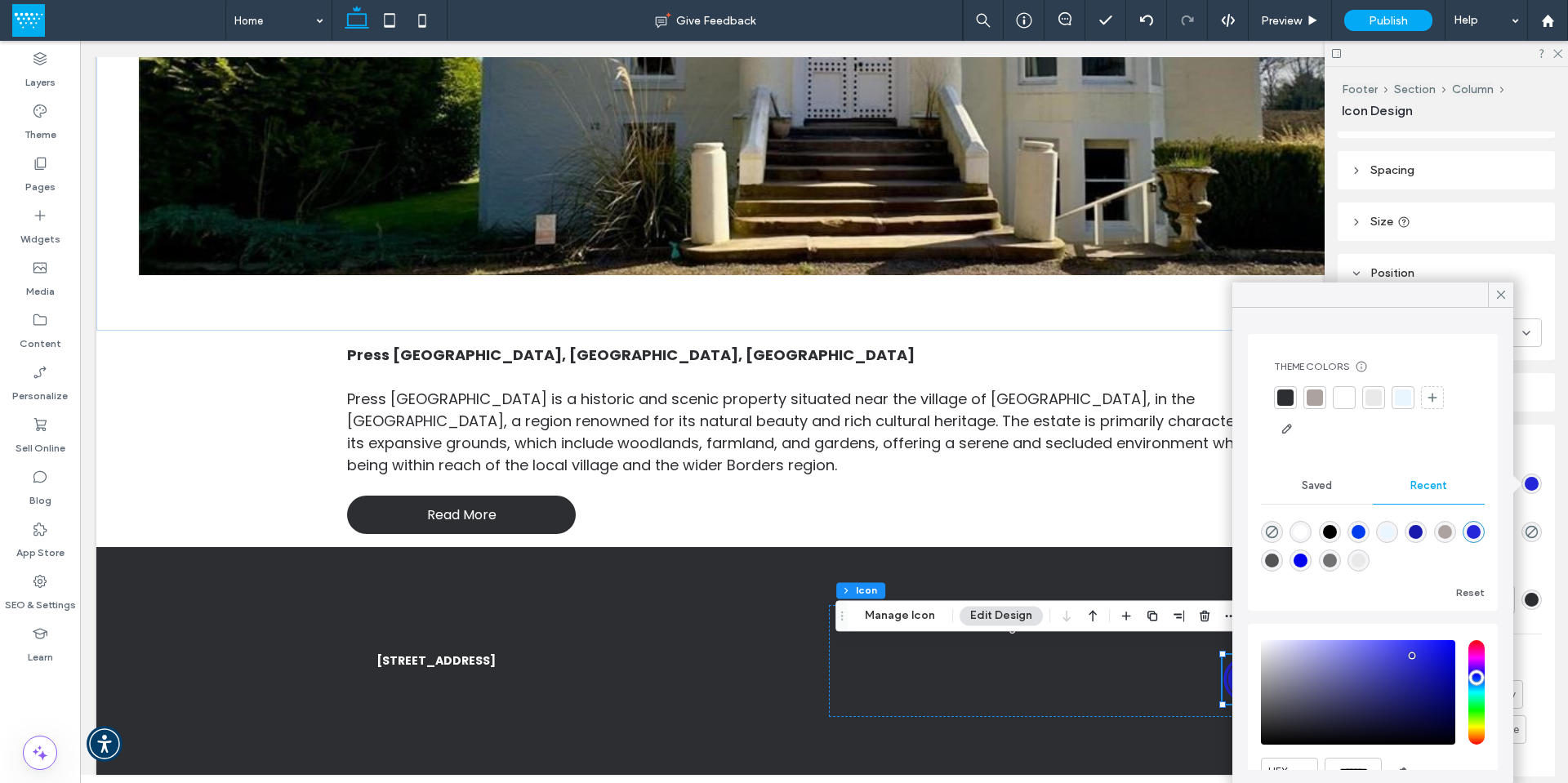
click at [1422, 527] on div "rgba(25, 25, 173, 1)" at bounding box center [1415, 531] width 14 height 14
type input "*******"
click at [1506, 296] on icon at bounding box center [1501, 294] width 15 height 15
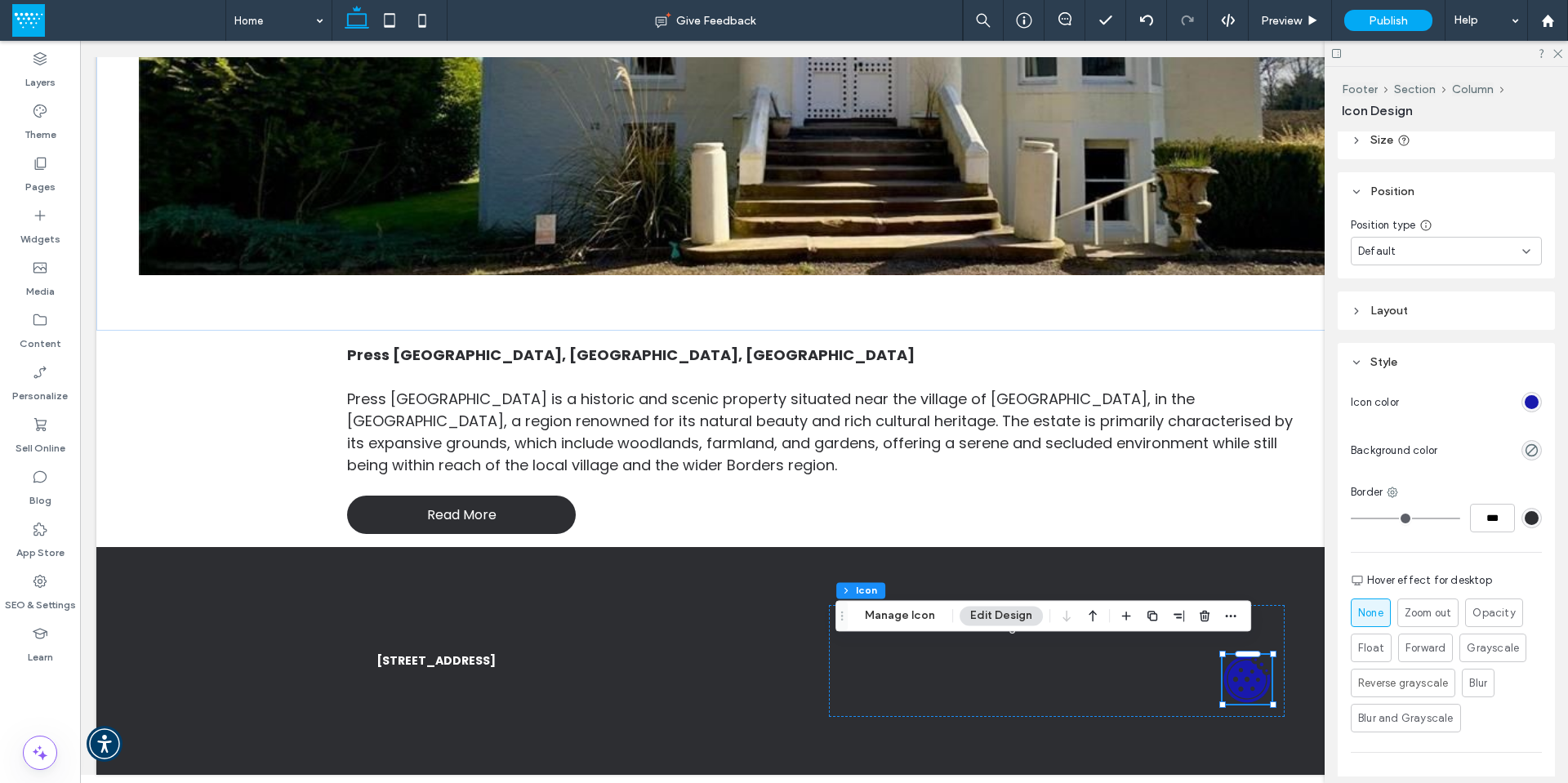
scroll to position [0, 0]
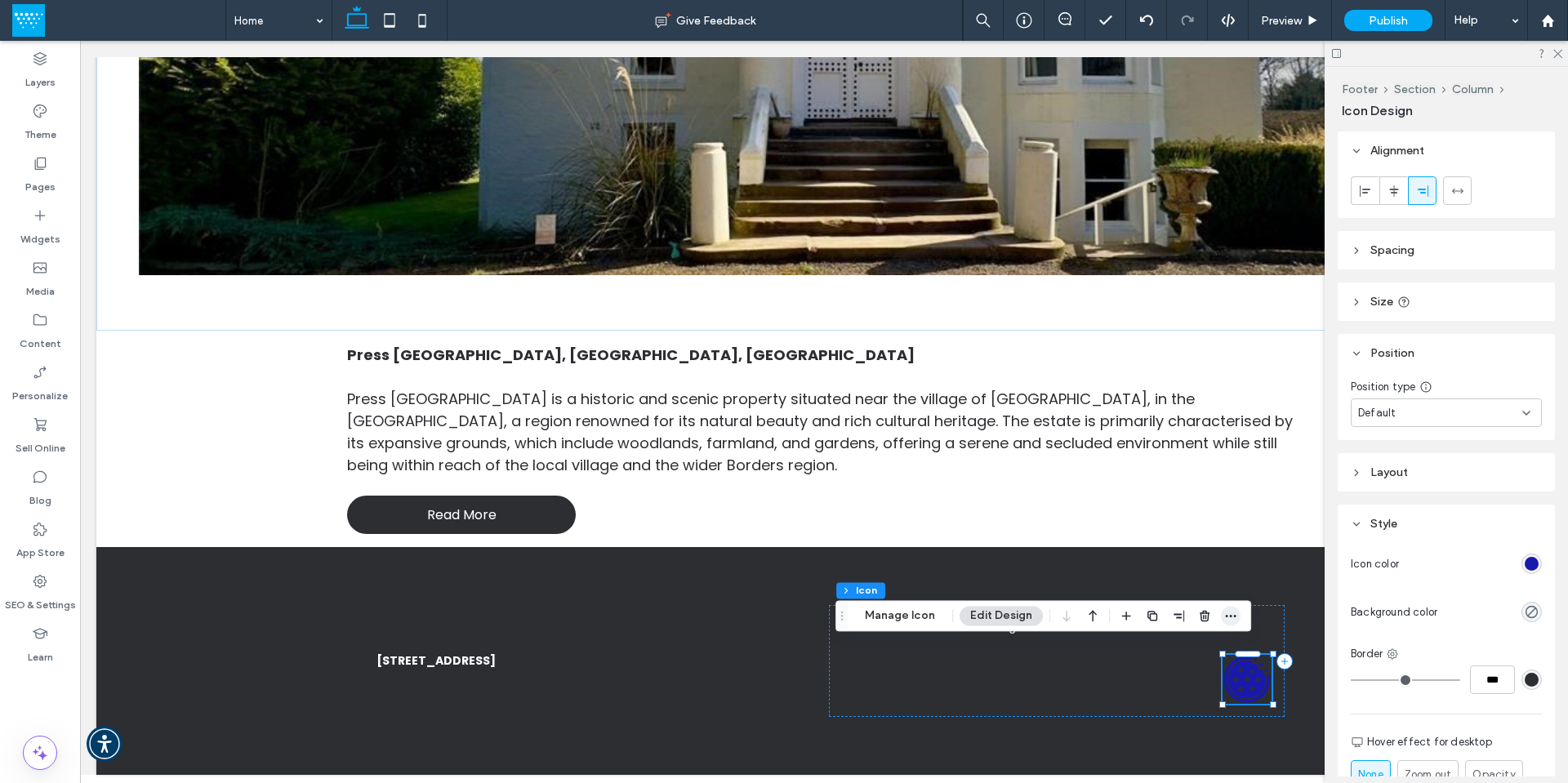
click at [1232, 609] on span "button" at bounding box center [1231, 616] width 20 height 20
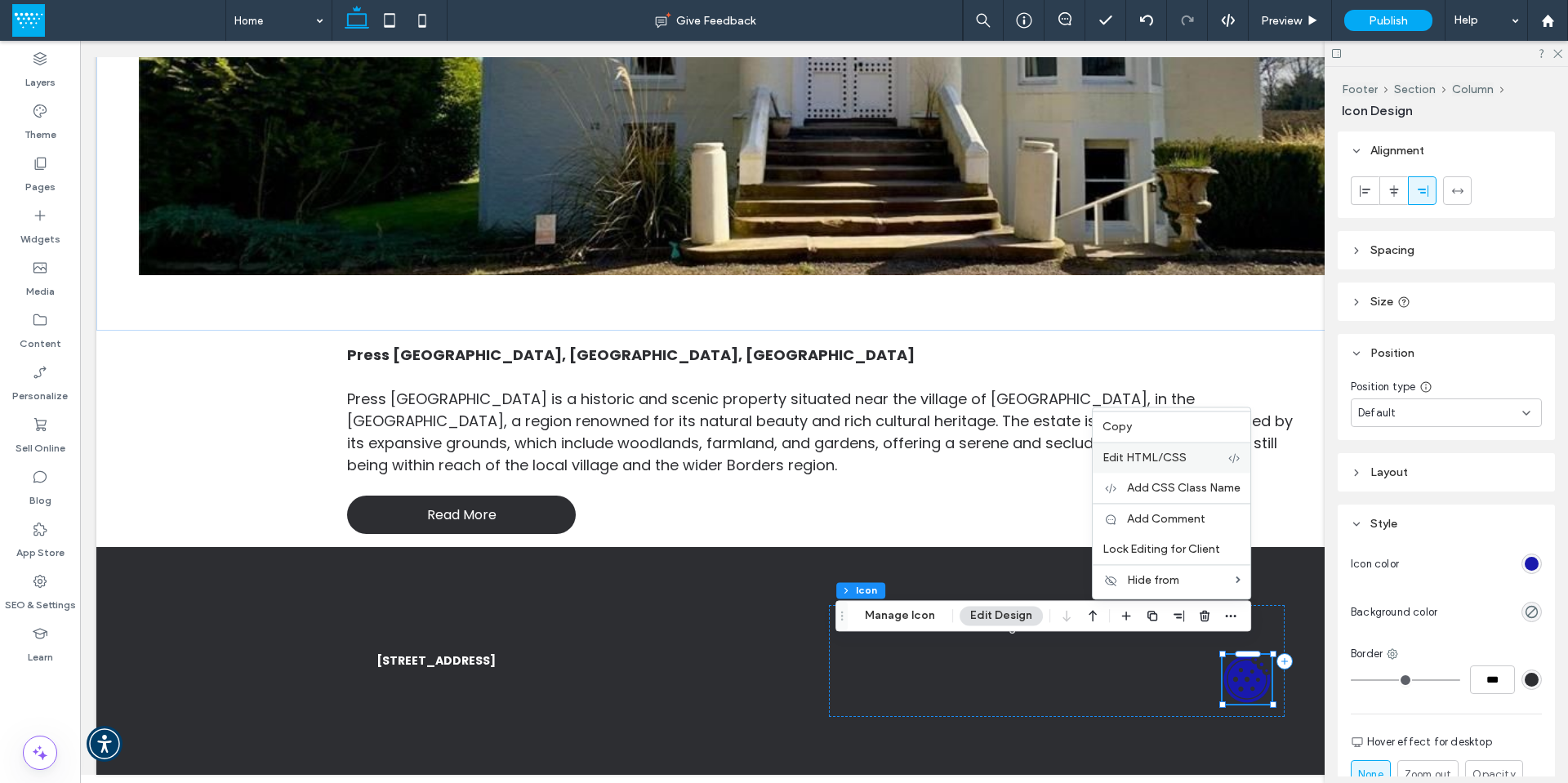
click at [1155, 458] on span "Edit HTML/CSS" at bounding box center [1144, 457] width 84 height 14
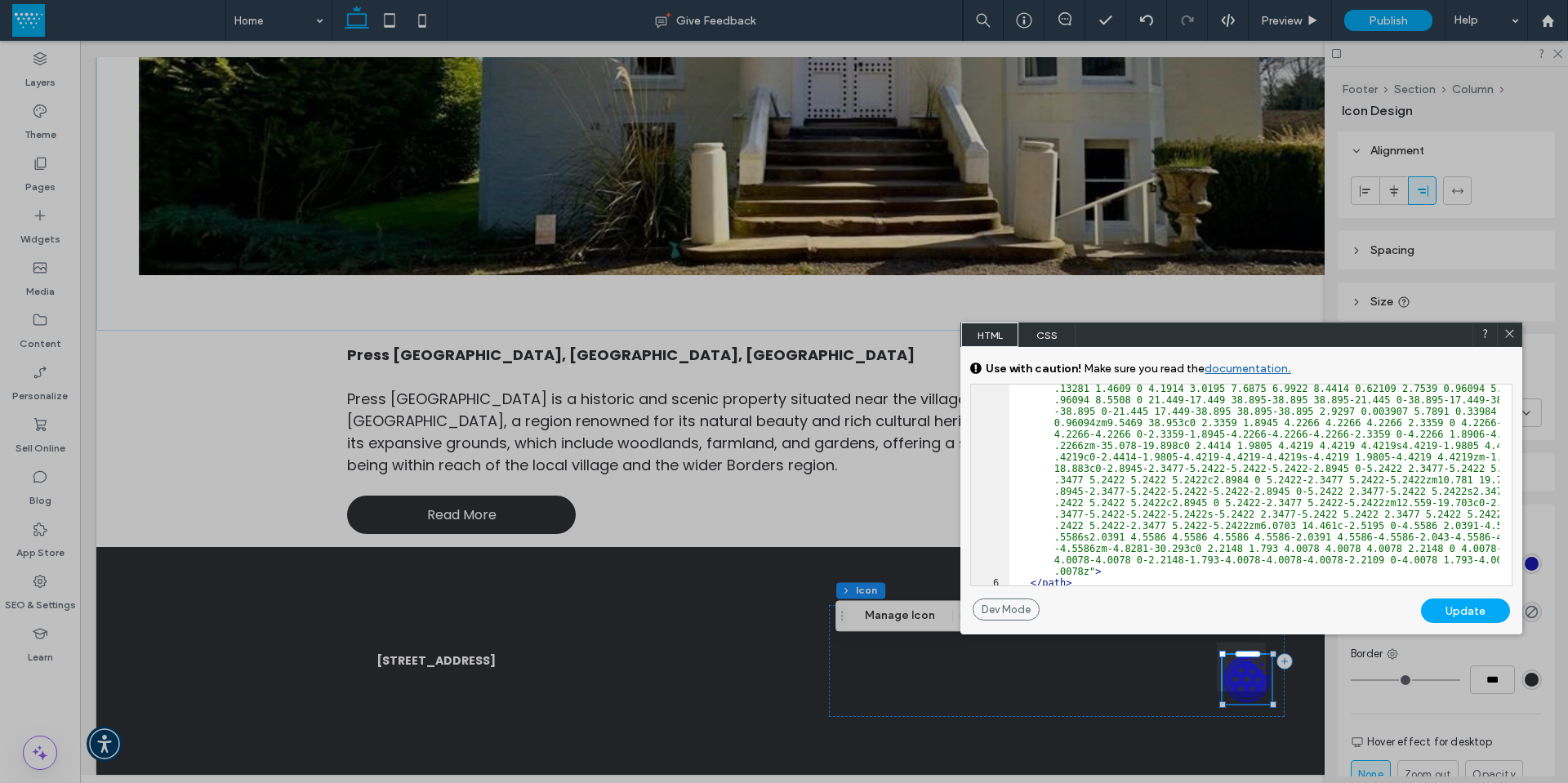
scroll to position [359, 0]
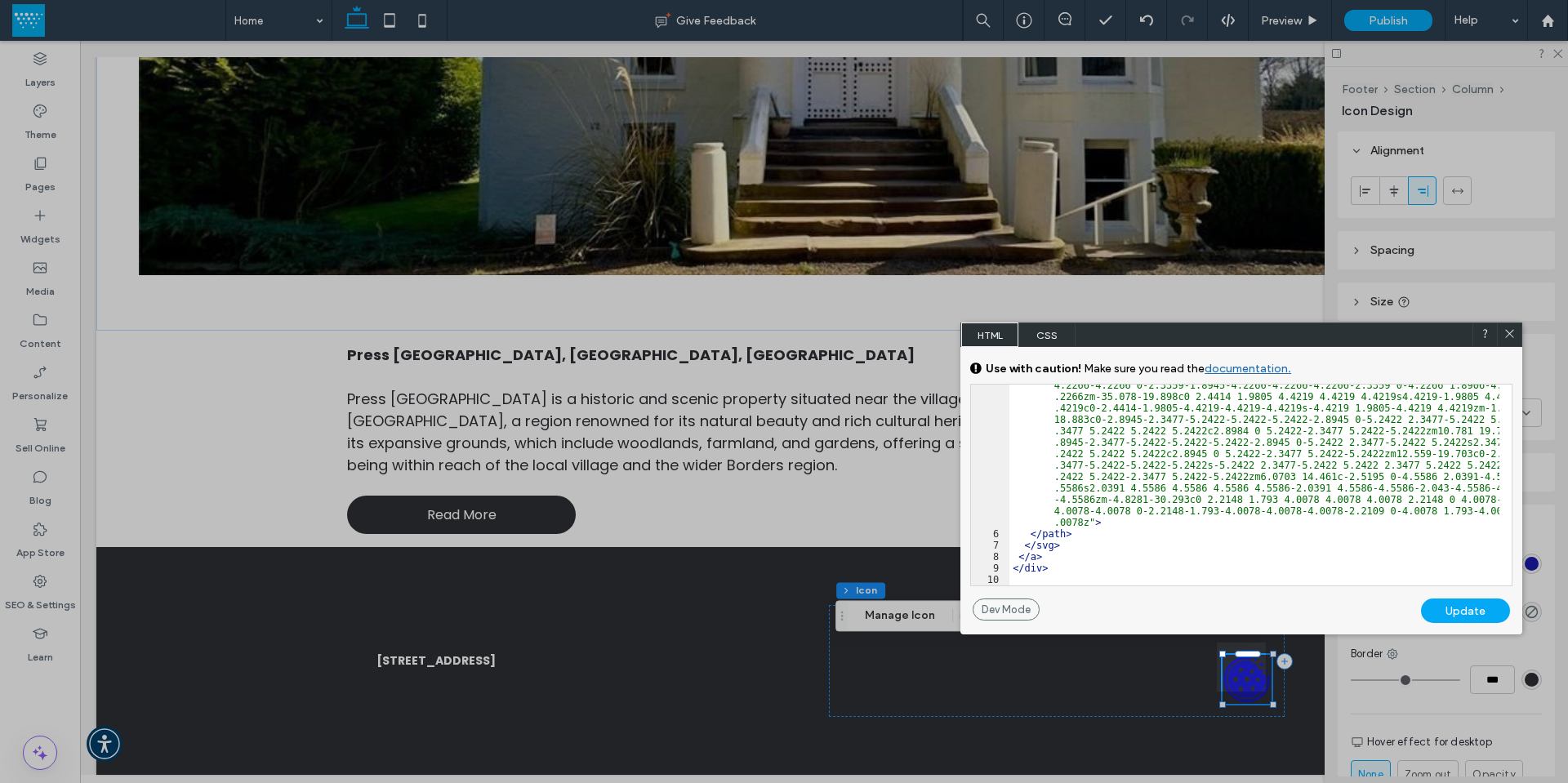
click at [1064, 580] on div "< path d = "m97.5 50c0 26.191-21.309 47.5-47.5 47.5s-47.5-21.309-47.5-47.5 21.3…" at bounding box center [1255, 429] width 490 height 623
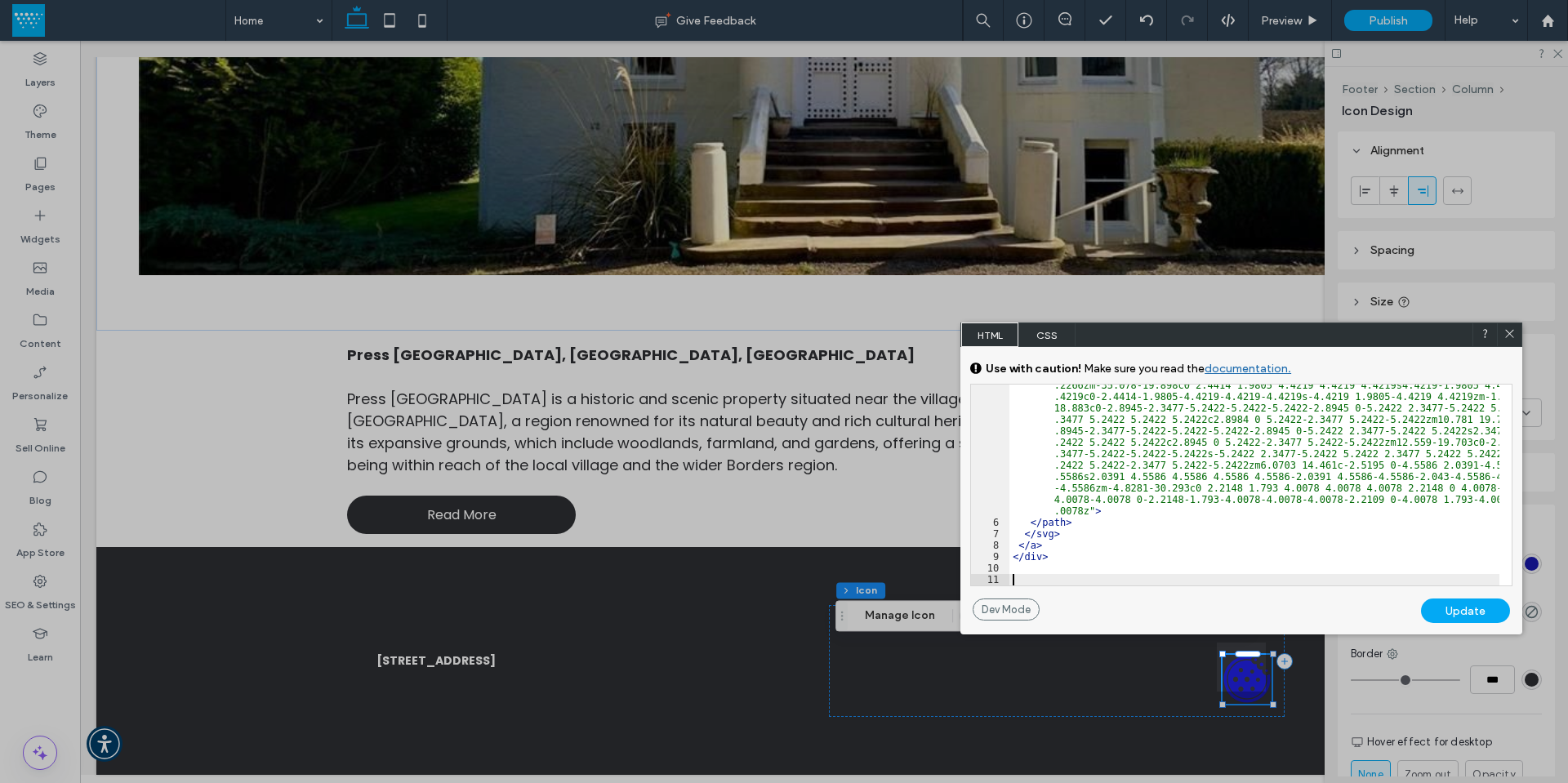
scroll to position [382, 0]
drag, startPoint x: 1110, startPoint y: 580, endPoint x: 1260, endPoint y: 577, distance: 150.0
click at [1260, 577] on div "< path d = "m97.5 50c0 26.191-21.309 47.5-47.5 47.5s-47.5-21.309-47.5-47.5 21.3…" at bounding box center [1255, 405] width 490 height 623
drag, startPoint x: 1253, startPoint y: 589, endPoint x: 1252, endPoint y: 579, distance: 10.0
click at [1253, 585] on div "GENERAL CSS FOR ALL DEVICES DEVICE SPECIFIC CSS Use with caution! Make sure you…" at bounding box center [1241, 473] width 562 height 252
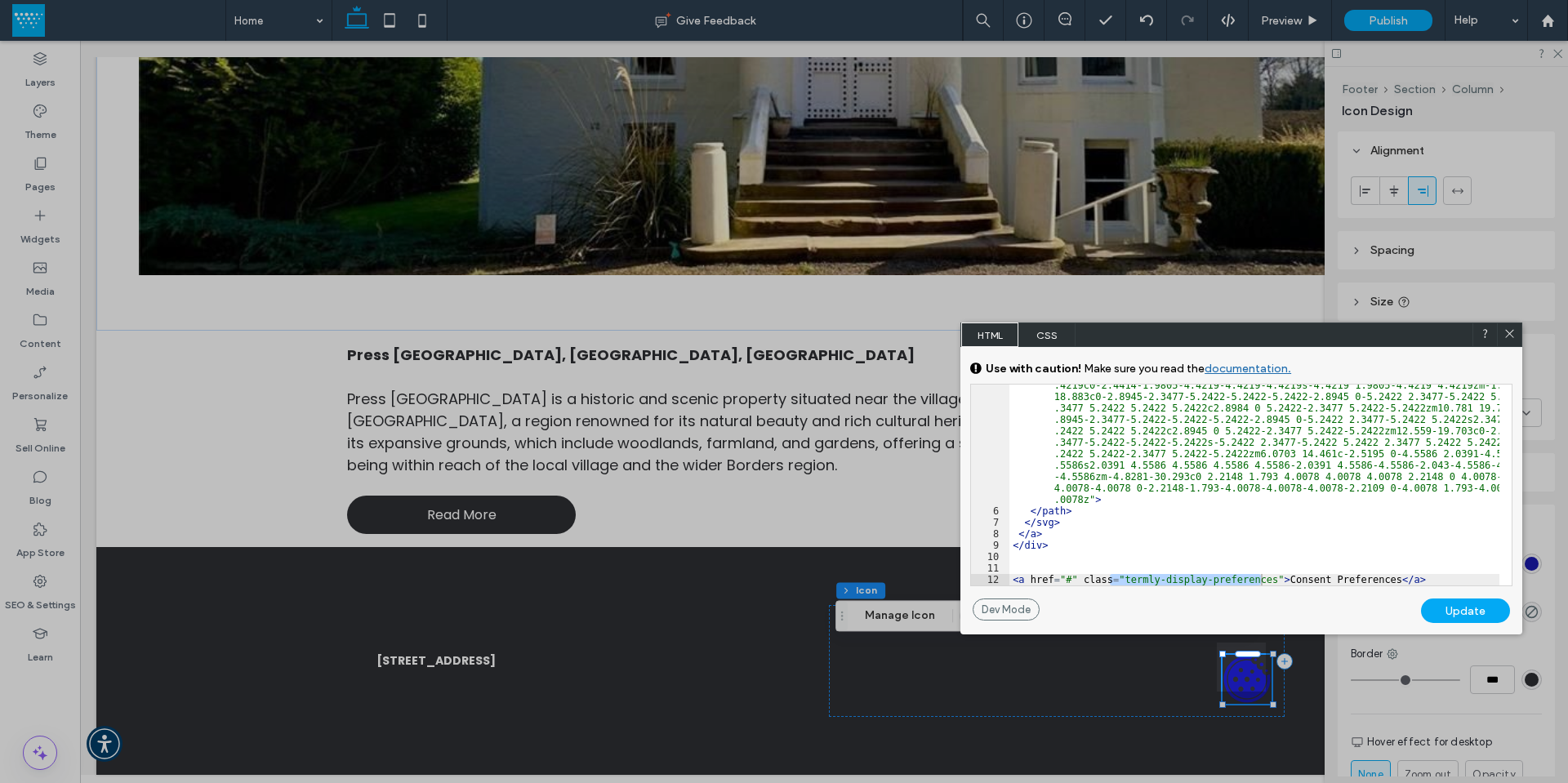
click at [1251, 574] on div "< path d = "m97.5 50c0 26.191-21.309 47.5-47.5 47.5s-47.5-21.309-47.5-47.5 21.3…" at bounding box center [1255, 405] width 490 height 623
drag, startPoint x: 1255, startPoint y: 577, endPoint x: 1110, endPoint y: 577, distance: 145.0
click at [1110, 577] on div "< path d = "m97.5 50c0 26.191-21.309 47.5-47.5 47.5s-47.5-21.309-47.5-47.5 21.3…" at bounding box center [1255, 405] width 490 height 623
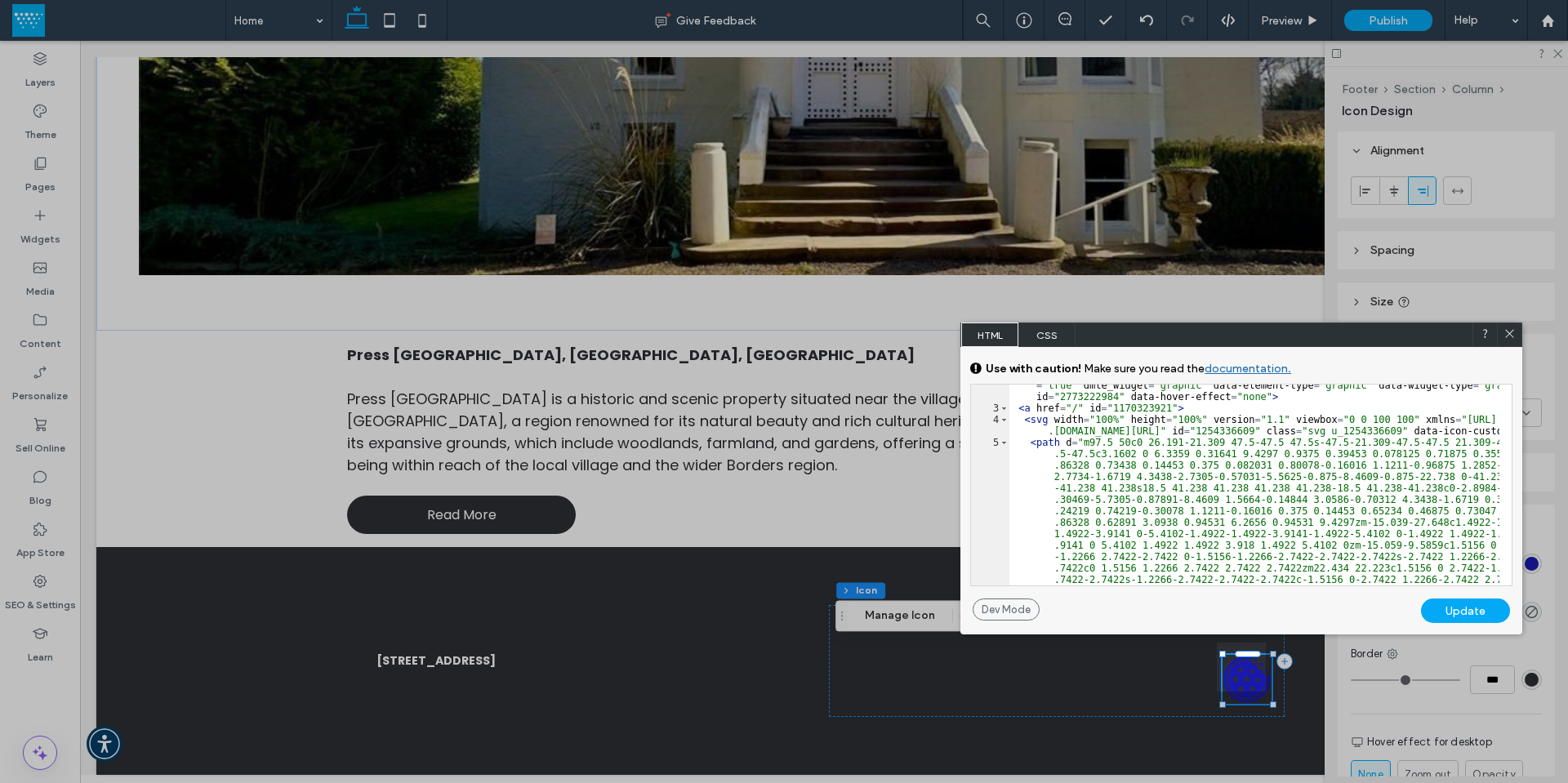
scroll to position [0, 0]
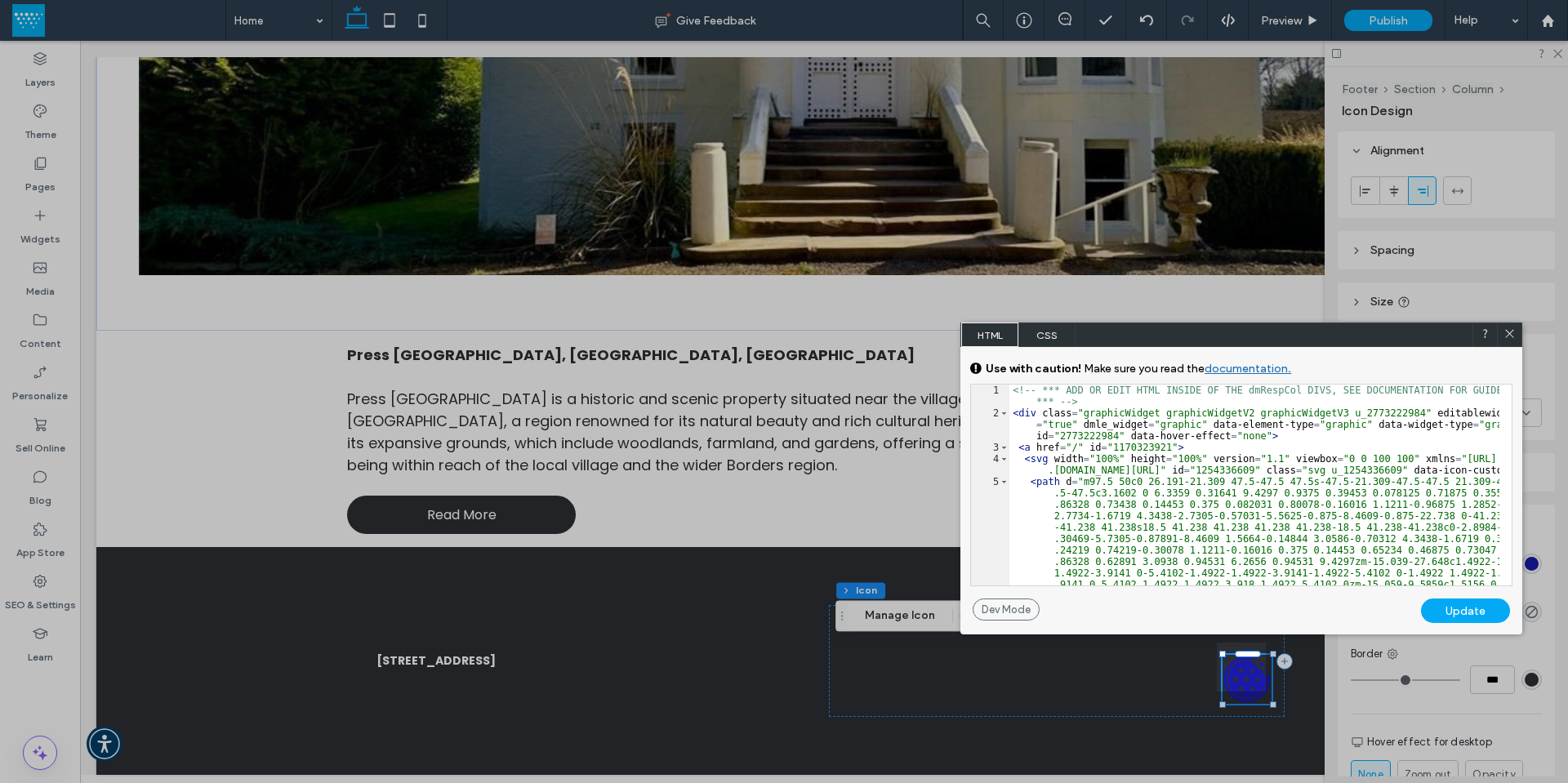
click at [1261, 472] on div "<!-- *** ADD OR EDIT HTML INSIDE OF THE dmRespCol DIVS, SEE DOCUMENTATION FOR G…" at bounding box center [1255, 702] width 490 height 635
click at [1303, 444] on div "<!-- *** ADD OR EDIT HTML INSIDE OF THE dmRespCol DIVS, SEE DOCUMENTATION FOR G…" at bounding box center [1255, 702] width 490 height 635
click at [1072, 449] on div "<!-- *** ADD OR EDIT HTML INSIDE OF THE dmRespCol DIVS, SEE DOCUMENTATION FOR G…" at bounding box center [1255, 702] width 490 height 635
type textarea "**"
click at [1445, 602] on div "Update" at bounding box center [1465, 611] width 89 height 25
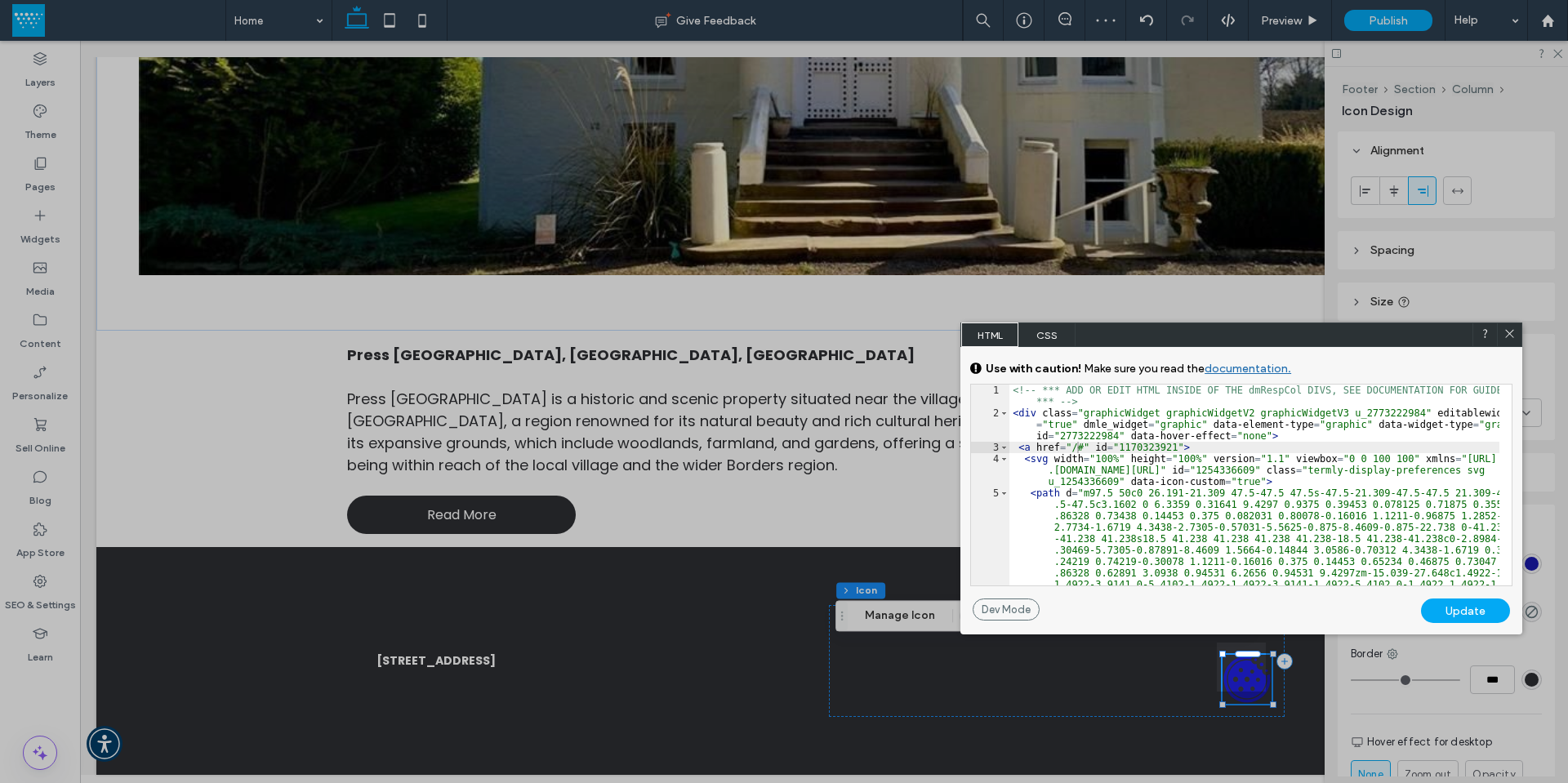
click at [1468, 610] on div "Update" at bounding box center [1465, 611] width 89 height 25
click at [1513, 330] on icon at bounding box center [1510, 333] width 12 height 12
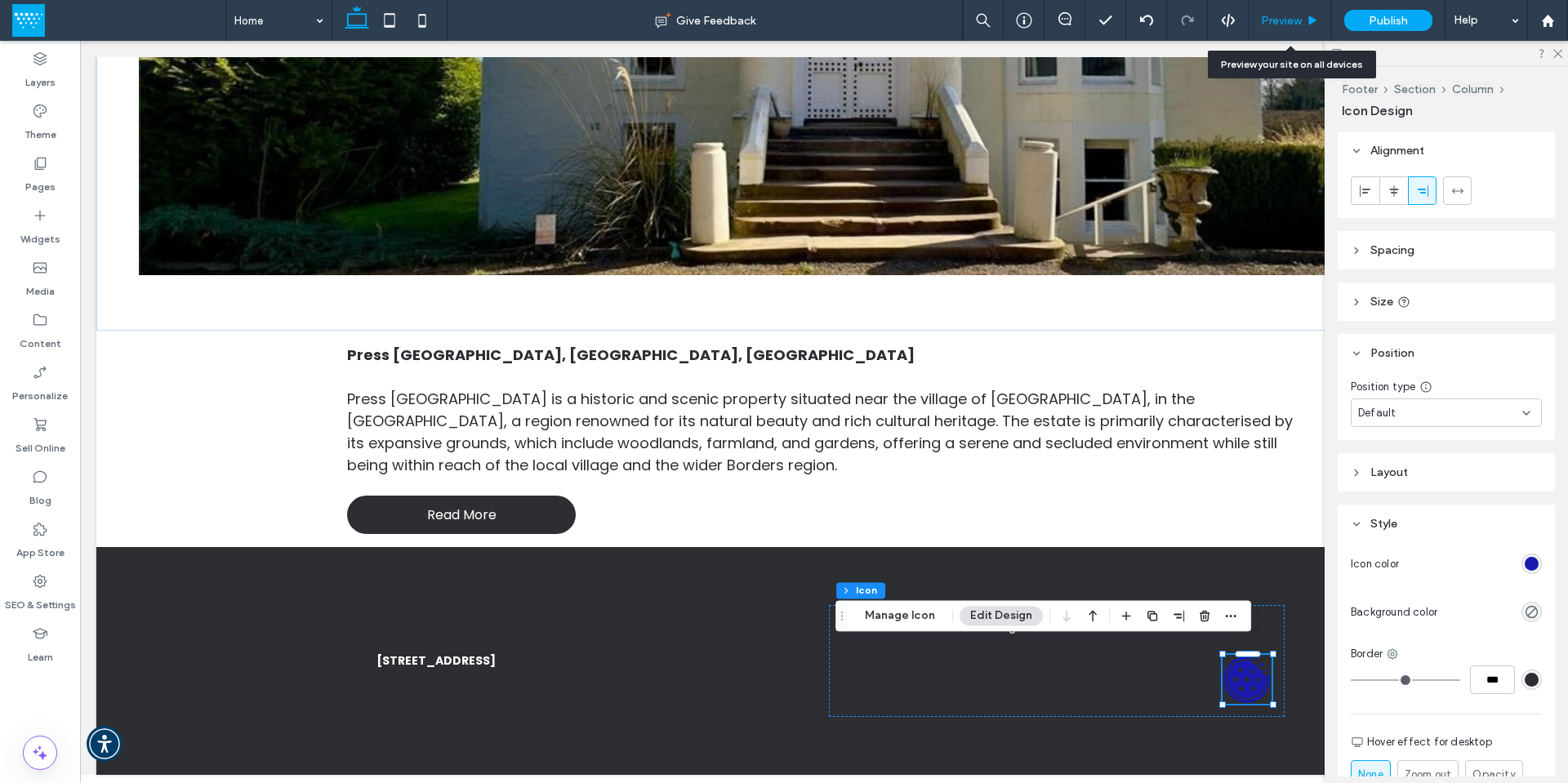
click at [1287, 21] on span "Preview" at bounding box center [1282, 21] width 41 height 14
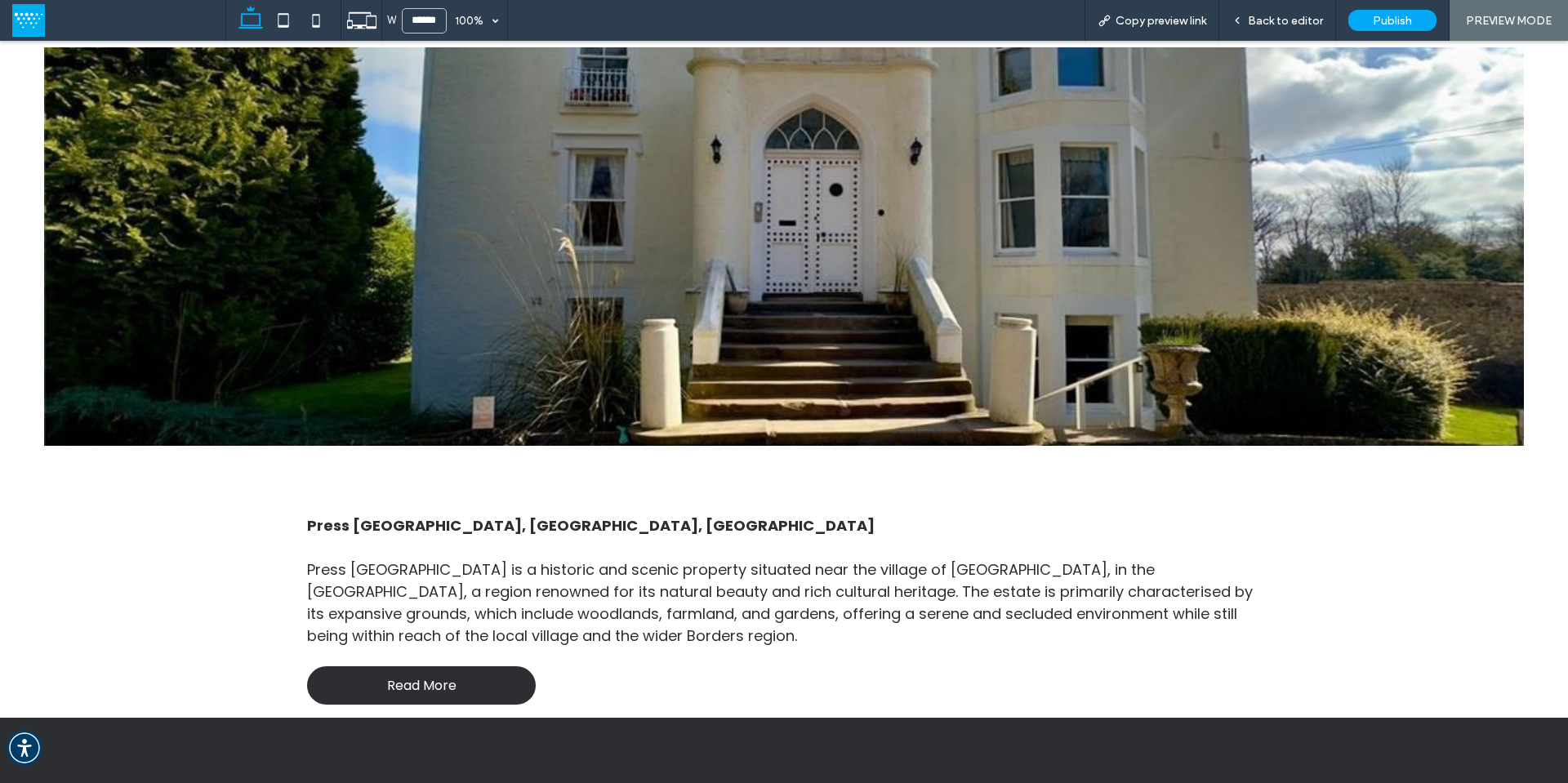
scroll to position [263, 0]
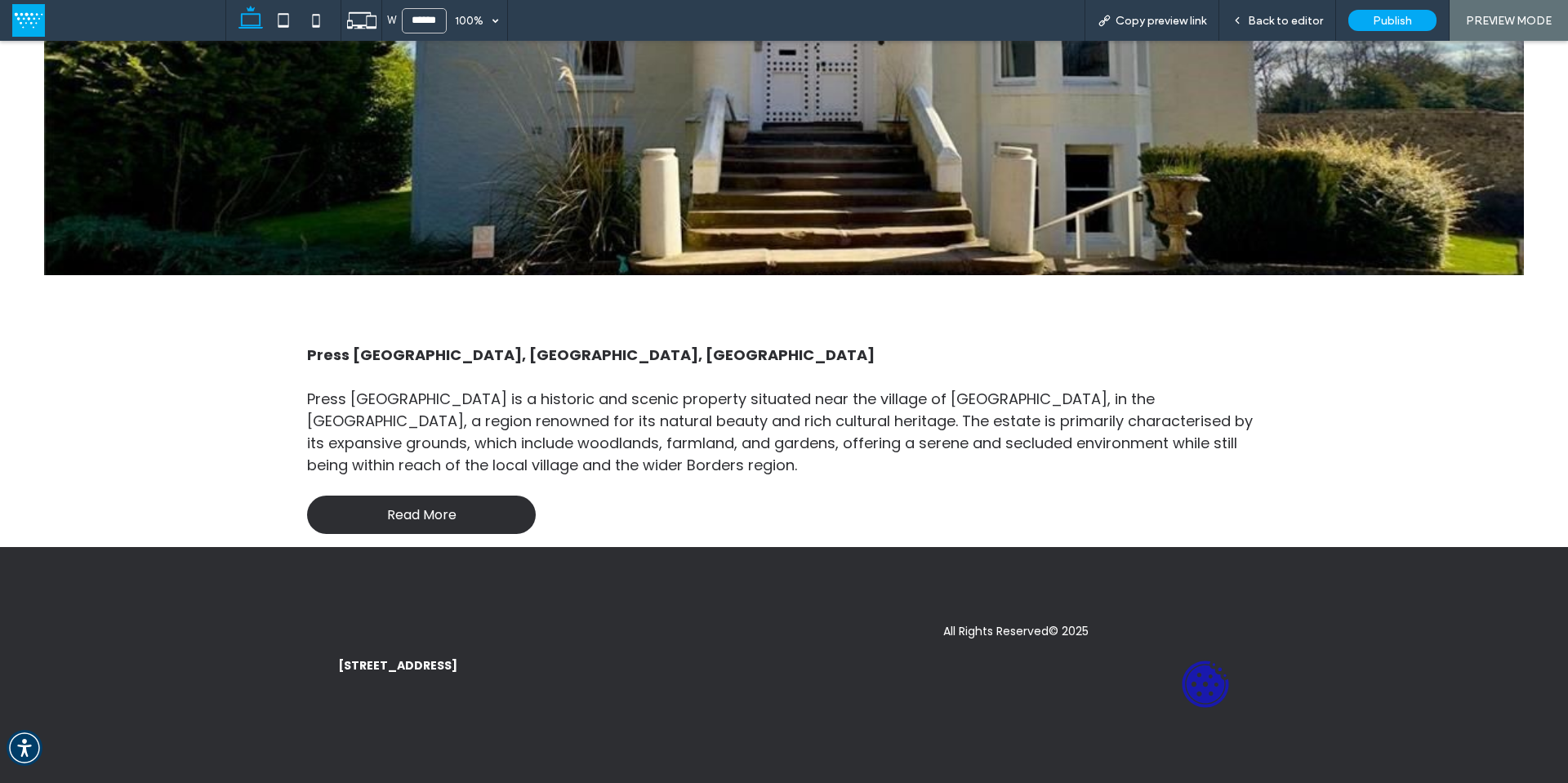
click at [1197, 688] on icon at bounding box center [1204, 683] width 47 height 47
click at [1203, 679] on icon at bounding box center [1204, 683] width 47 height 47
click at [1209, 686] on icon at bounding box center [1204, 683] width 47 height 47
click at [1185, 689] on icon at bounding box center [1204, 683] width 47 height 47
click at [1278, 14] on span "Back to editor" at bounding box center [1285, 21] width 75 height 14
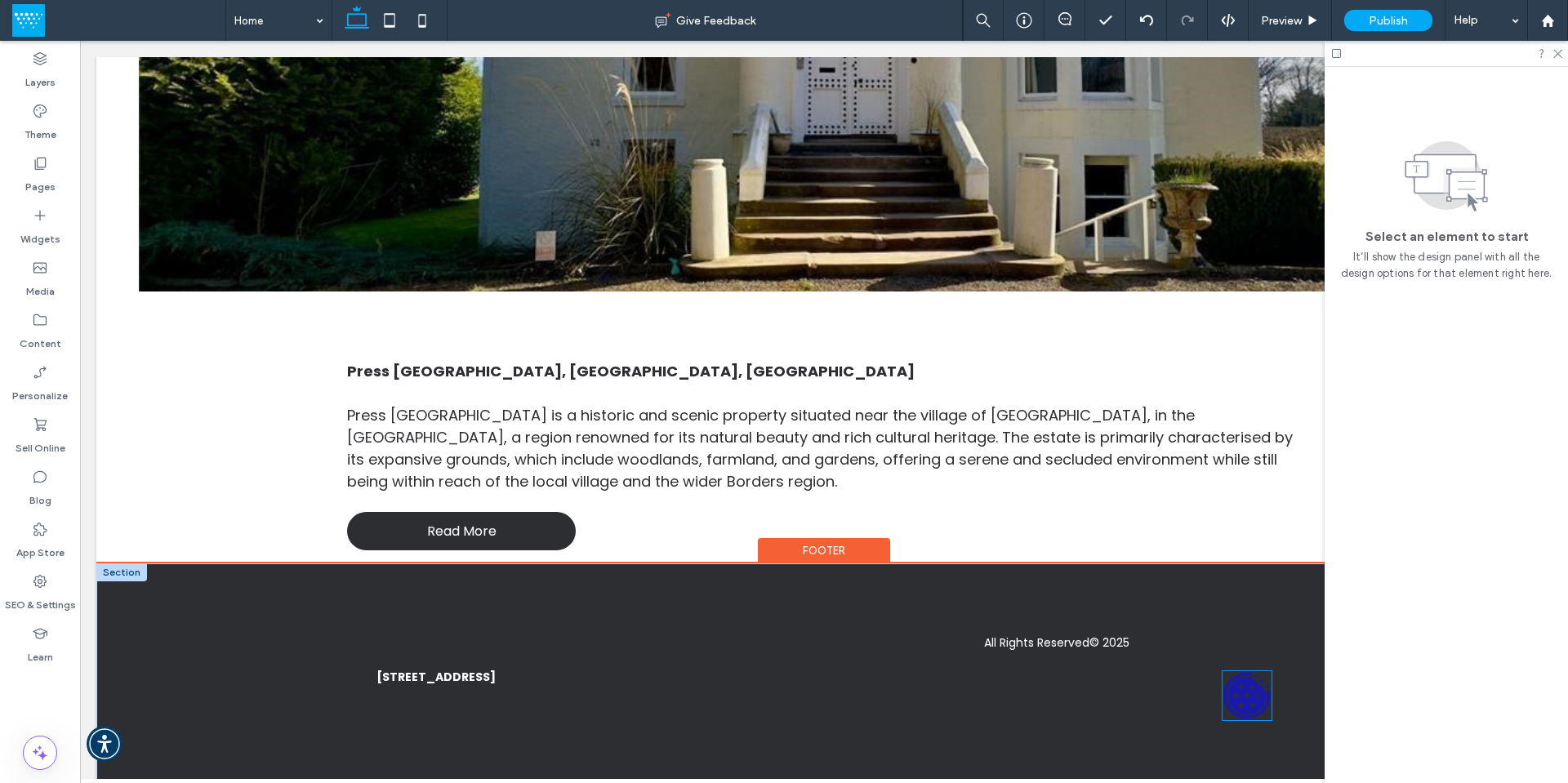
click at [1245, 703] on icon at bounding box center [1247, 696] width 47 height 47
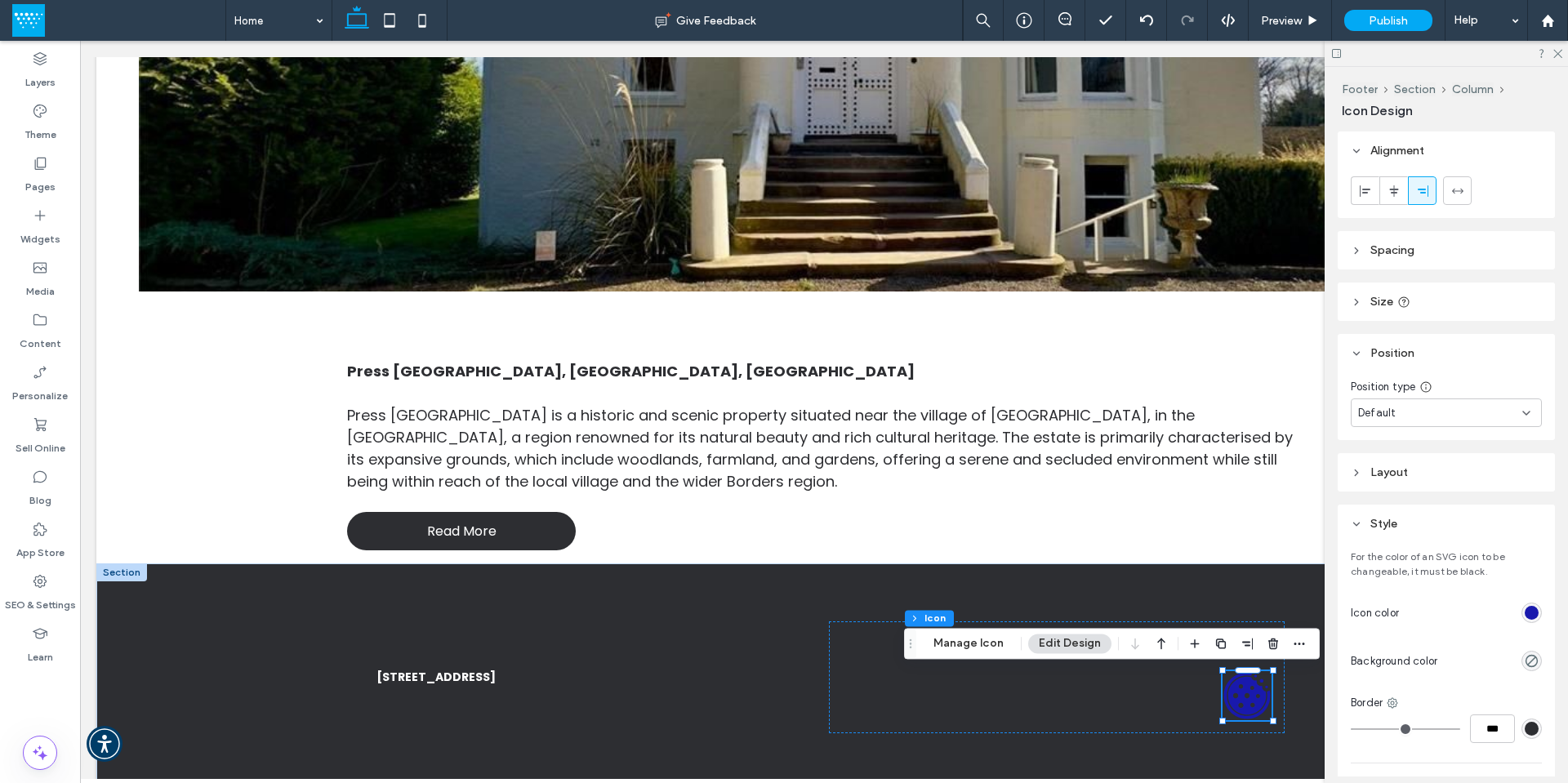
click at [1524, 609] on div "rgb(25, 25, 173)" at bounding box center [1531, 613] width 14 height 14
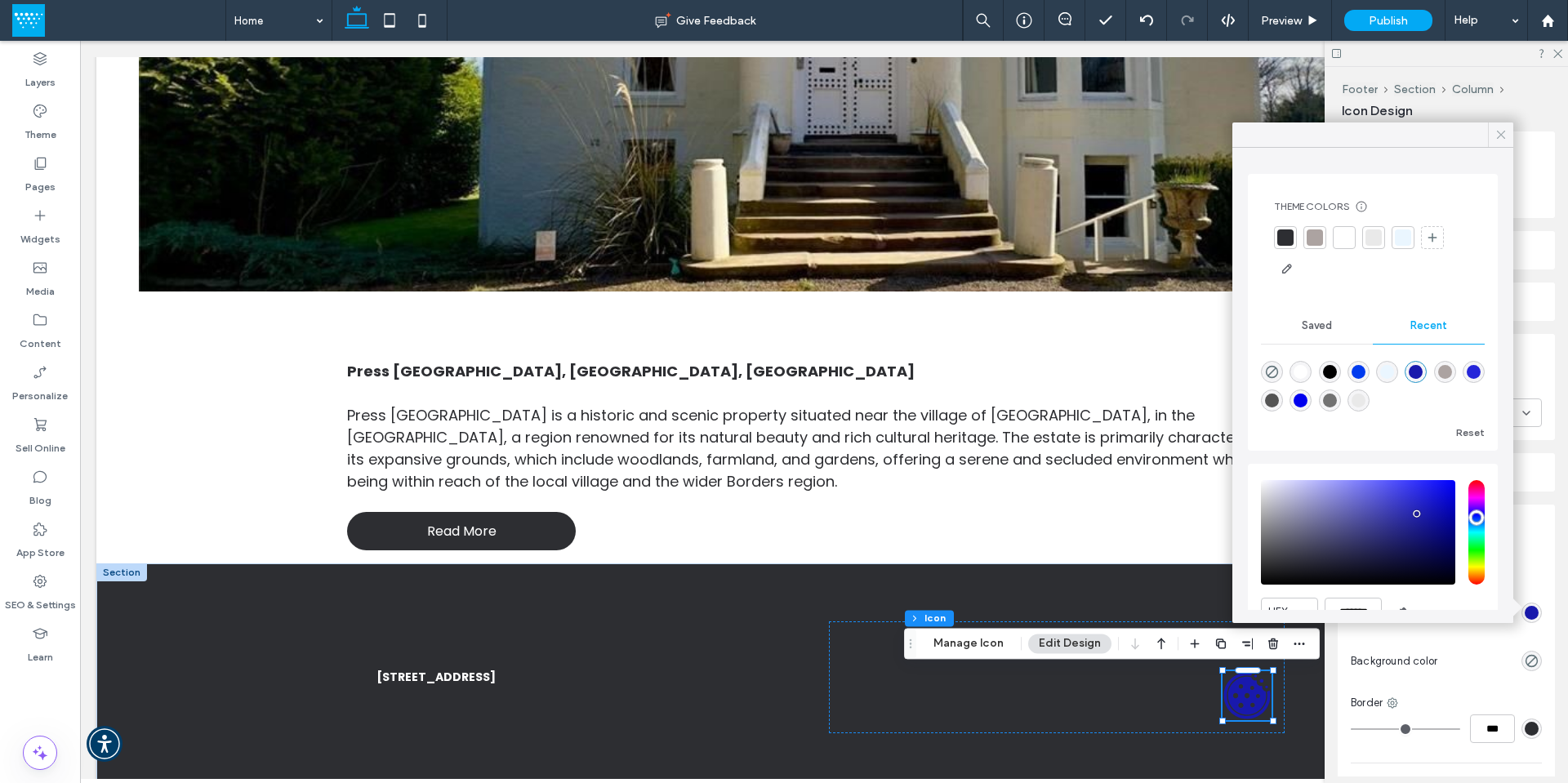
click at [1494, 127] on span at bounding box center [1501, 135] width 15 height 25
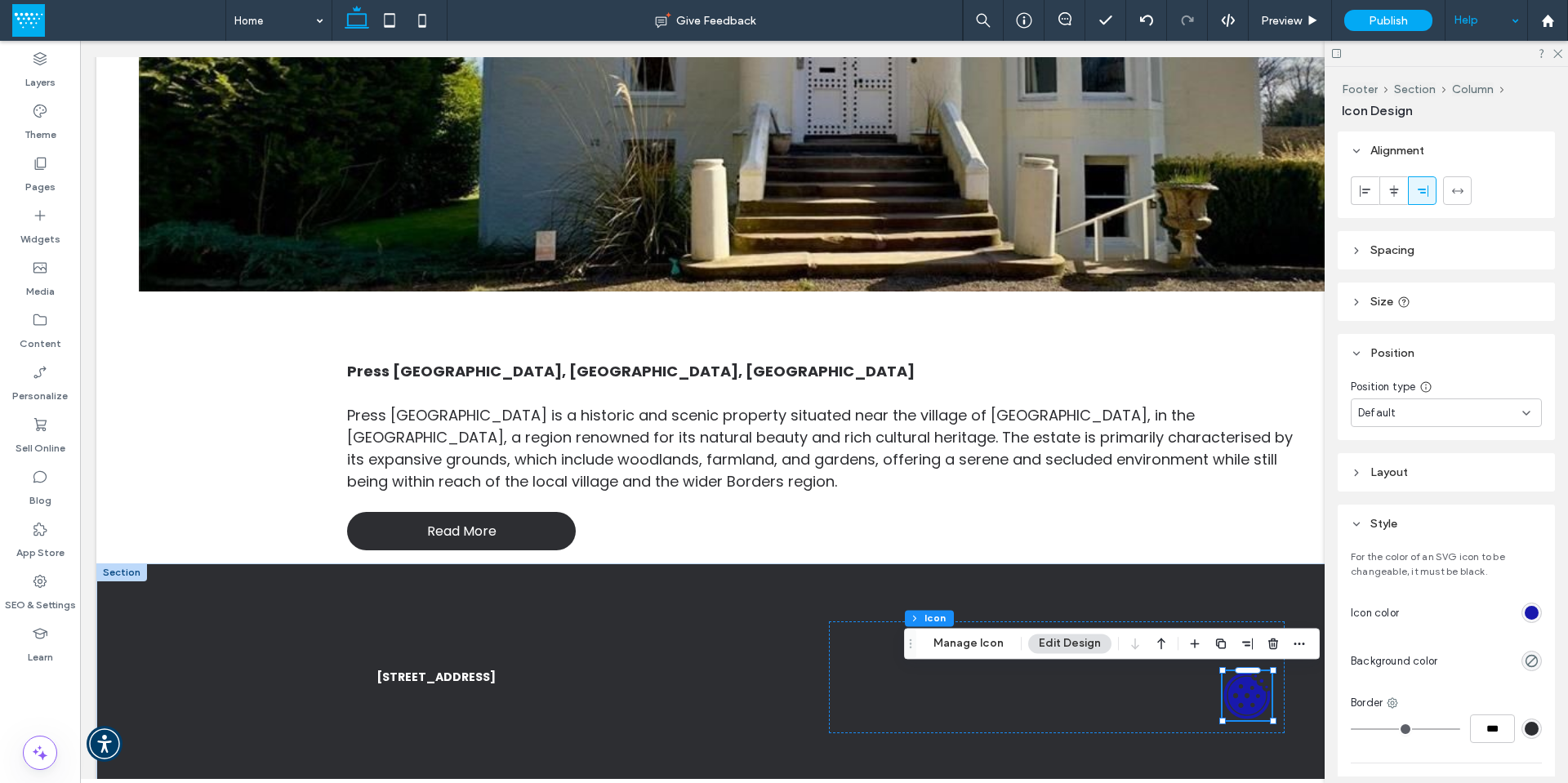
click at [1497, 23] on div "Help" at bounding box center [1486, 21] width 81 height 41
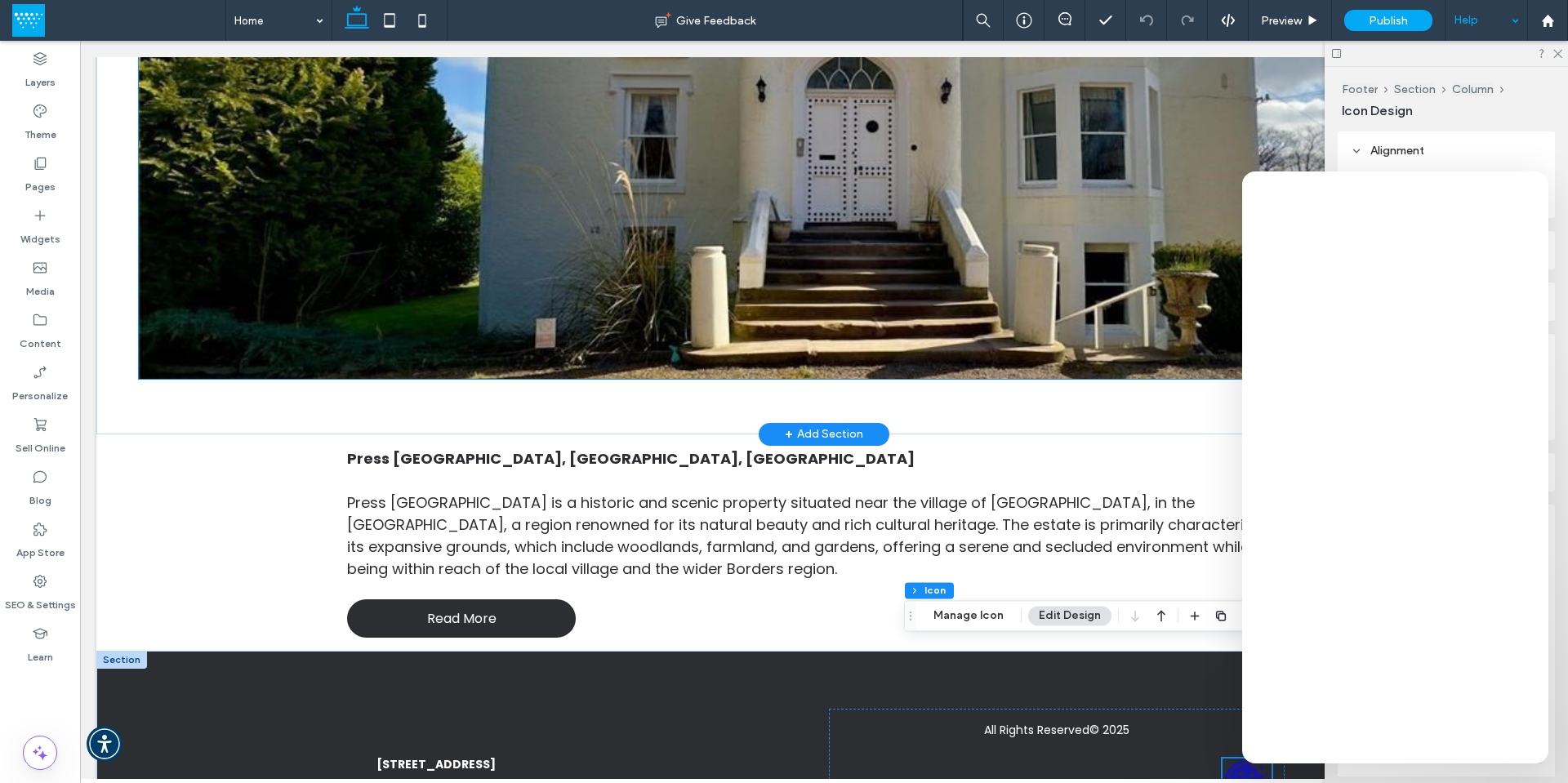
scroll to position [290, 0]
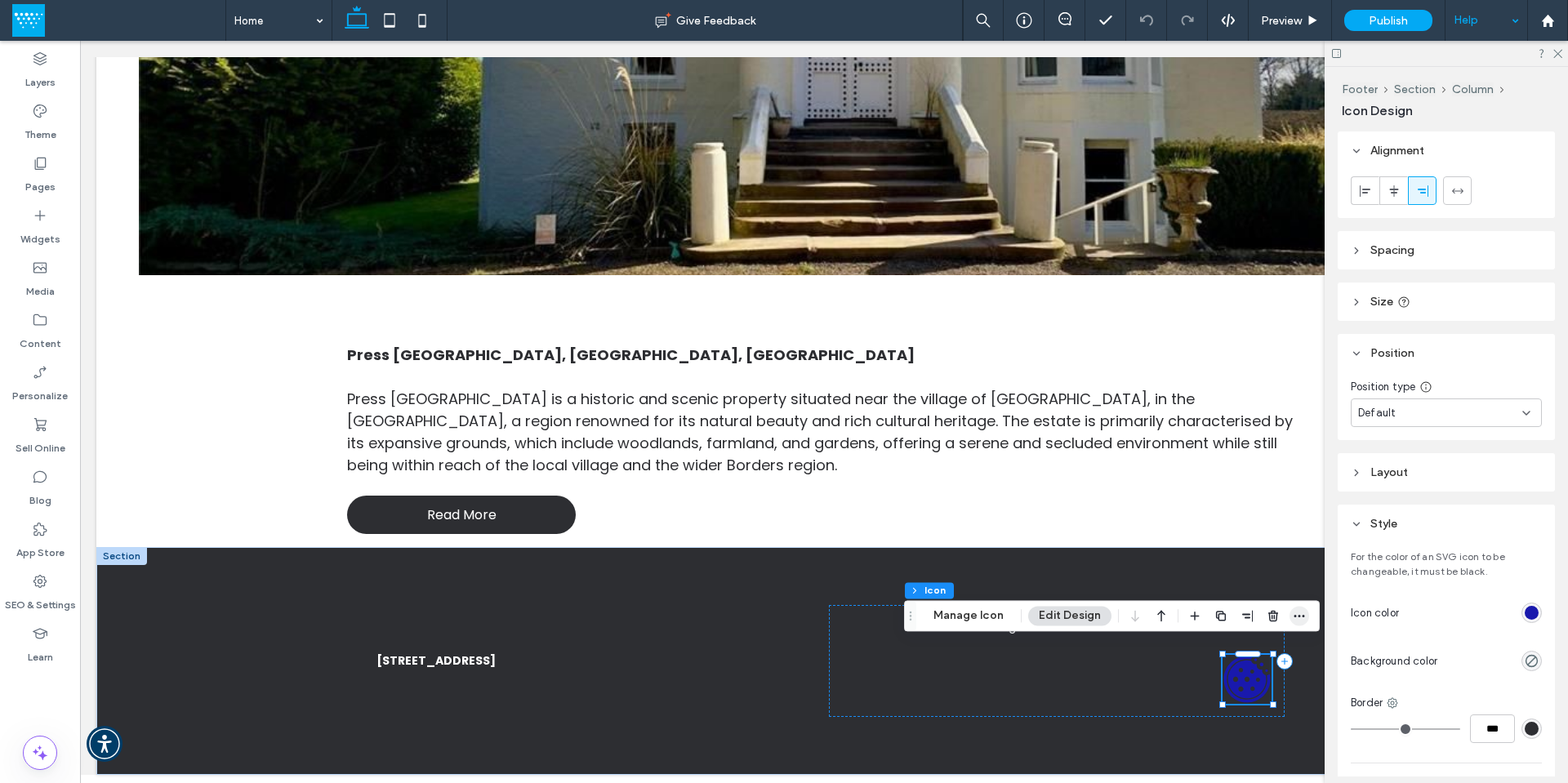
click at [1300, 613] on icon "button" at bounding box center [1299, 616] width 13 height 13
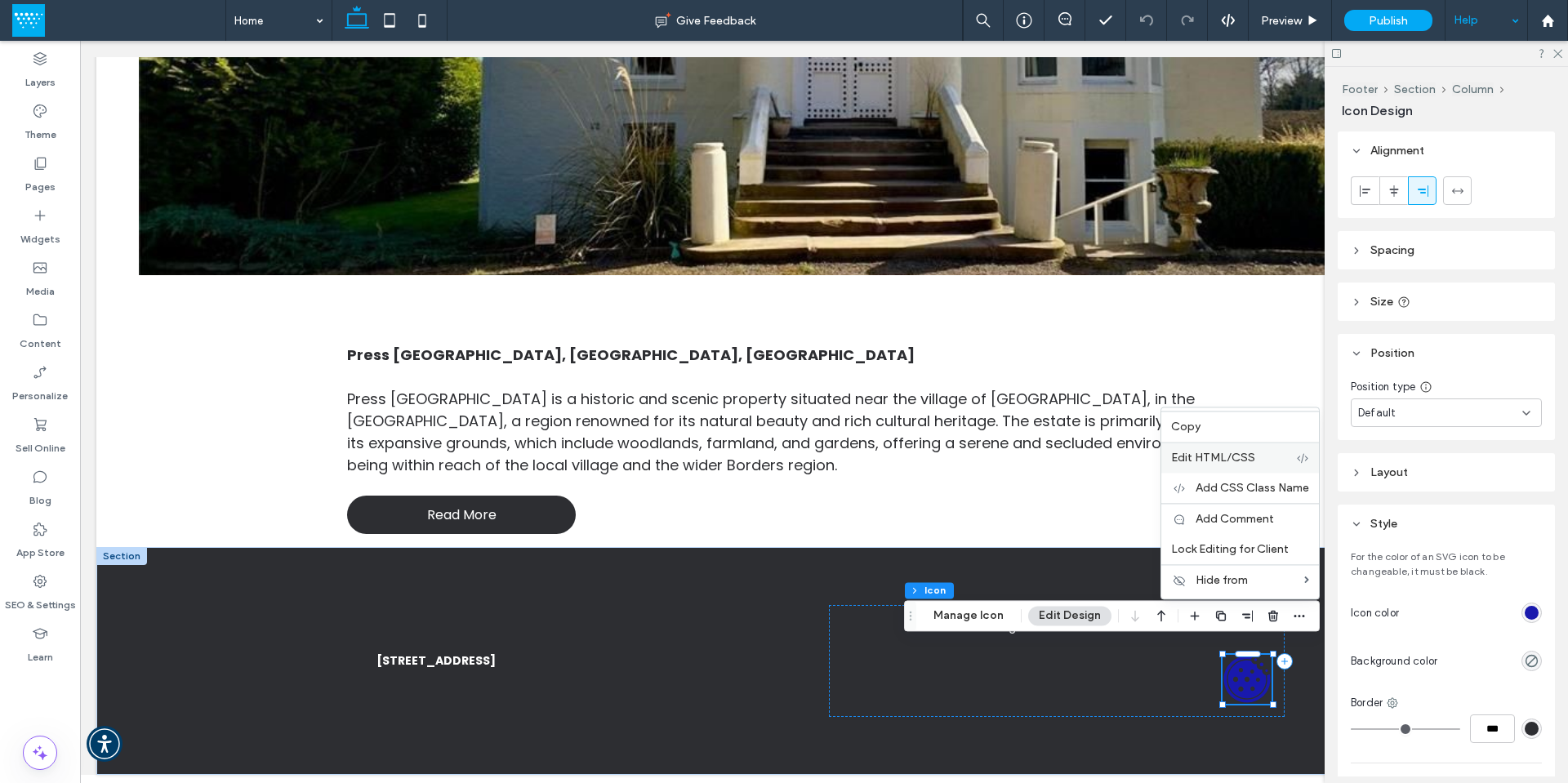
click at [1203, 454] on span "Edit HTML/CSS" at bounding box center [1213, 457] width 84 height 14
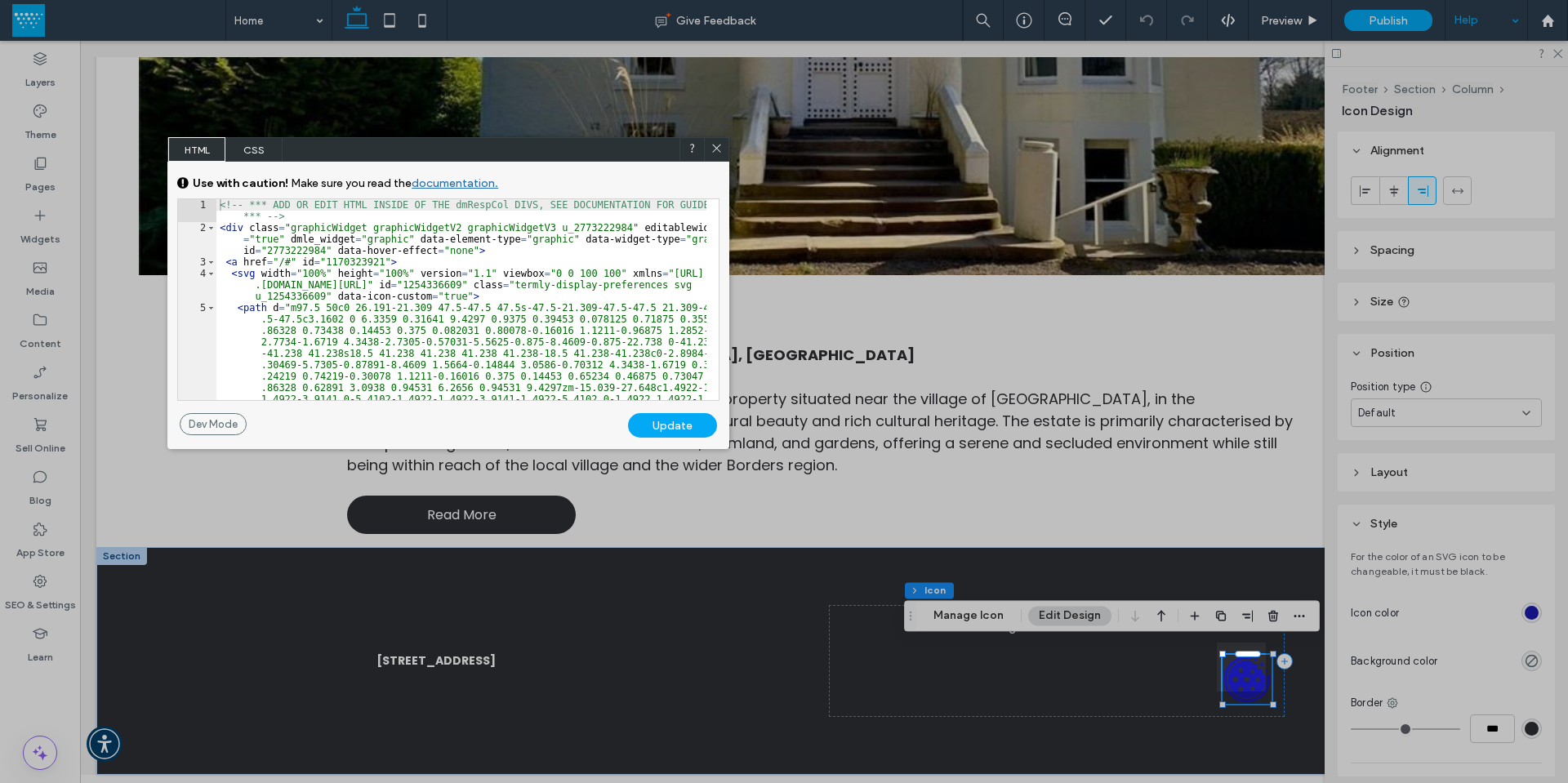
drag, startPoint x: 1373, startPoint y: 331, endPoint x: 580, endPoint y: 146, distance: 814.3
click at [580, 146] on div "HTML CSS" at bounding box center [448, 150] width 562 height 25
click at [248, 151] on span "CSS" at bounding box center [253, 150] width 57 height 25
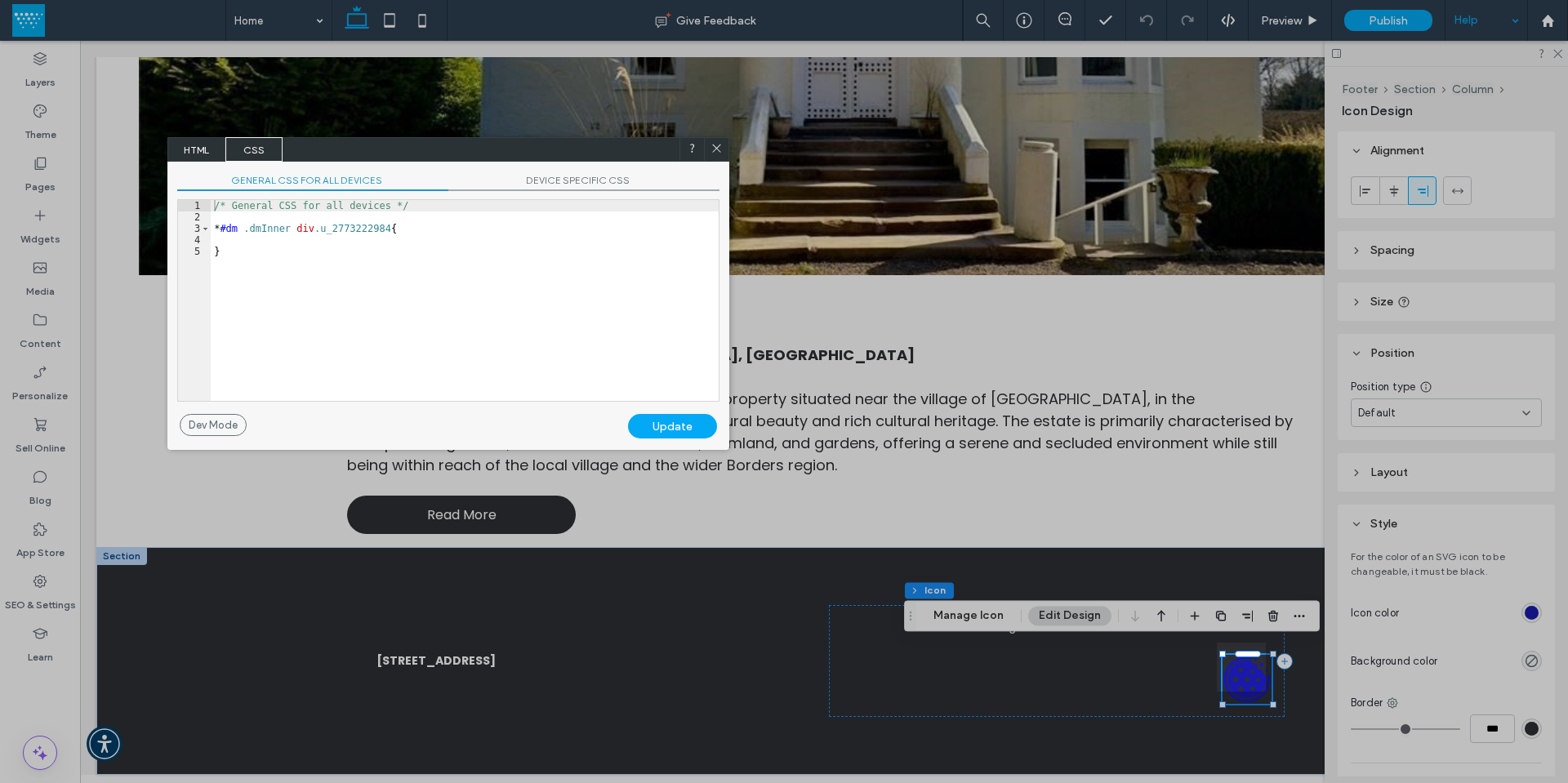
click at [197, 150] on span "HTML" at bounding box center [196, 150] width 57 height 25
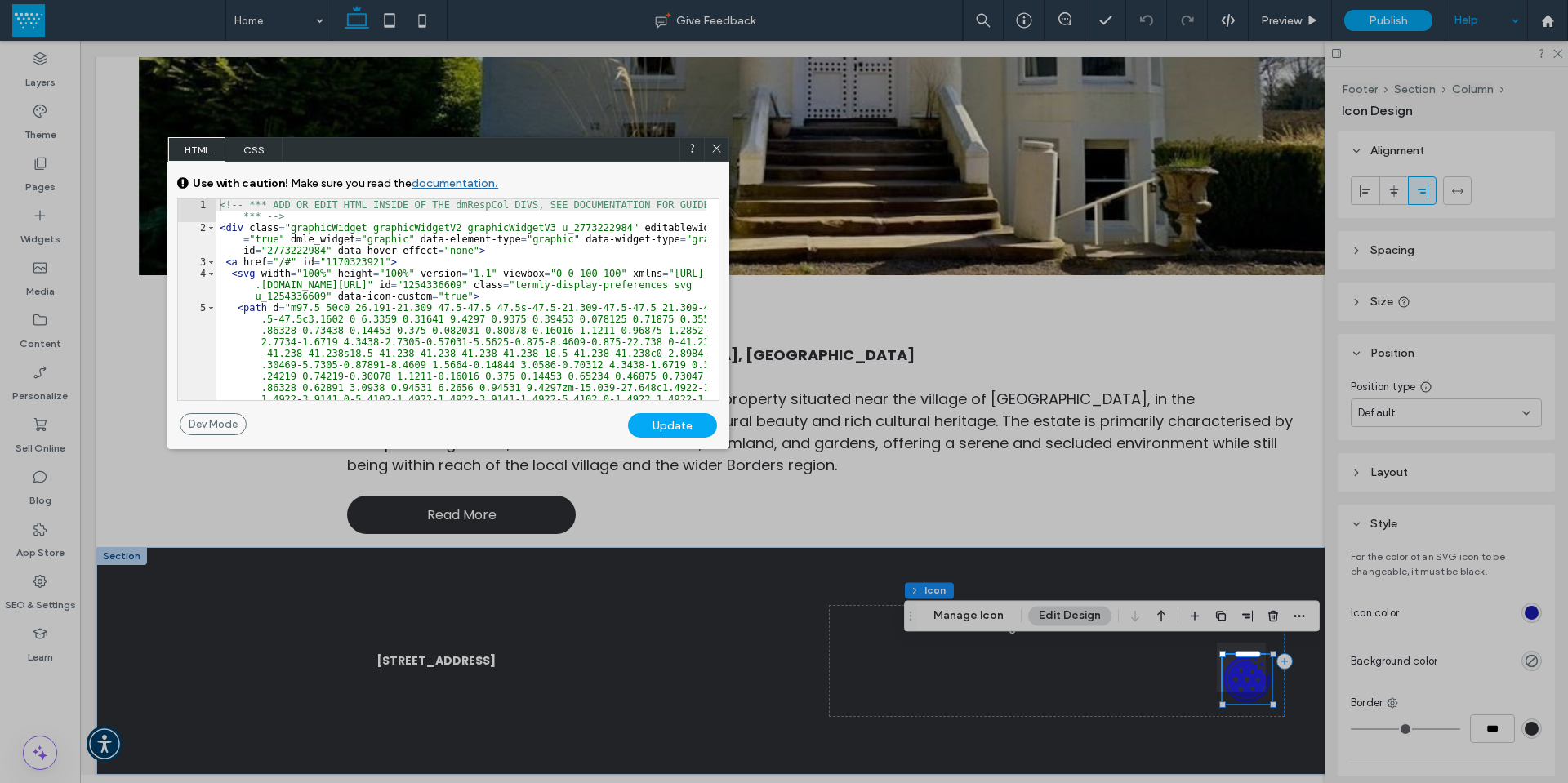
click at [1480, 25] on div at bounding box center [1417, 392] width 302 height 783
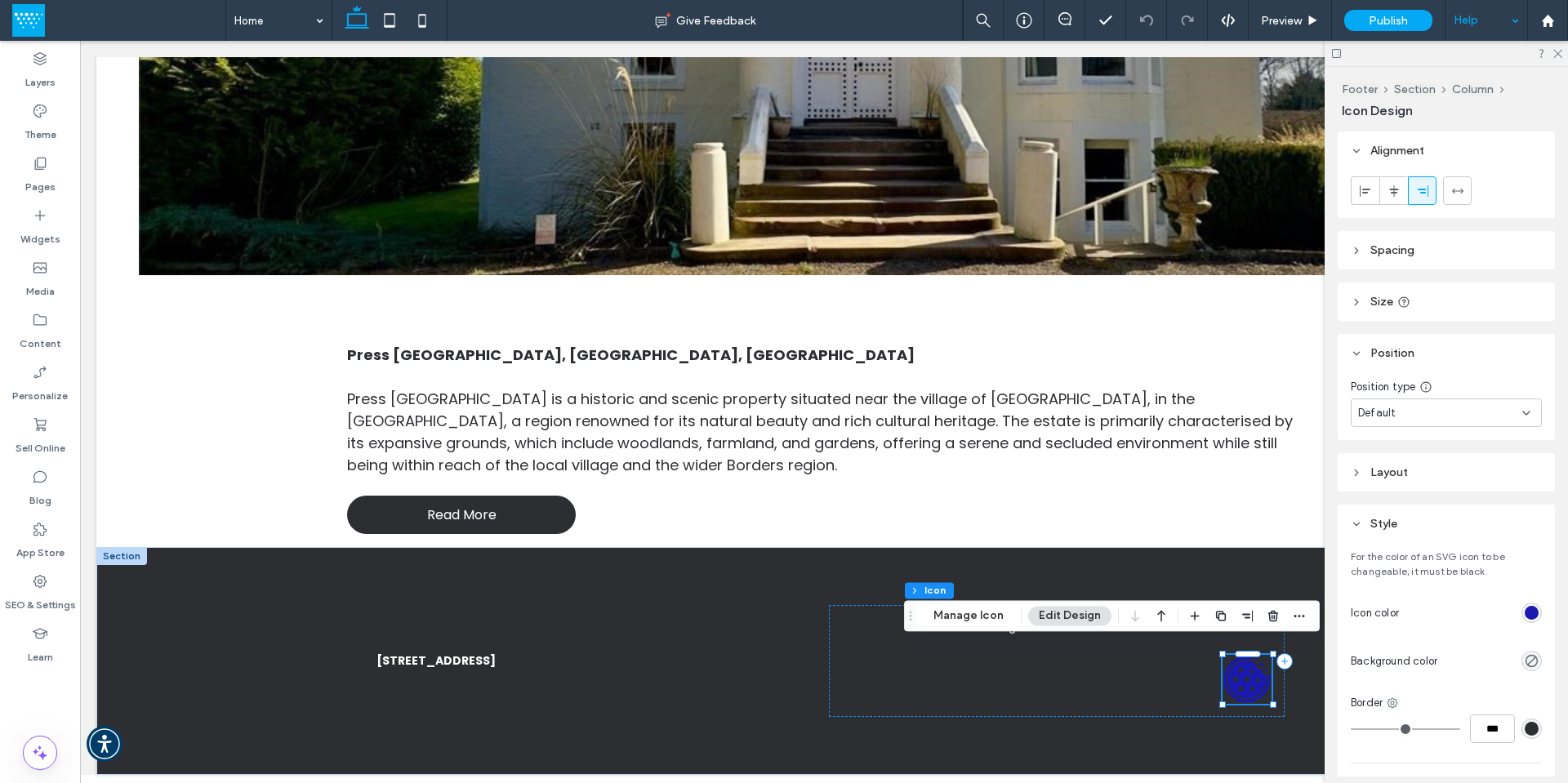
click at [1497, 19] on div "Help" at bounding box center [1486, 21] width 81 height 41
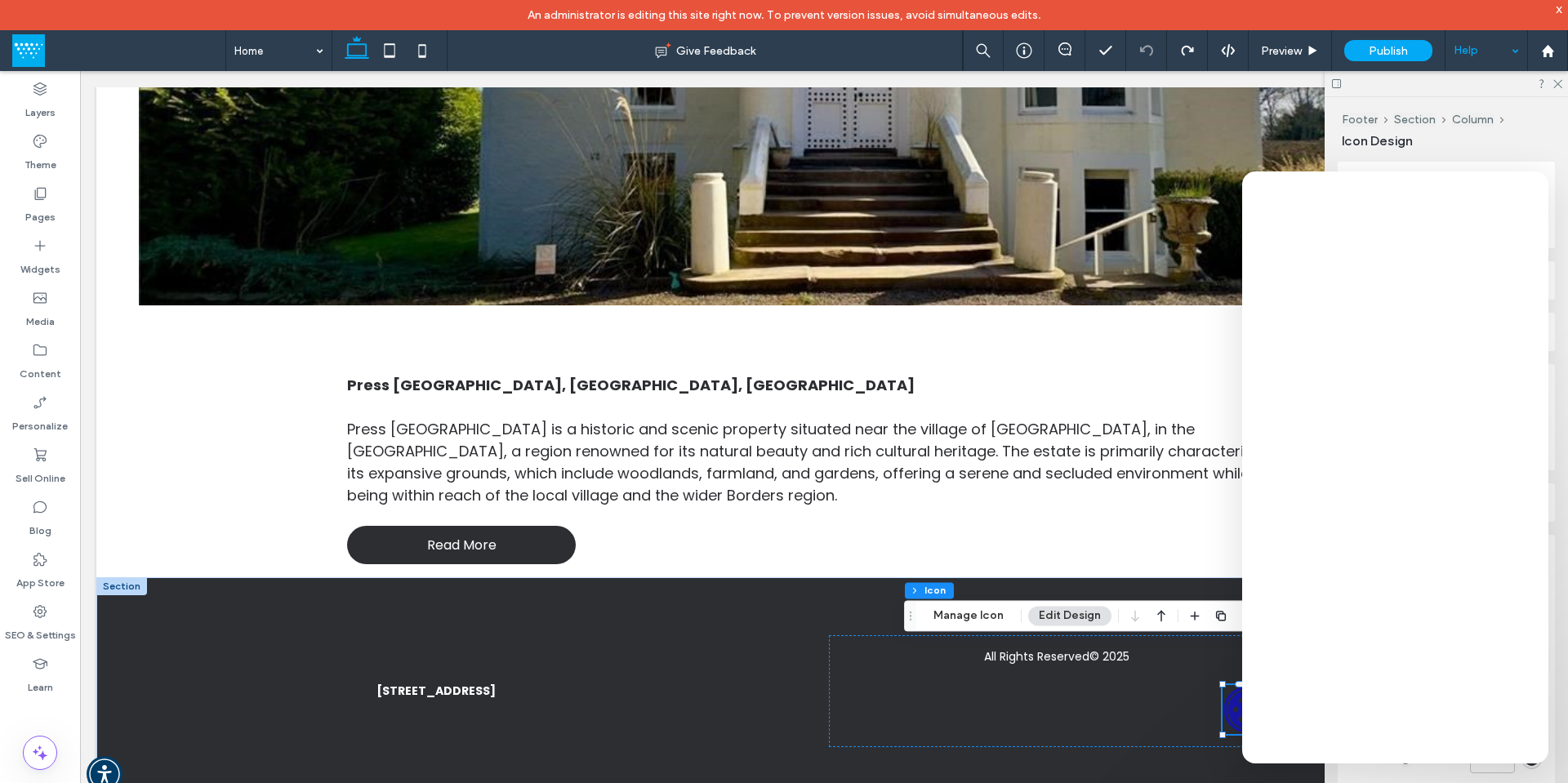
click at [1069, 621] on button "Edit Design" at bounding box center [1069, 616] width 83 height 20
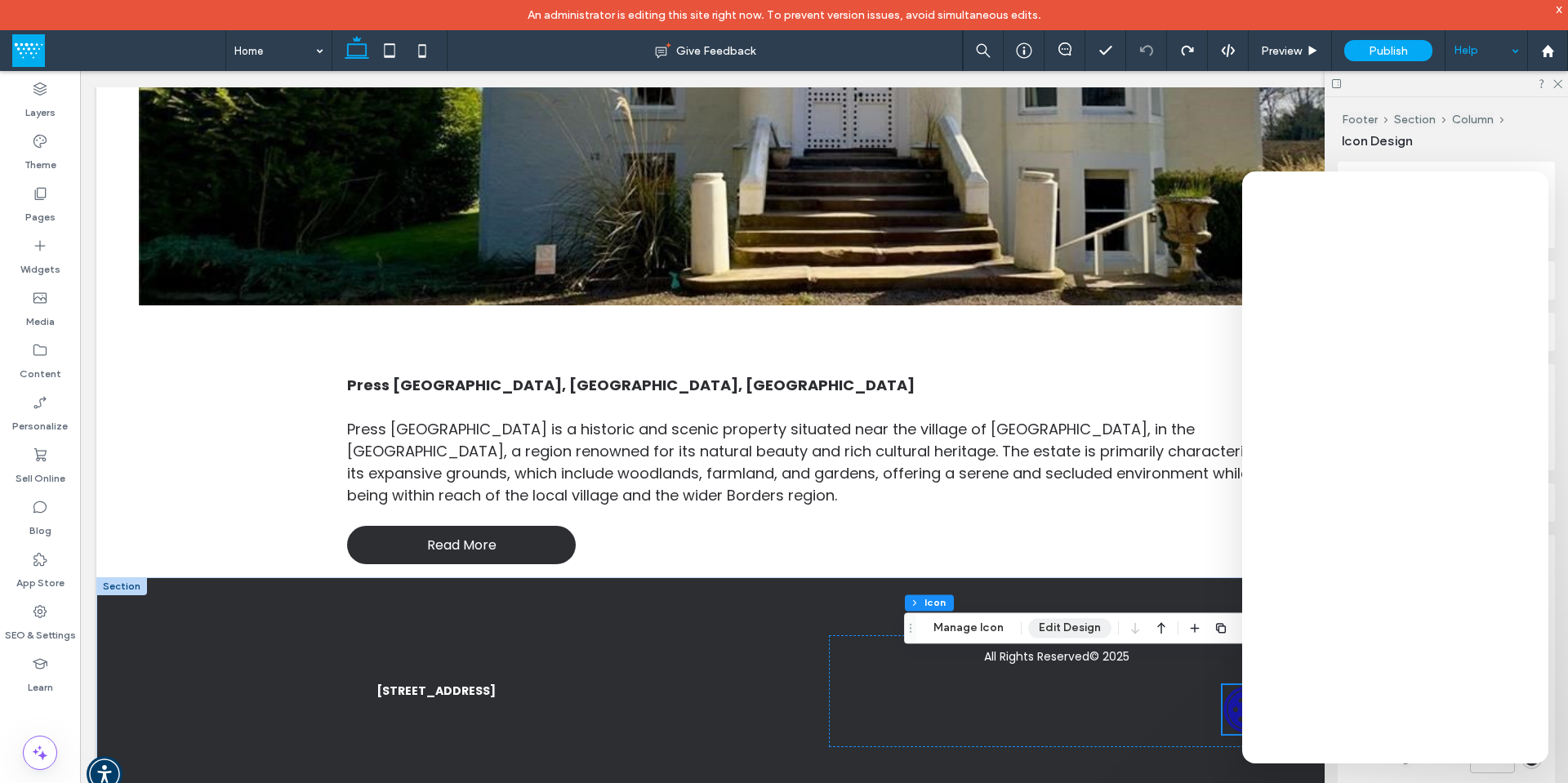
scroll to position [279, 0]
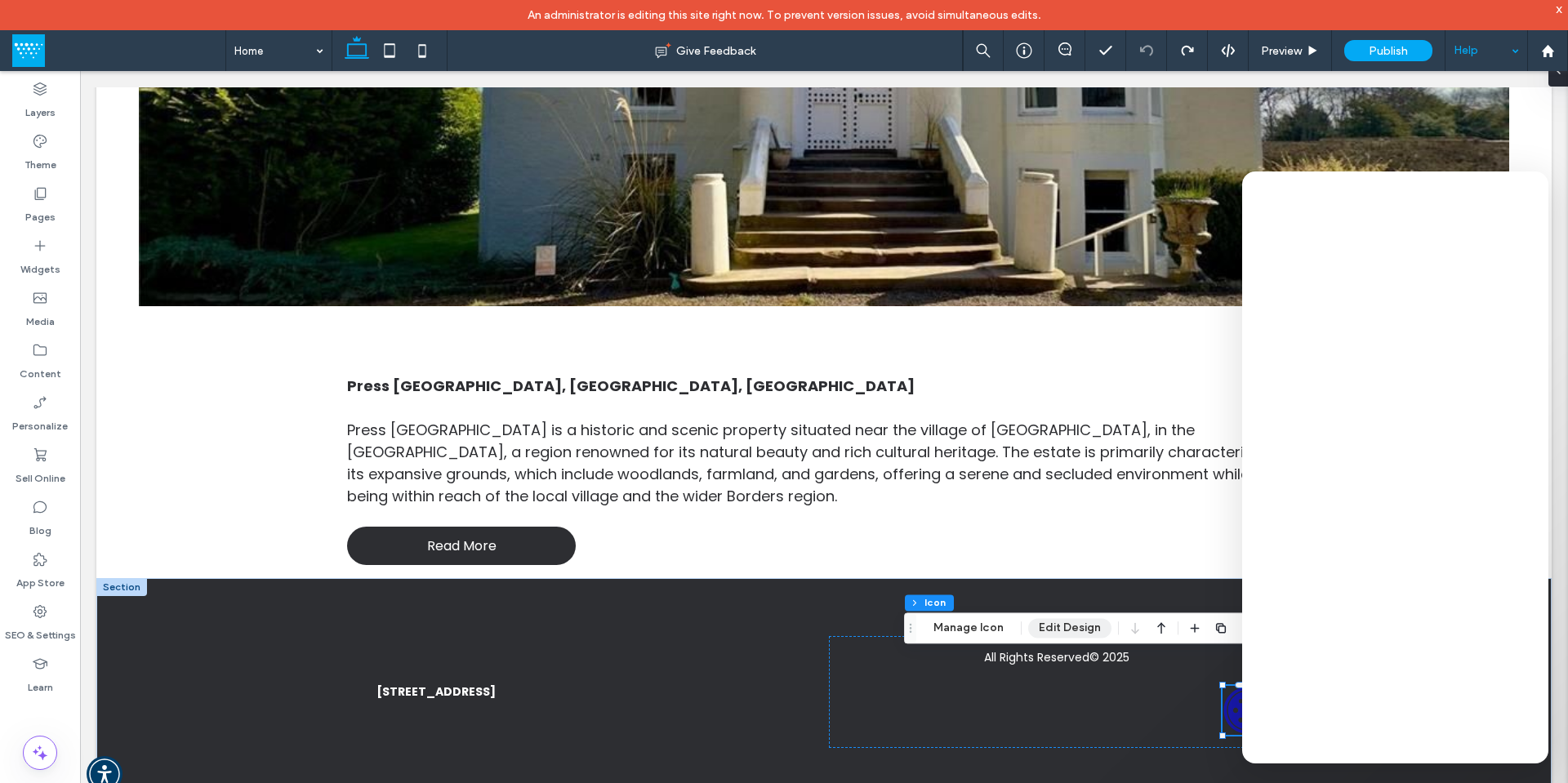
click at [1055, 620] on button "Edit Design" at bounding box center [1069, 628] width 83 height 20
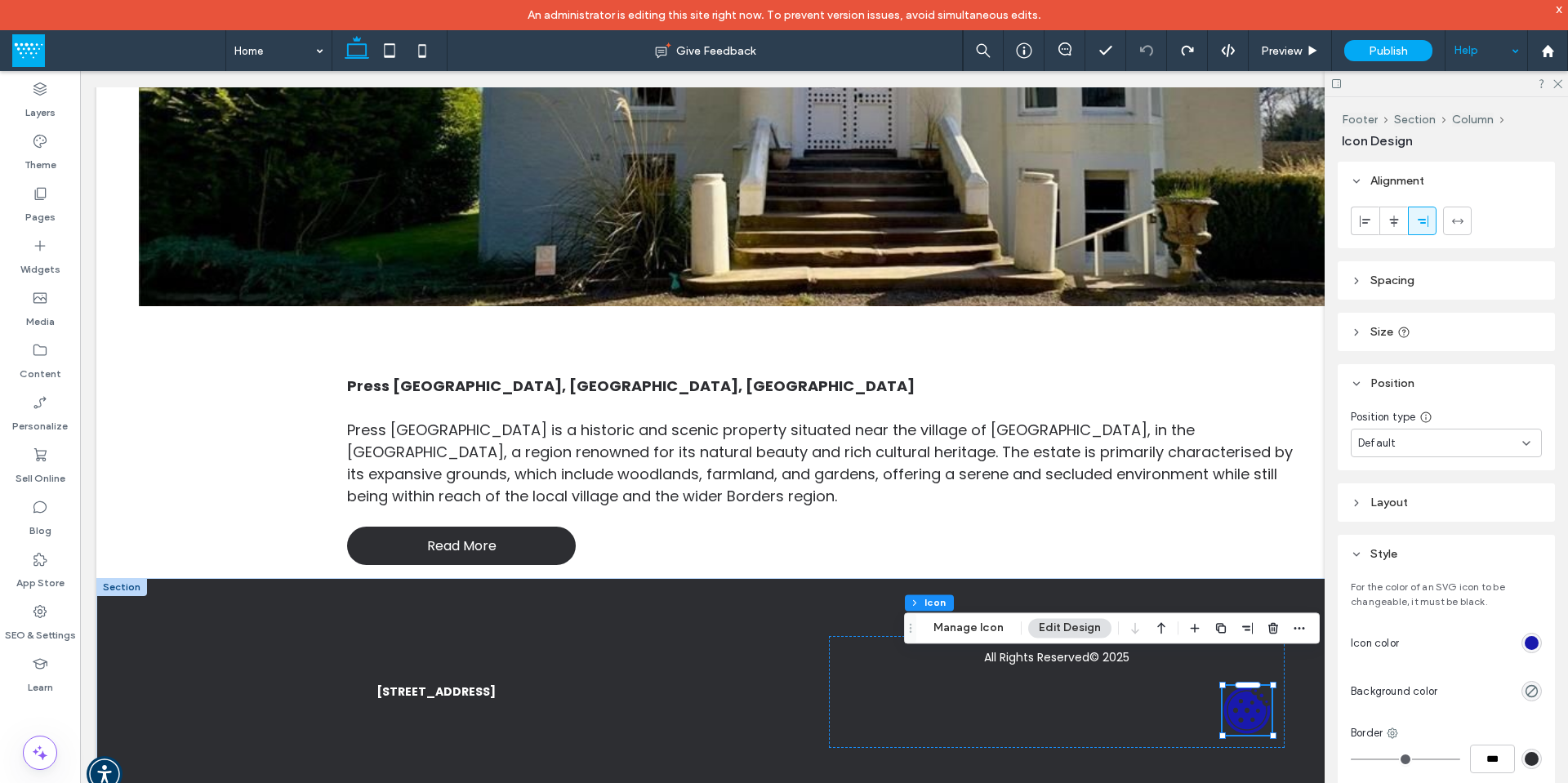
click at [1414, 438] on div "Default" at bounding box center [1440, 443] width 165 height 16
click at [1385, 507] on span "Fixed" at bounding box center [1371, 501] width 27 height 16
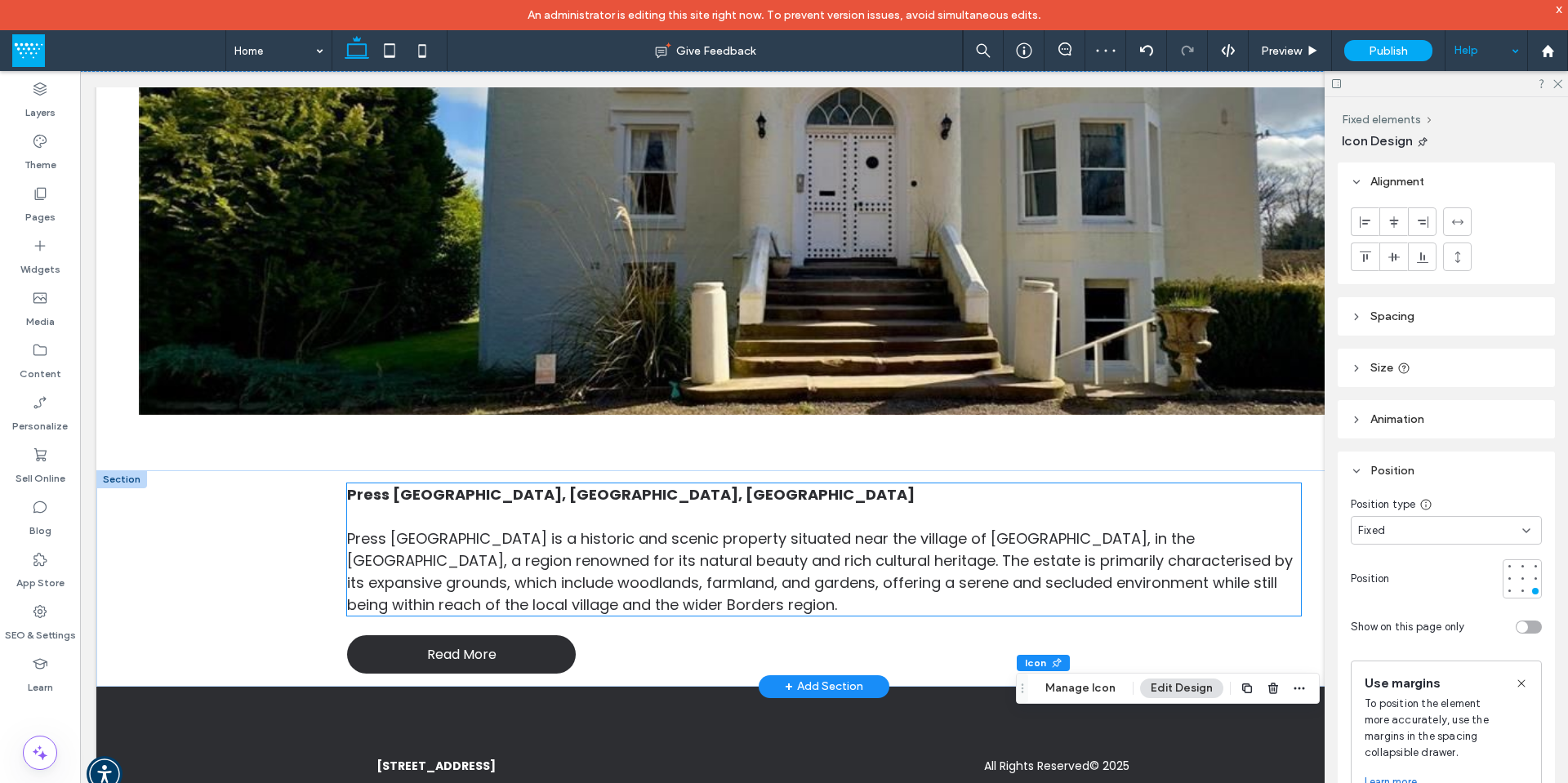
scroll to position [222, 0]
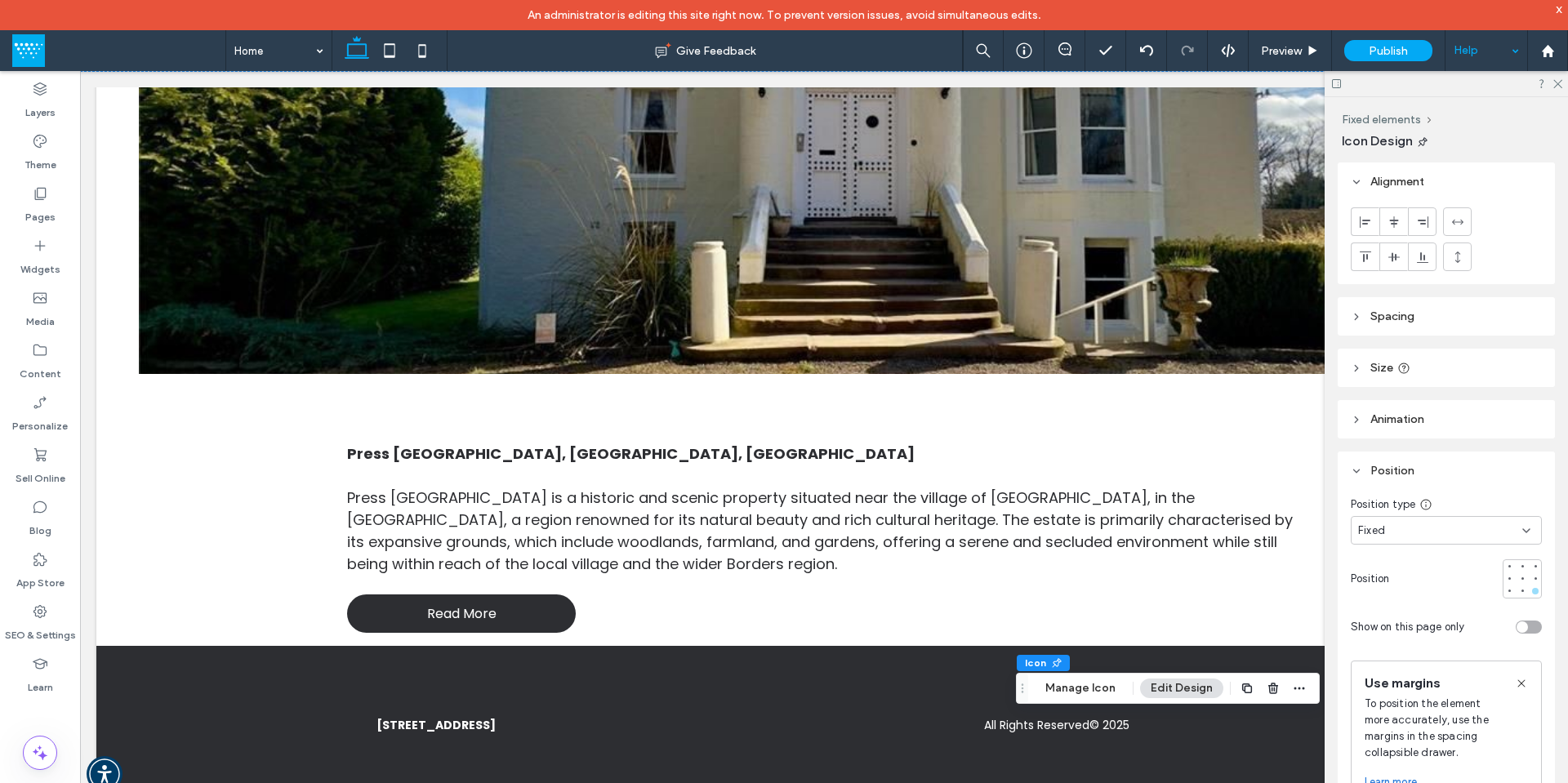
click at [1532, 591] on div at bounding box center [1535, 591] width 7 height 7
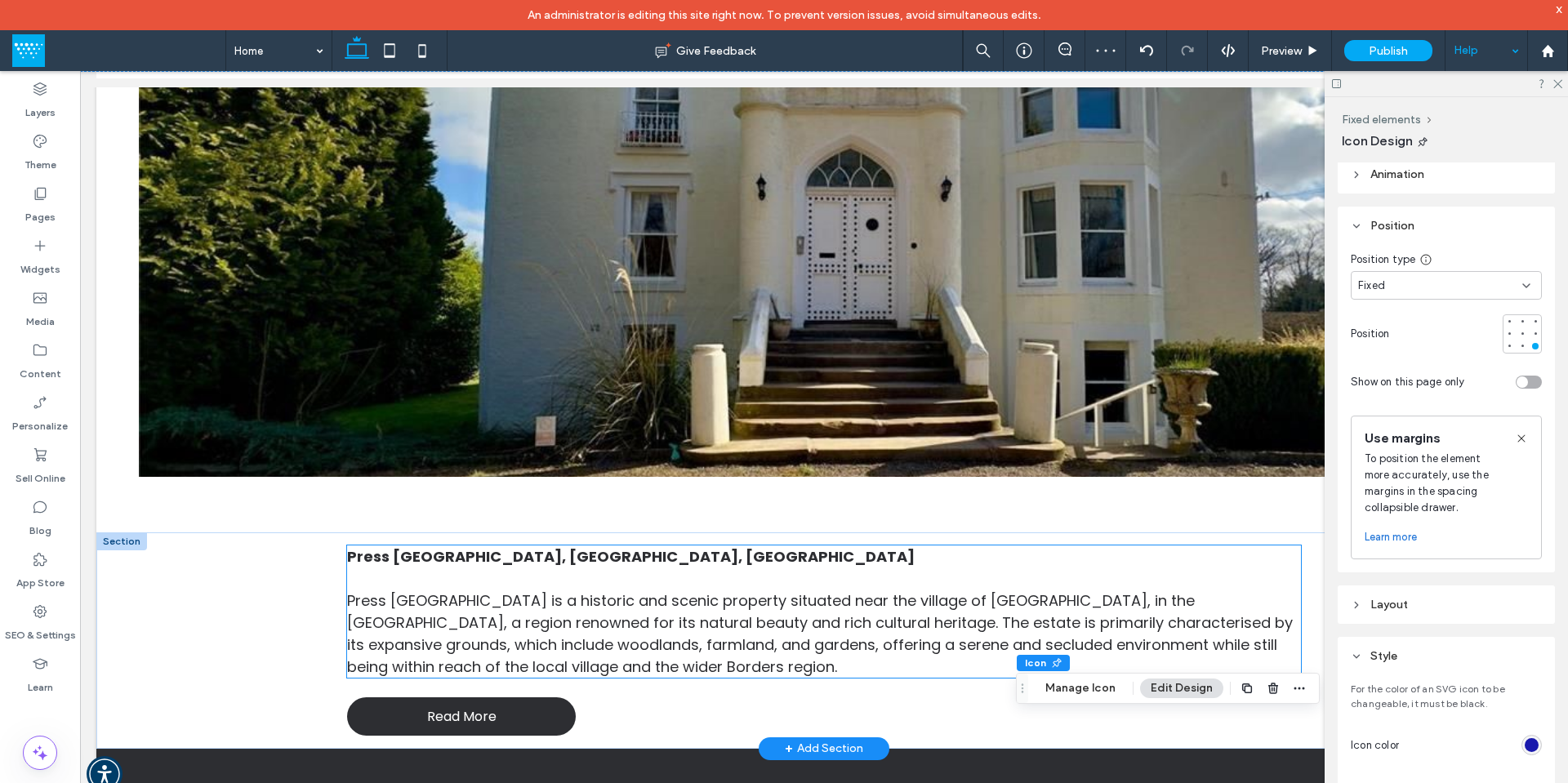
scroll to position [0, 0]
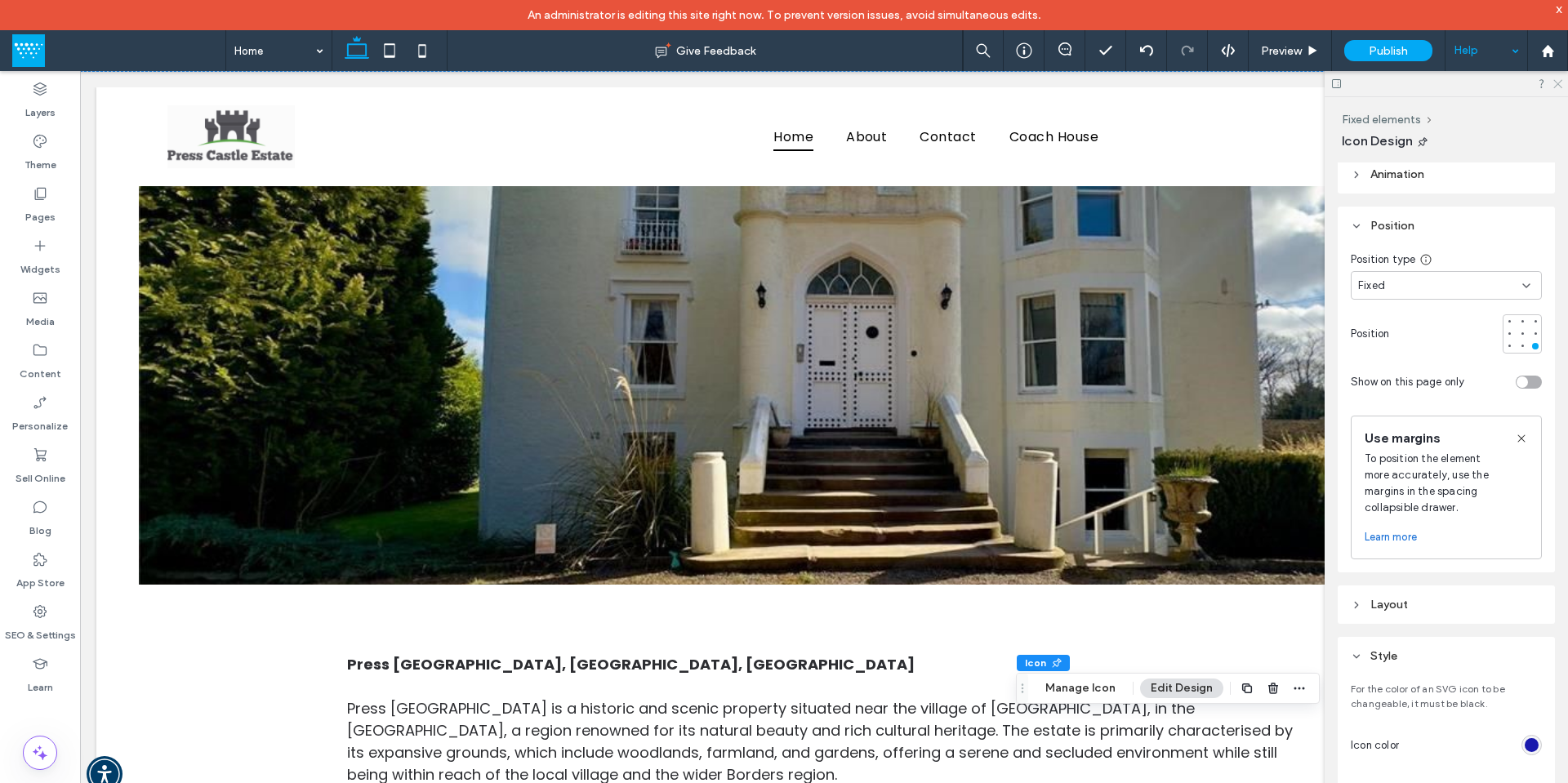
click at [1560, 79] on icon at bounding box center [1556, 82] width 11 height 11
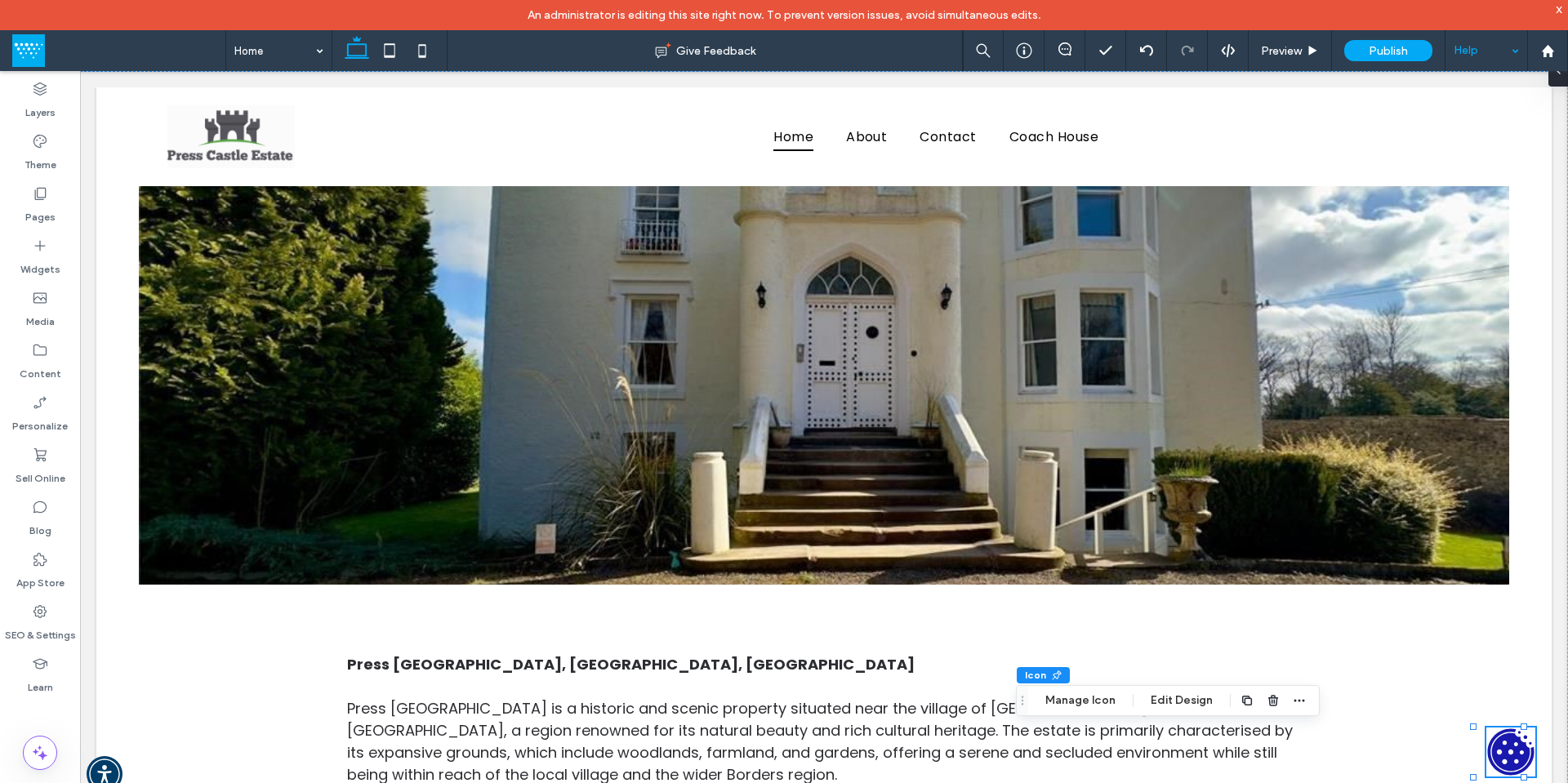
click at [1504, 53] on div "Help" at bounding box center [1486, 51] width 81 height 41
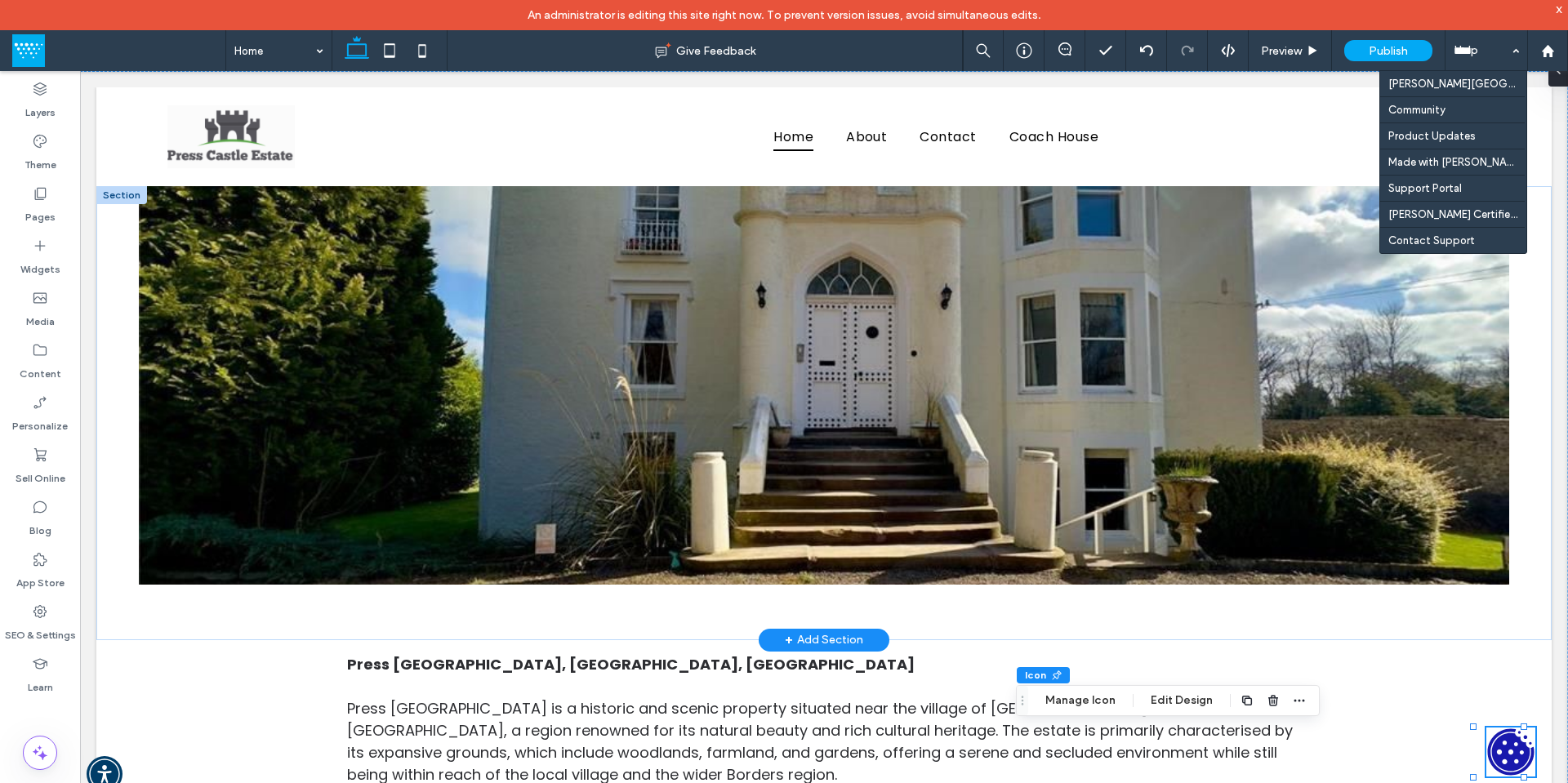
drag, startPoint x: 1432, startPoint y: 239, endPoint x: 1352, endPoint y: 168, distance: 107.0
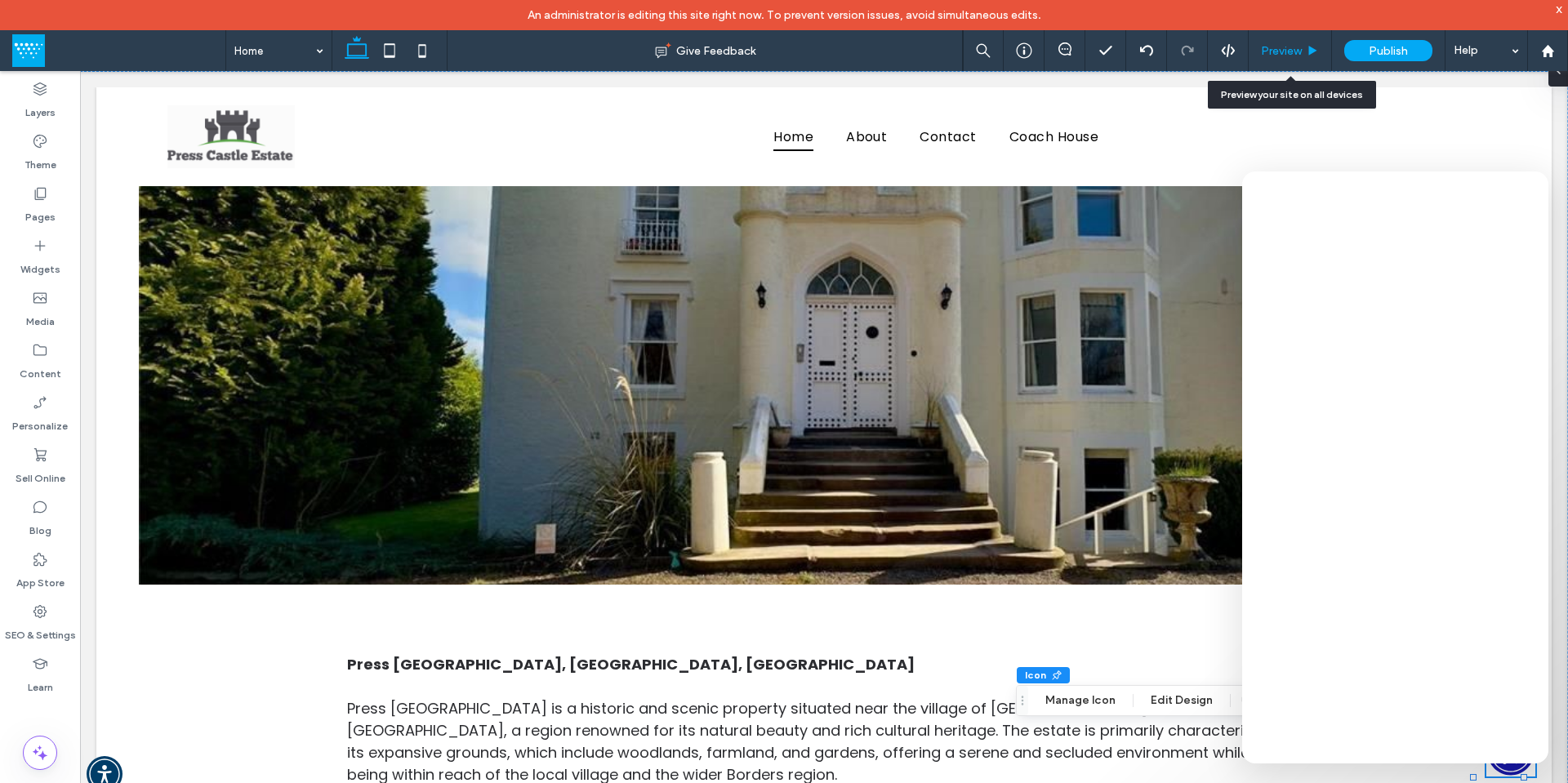
click at [1271, 46] on span "Preview" at bounding box center [1282, 51] width 41 height 14
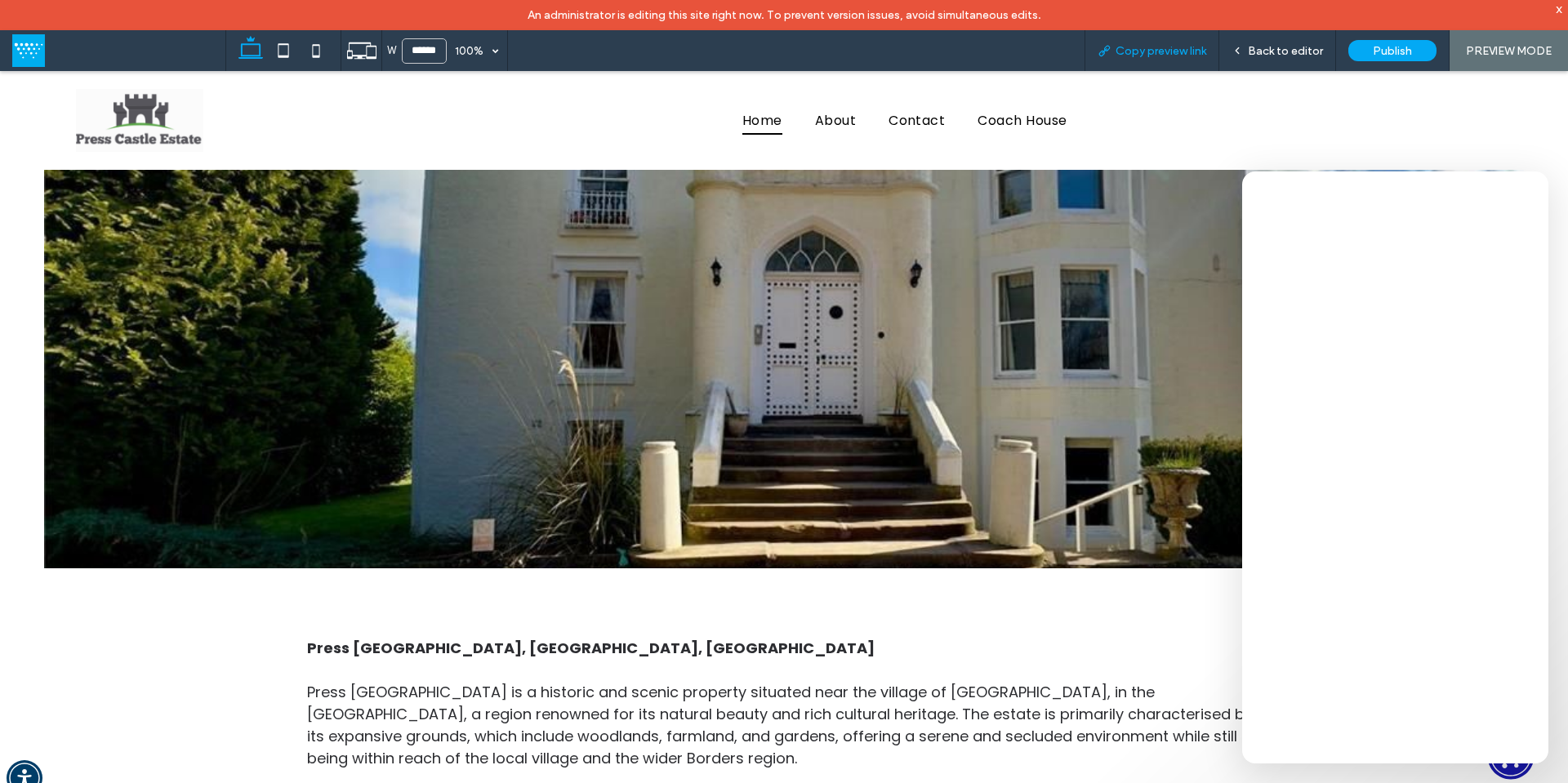
click at [1172, 54] on span "Copy preview link" at bounding box center [1161, 51] width 90 height 14
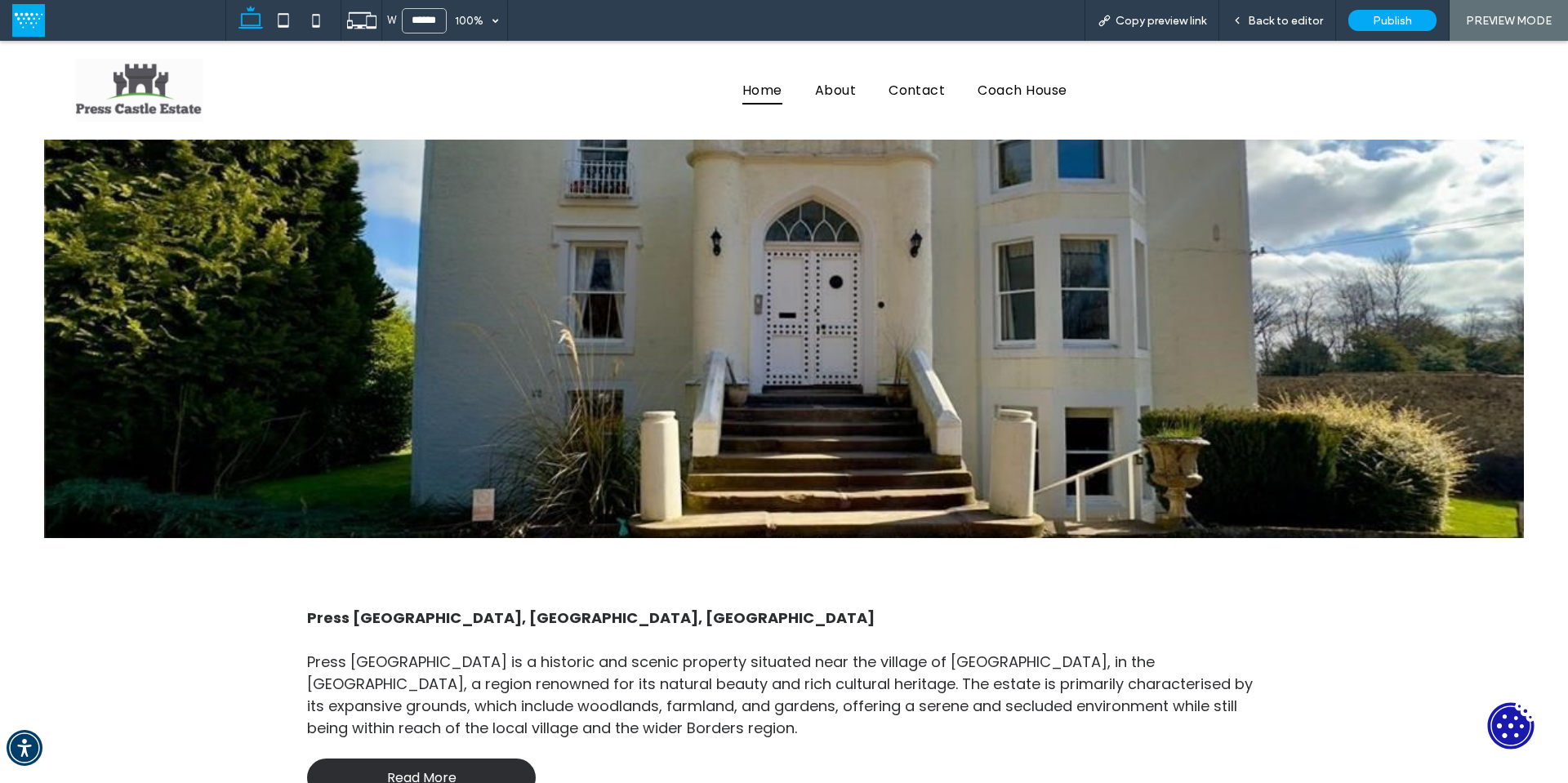
click at [1502, 724] on icon at bounding box center [1511, 726] width 47 height 47
